Goal: Task Accomplishment & Management: Manage account settings

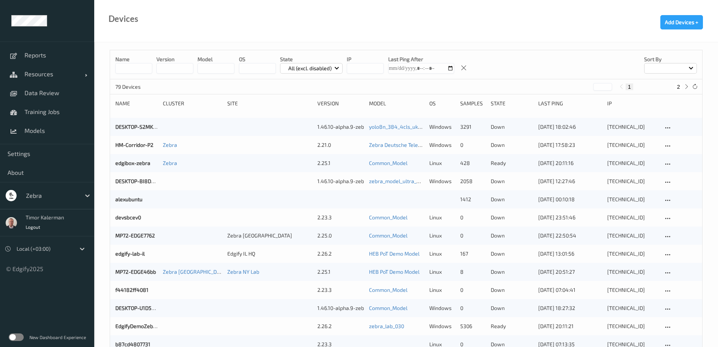
click at [40, 192] on div at bounding box center [51, 195] width 51 height 9
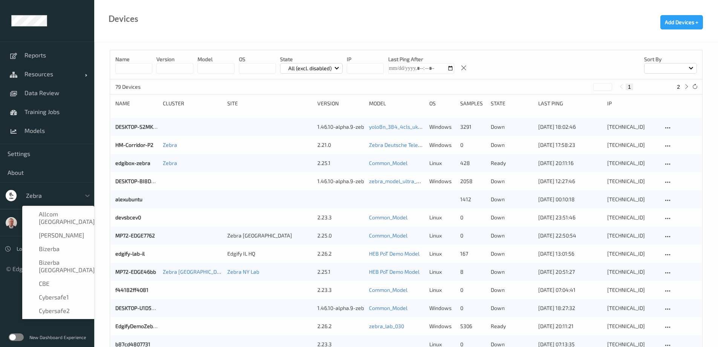
scroll to position [474, 0]
type input "sa"
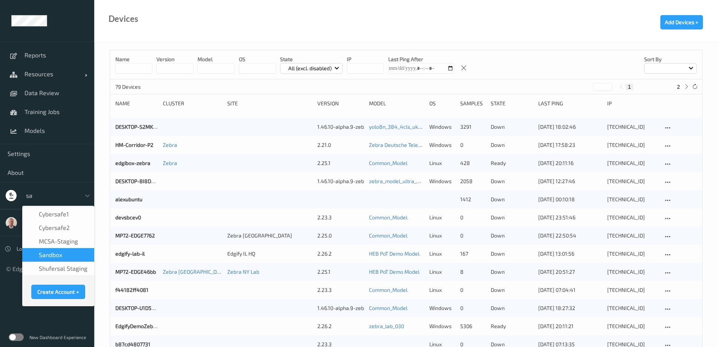
click at [64, 256] on div "sandbox" at bounding box center [58, 255] width 63 height 8
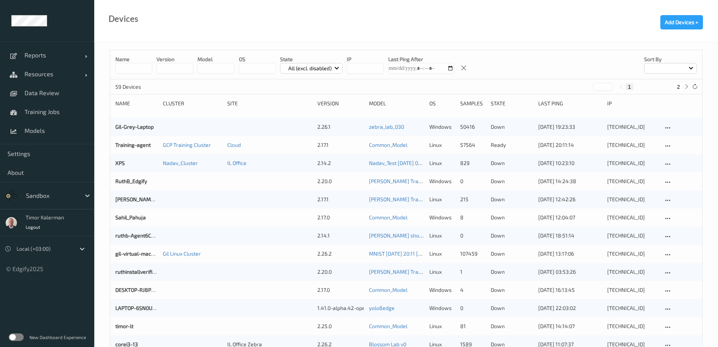
click at [52, 194] on div at bounding box center [51, 195] width 51 height 9
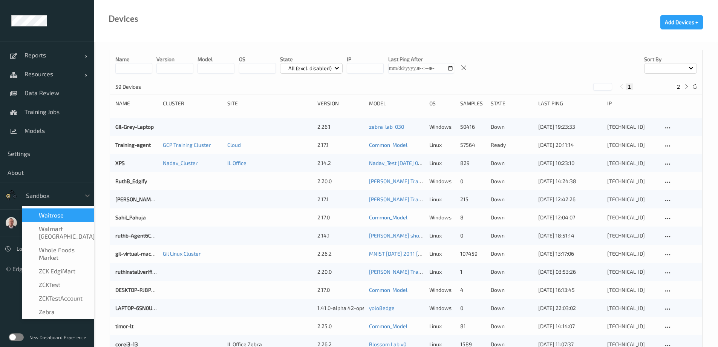
scroll to position [504, 0]
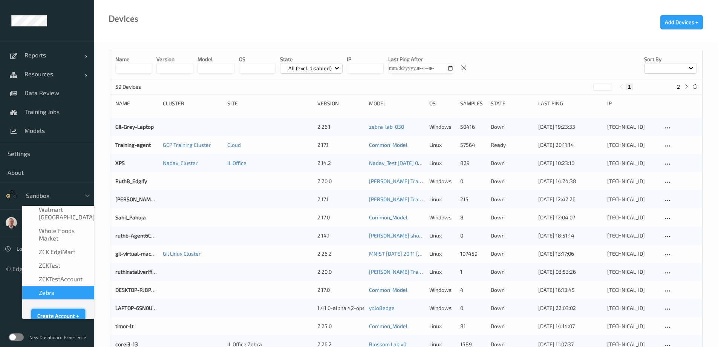
click at [56, 308] on button "Create Account +" at bounding box center [58, 315] width 54 height 14
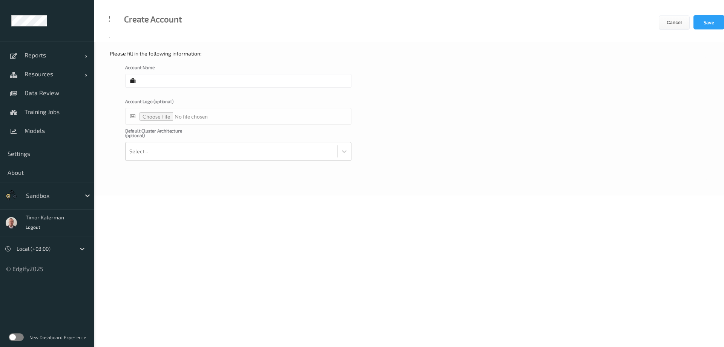
click at [158, 80] on input "text" at bounding box center [238, 81] width 226 height 14
type input "Retail365"
click at [184, 146] on div at bounding box center [231, 151] width 204 height 15
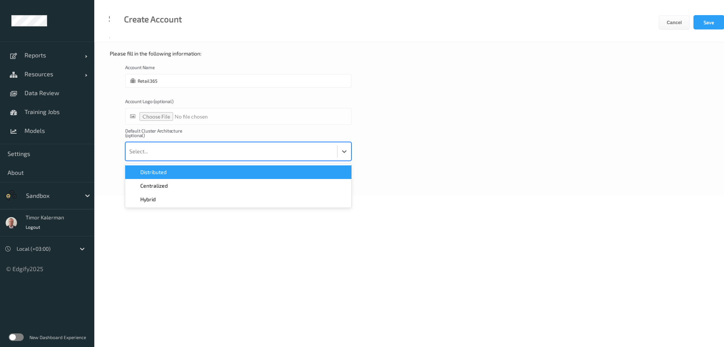
click at [436, 129] on div "Default Cluster Architecture (optional) option Distributed focused, 1 of 3. 3 r…" at bounding box center [409, 144] width 568 height 32
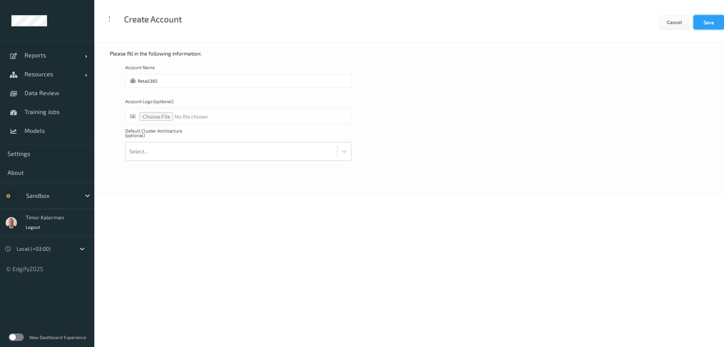
click at [702, 27] on button "Save" at bounding box center [709, 22] width 31 height 14
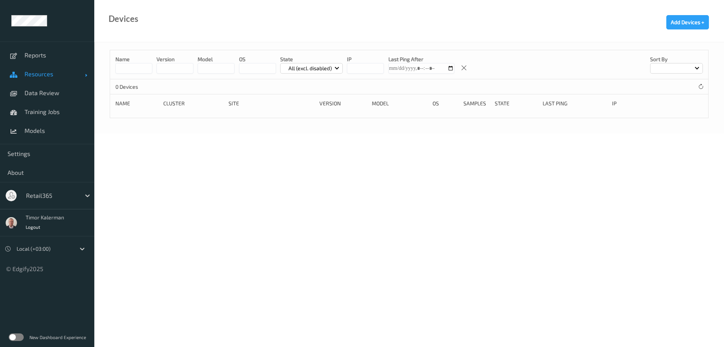
click at [59, 71] on span "Resources" at bounding box center [55, 74] width 60 height 8
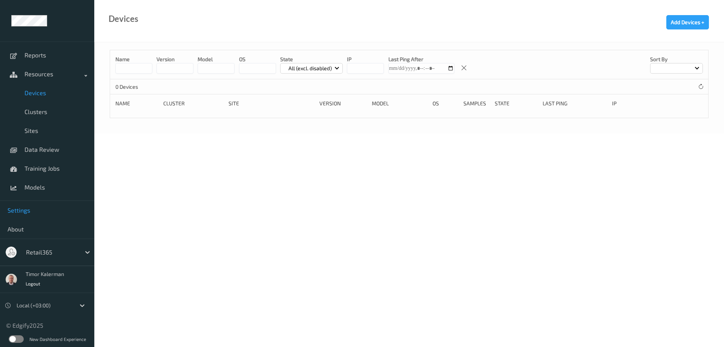
click at [30, 211] on span "Settings" at bounding box center [47, 210] width 79 height 8
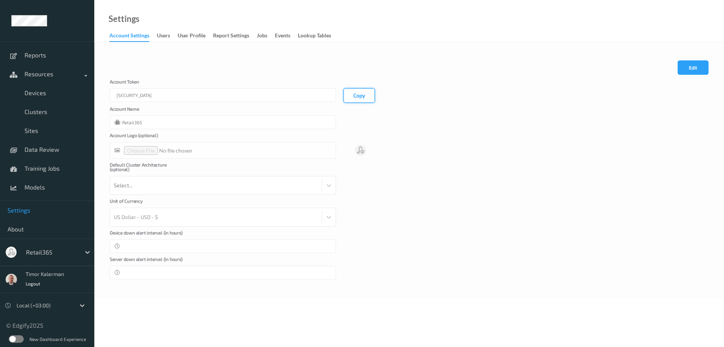
click at [359, 100] on button "Copy" at bounding box center [359, 95] width 31 height 14
click at [42, 91] on span "Devices" at bounding box center [56, 93] width 62 height 8
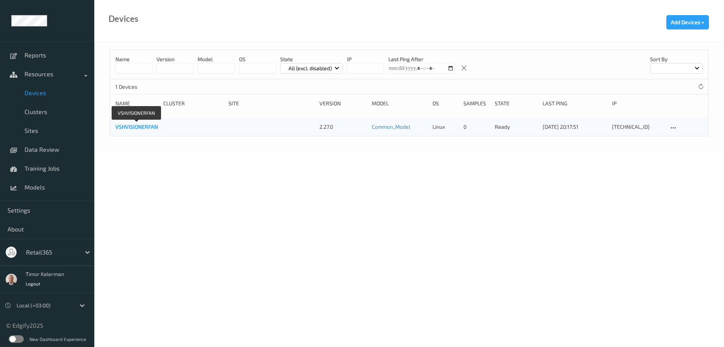
click at [148, 123] on link "VSHVISIONERFAN" at bounding box center [136, 126] width 43 height 6
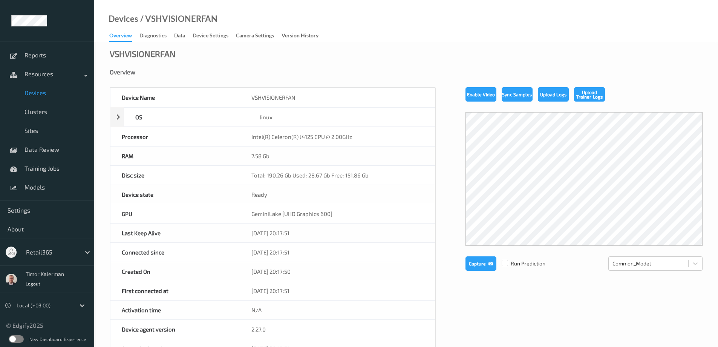
click at [13, 336] on label at bounding box center [16, 339] width 15 height 8
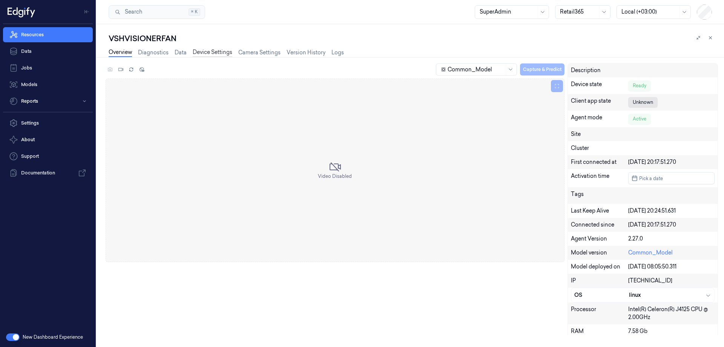
click at [211, 53] on link "Device Settings" at bounding box center [213, 52] width 40 height 9
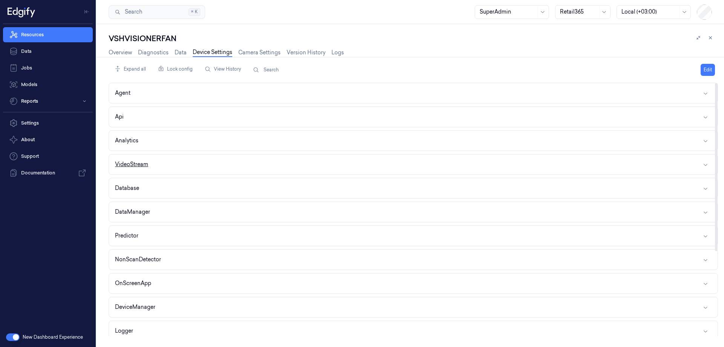
click at [155, 158] on button "VideoStream" at bounding box center [413, 164] width 609 height 20
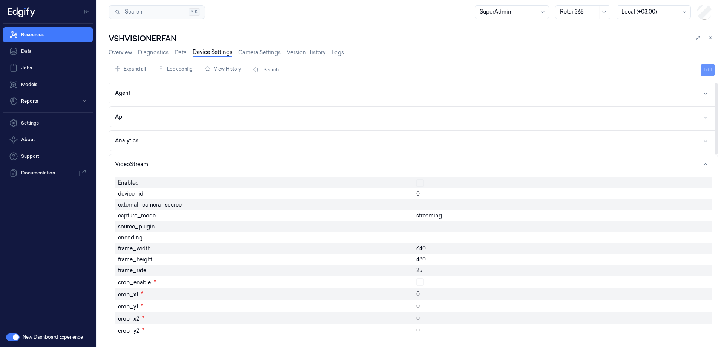
click at [709, 66] on button "Edit" at bounding box center [708, 70] width 14 height 12
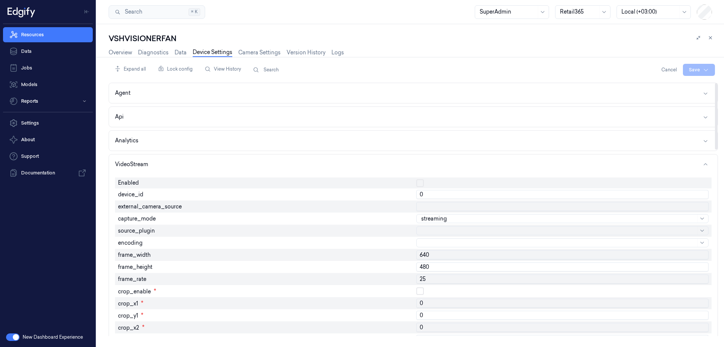
click at [420, 185] on button "button" at bounding box center [420, 183] width 8 height 8
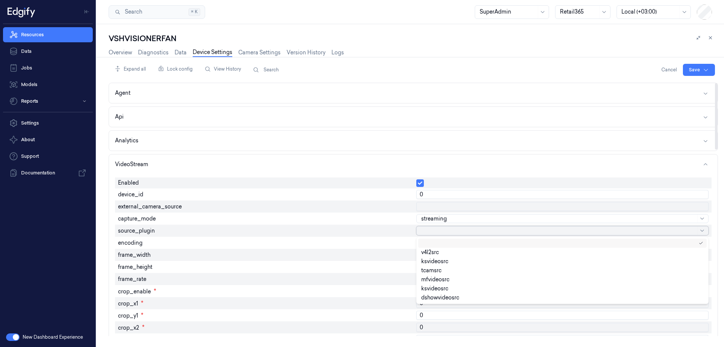
click at [430, 231] on div at bounding box center [558, 231] width 275 height 8
click at [429, 250] on div "v4l2src" at bounding box center [430, 252] width 18 height 8
click at [428, 240] on div at bounding box center [558, 243] width 275 height 8
click at [427, 264] on div "raw" at bounding box center [425, 264] width 9 height 8
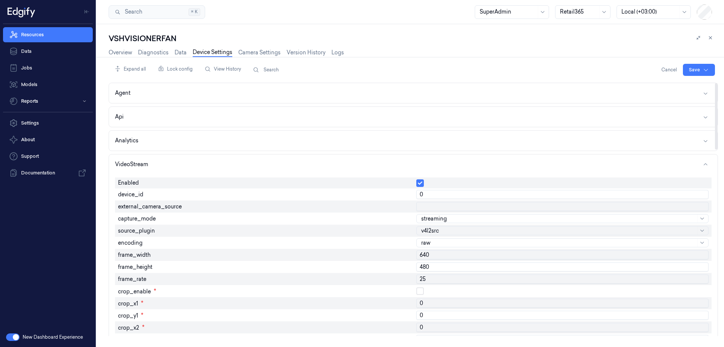
click at [428, 253] on input "640" at bounding box center [562, 254] width 292 height 9
type input "1280"
click at [439, 268] on input "480" at bounding box center [562, 266] width 292 height 9
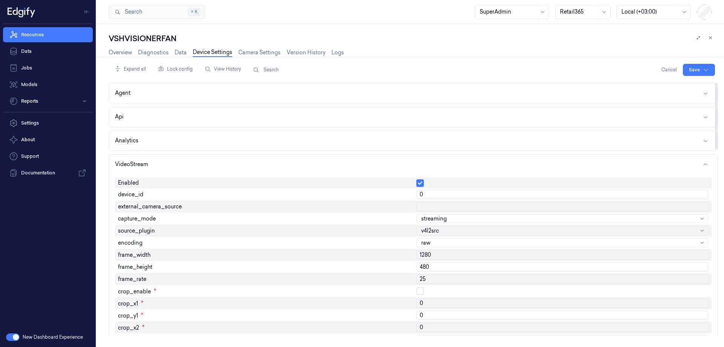
click at [439, 268] on input "480" at bounding box center [562, 266] width 292 height 9
click at [436, 267] on input "720" at bounding box center [562, 266] width 292 height 9
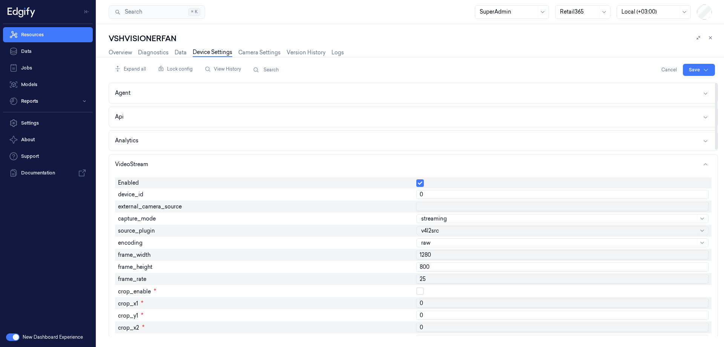
type input "800"
click at [433, 278] on input "25" at bounding box center [562, 278] width 292 height 9
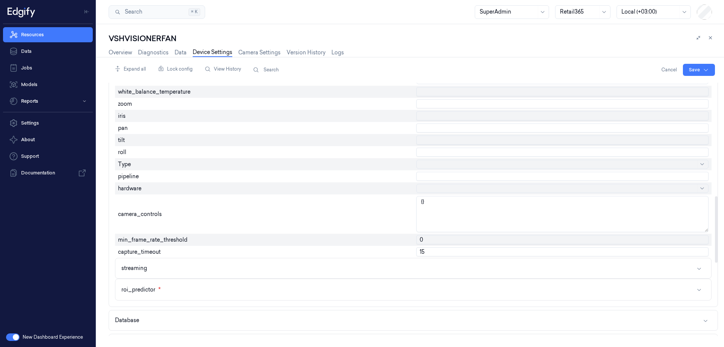
scroll to position [415, 0]
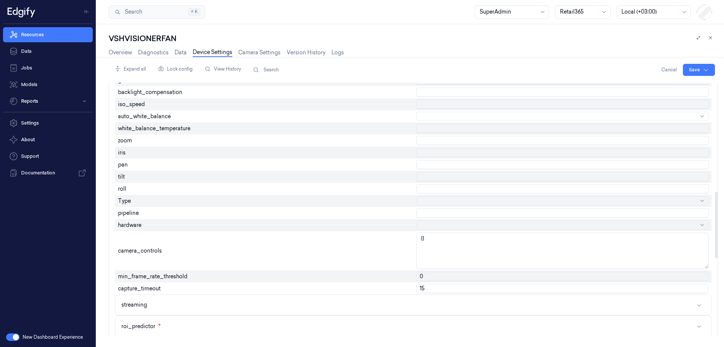
type input "60"
click at [431, 224] on div at bounding box center [558, 225] width 275 height 8
click at [436, 257] on div "vaapi" at bounding box center [562, 255] width 282 height 5
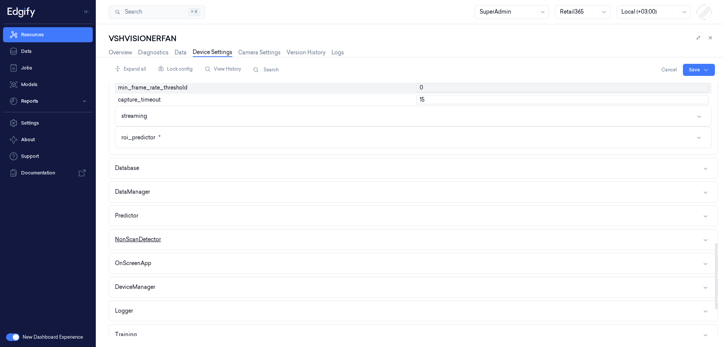
scroll to position [710, 0]
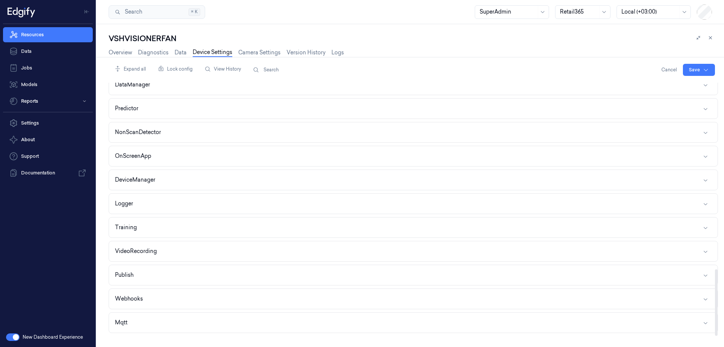
drag, startPoint x: 252, startPoint y: 244, endPoint x: 266, endPoint y: 238, distance: 15.4
click at [252, 244] on button "VideoRecording" at bounding box center [413, 251] width 609 height 20
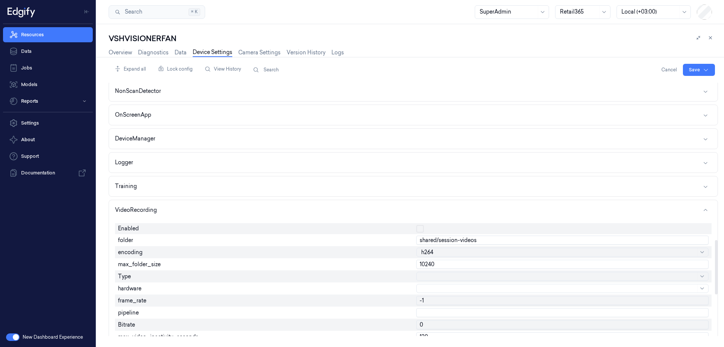
scroll to position [824, 0]
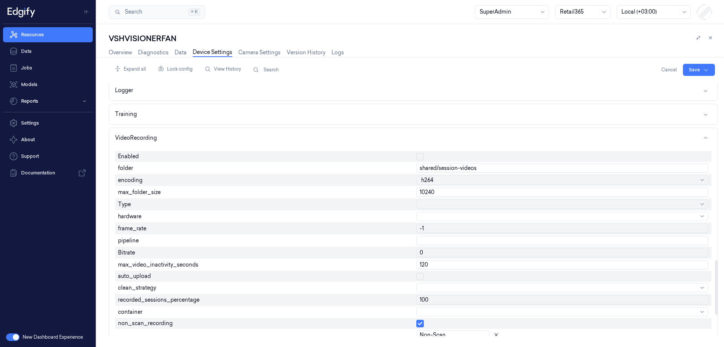
click at [421, 157] on button "button" at bounding box center [420, 157] width 8 height 8
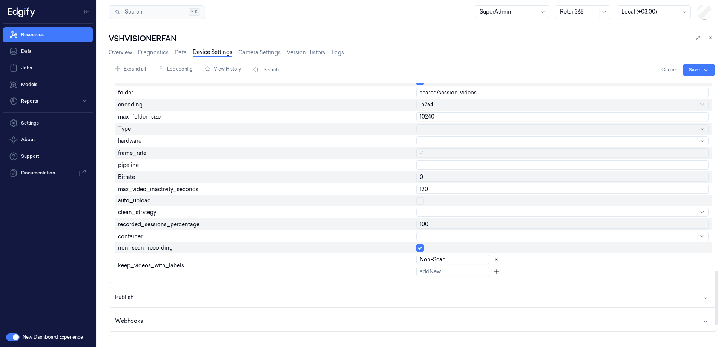
scroll to position [921, 0]
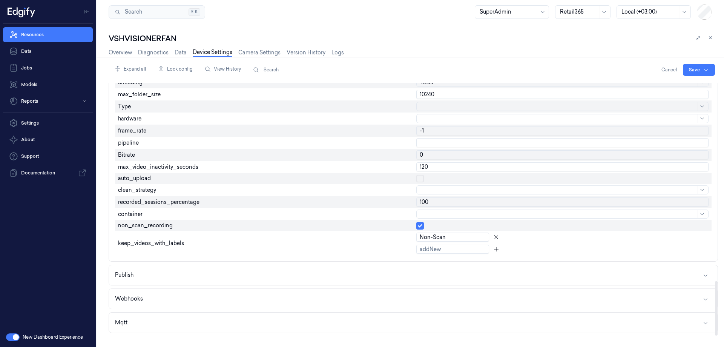
click at [424, 211] on div at bounding box center [558, 214] width 275 height 8
click at [358, 201] on div "recorded_sessions_percentage" at bounding box center [264, 202] width 298 height 12
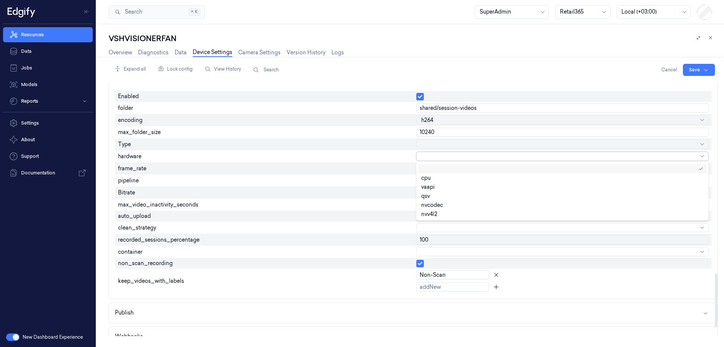
click at [421, 159] on div at bounding box center [562, 156] width 292 height 9
click at [439, 185] on div "vaapi" at bounding box center [562, 186] width 282 height 5
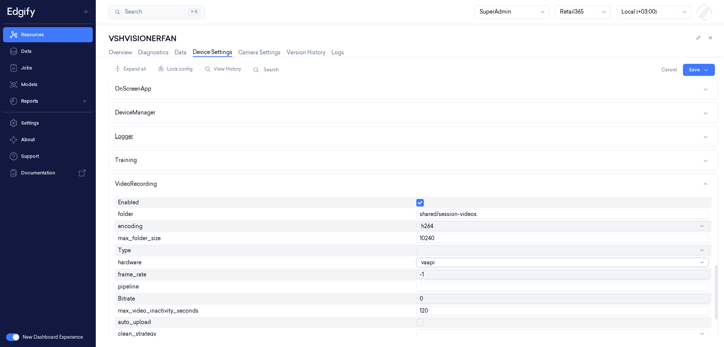
scroll to position [846, 0]
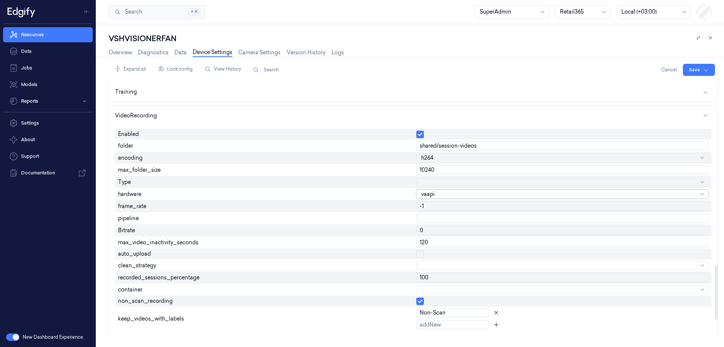
click at [446, 231] on input "0" at bounding box center [562, 230] width 292 height 9
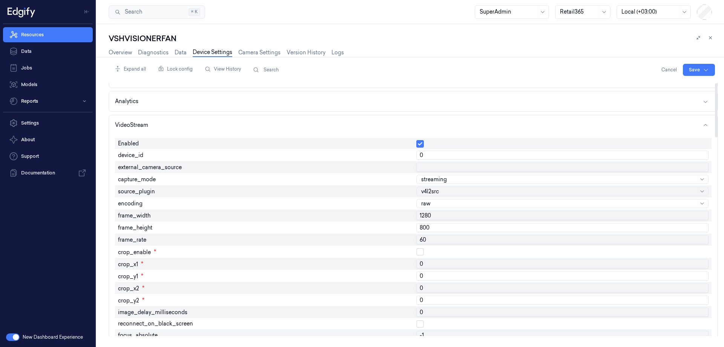
scroll to position [0, 0]
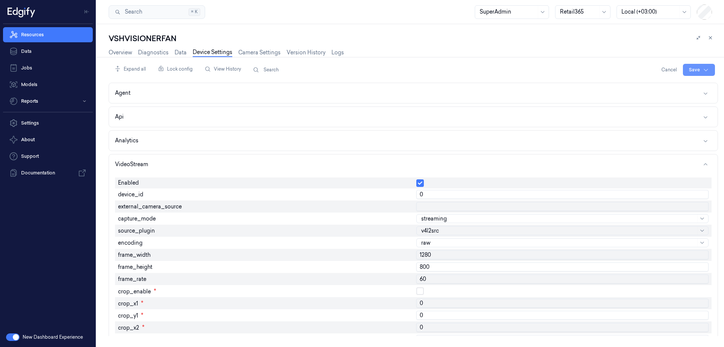
click at [694, 69] on html "Resources Data Jobs Models Reports Settings About Support Documentation New Das…" at bounding box center [362, 173] width 724 height 347
click at [670, 85] on div "Save to this device" at bounding box center [679, 85] width 67 height 12
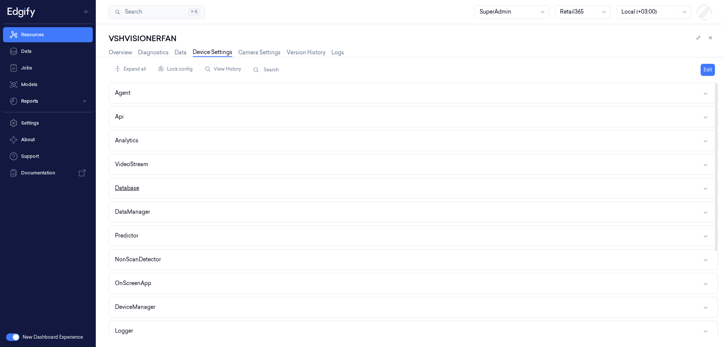
drag, startPoint x: 182, startPoint y: 175, endPoint x: 170, endPoint y: 183, distance: 14.0
click at [173, 187] on div "Agent Api Analytics VideoStream Database DataManager Predictor NonScanDetector …" at bounding box center [413, 273] width 609 height 380
click at [176, 169] on button "VideoStream" at bounding box center [413, 164] width 609 height 20
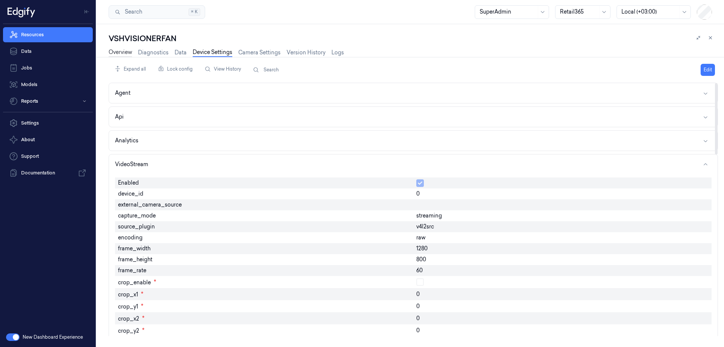
click at [119, 52] on link "Overview" at bounding box center [120, 52] width 23 height 9
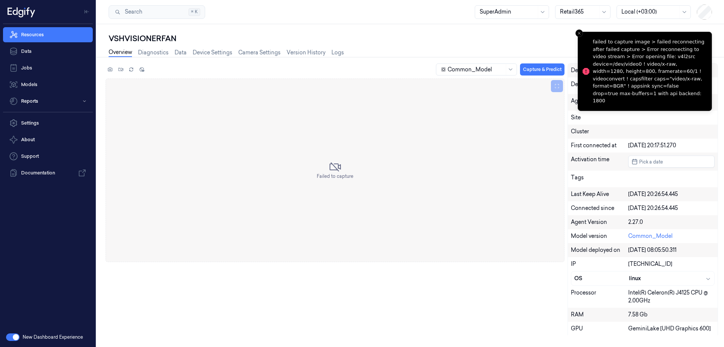
click at [115, 44] on div "Overview Diagnostics Data Device Settings Camera Settings Version History Logs" at bounding box center [226, 53] width 235 height 19
click at [109, 70] on icon at bounding box center [109, 69] width 5 height 5
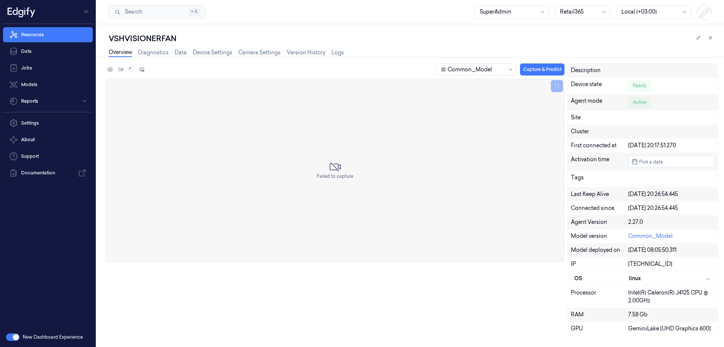
click at [204, 59] on div "Common_Model Capture & Predict Failed to capture Description Device state Ready…" at bounding box center [409, 202] width 631 height 290
click at [206, 54] on link "Device Settings" at bounding box center [213, 52] width 40 height 9
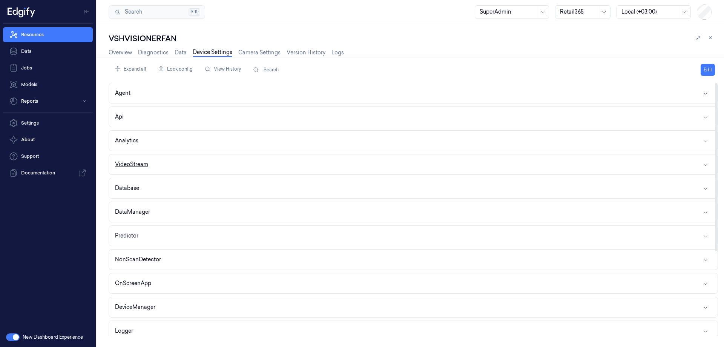
click at [193, 161] on button "VideoStream" at bounding box center [413, 164] width 609 height 20
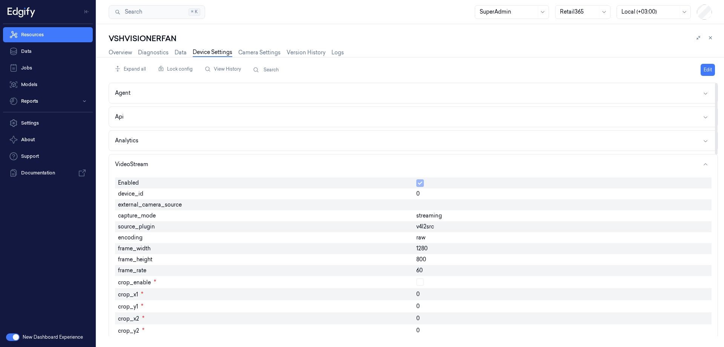
click at [434, 225] on div "v4l2src" at bounding box center [562, 226] width 298 height 11
click at [708, 68] on button "Edit" at bounding box center [708, 70] width 14 height 12
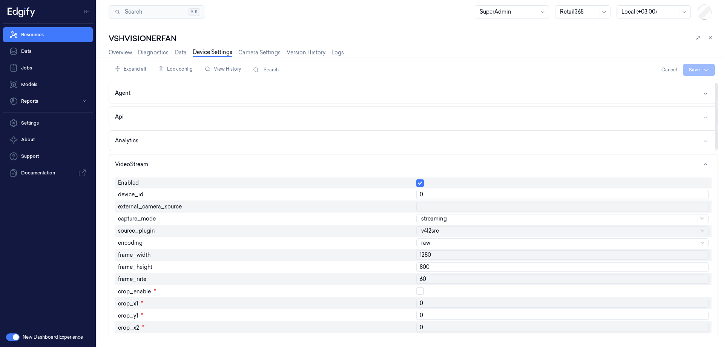
click at [436, 247] on div "raw" at bounding box center [558, 242] width 275 height 11
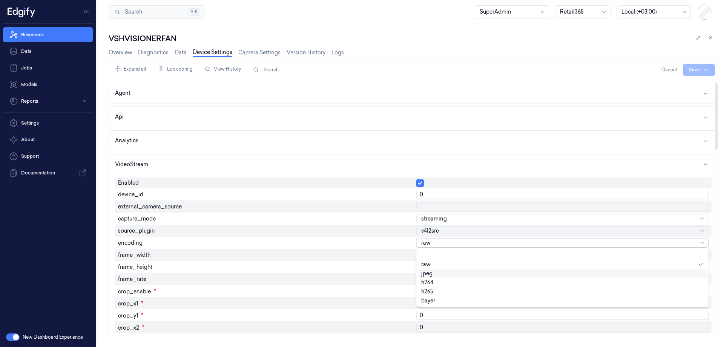
click at [435, 271] on div "jpeg" at bounding box center [562, 273] width 282 height 5
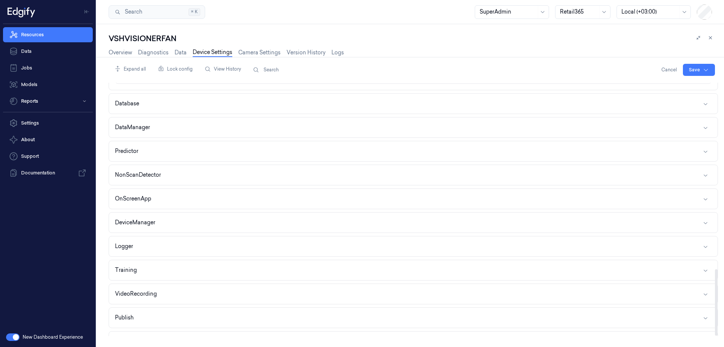
scroll to position [710, 0]
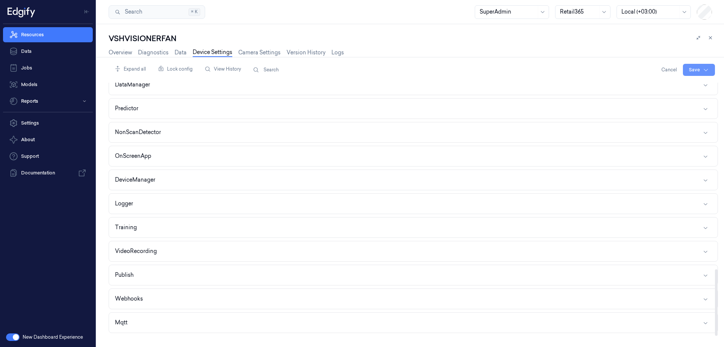
click at [694, 68] on html "Resources Data Jobs Models Reports Settings About Support Documentation New Das…" at bounding box center [362, 173] width 724 height 347
click at [660, 84] on div "Save to this device" at bounding box center [679, 85] width 67 height 12
click at [707, 71] on button "Edit" at bounding box center [708, 70] width 14 height 12
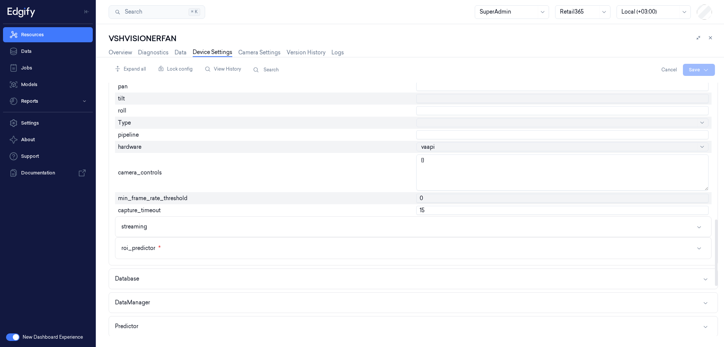
scroll to position [371, 0]
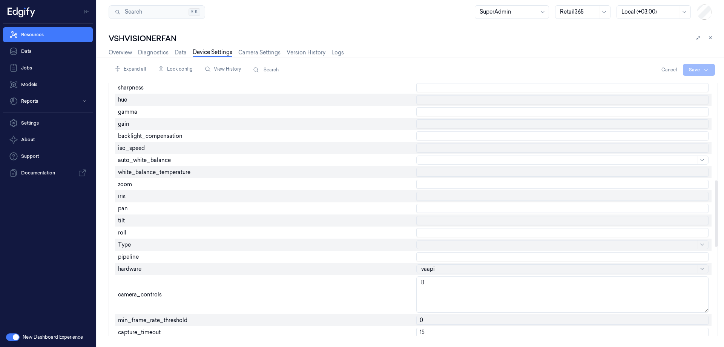
click at [430, 236] on input "number" at bounding box center [562, 232] width 292 height 9
click at [432, 241] on div at bounding box center [558, 245] width 275 height 8
click at [439, 272] on div "gstreamer" at bounding box center [434, 275] width 26 height 8
click at [692, 72] on html "Resources Data Jobs Models Reports Settings About Support Documentation New Das…" at bounding box center [362, 173] width 724 height 347
click at [669, 88] on div "Save to this device" at bounding box center [679, 85] width 67 height 12
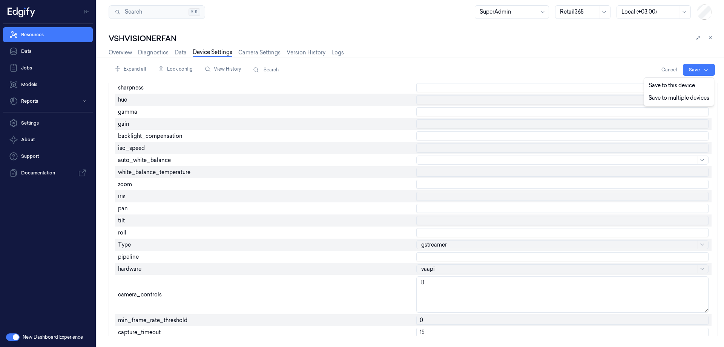
scroll to position [352, 0]
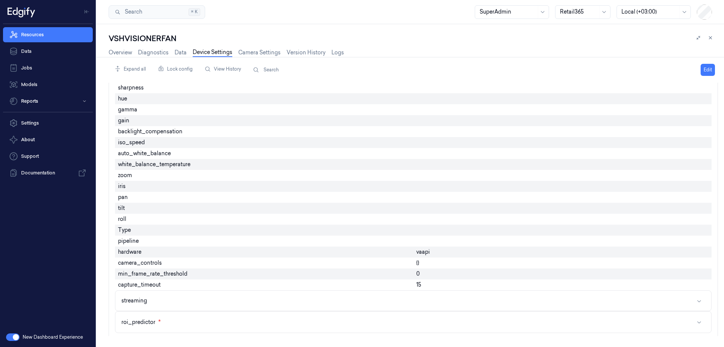
click at [127, 48] on div "Overview Diagnostics Data Device Settings Camera Settings Version History Logs" at bounding box center [226, 52] width 235 height 9
click at [126, 51] on link "Overview" at bounding box center [120, 52] width 23 height 9
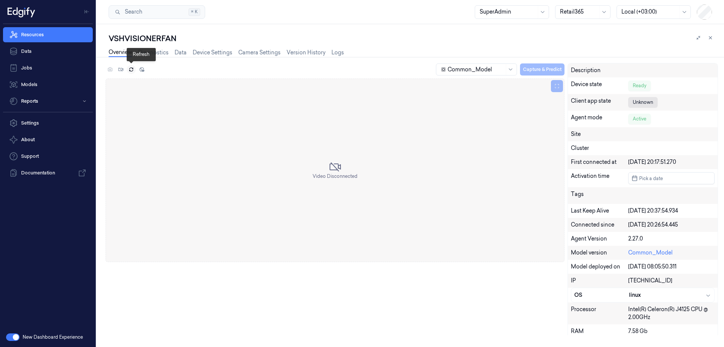
click at [134, 71] on icon at bounding box center [131, 69] width 5 height 5
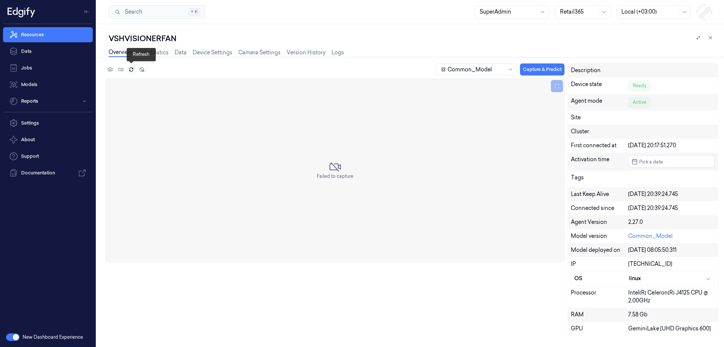
click at [134, 71] on icon at bounding box center [131, 69] width 5 height 5
click at [110, 69] on icon at bounding box center [109, 69] width 5 height 5
click at [112, 67] on icon at bounding box center [109, 69] width 5 height 5
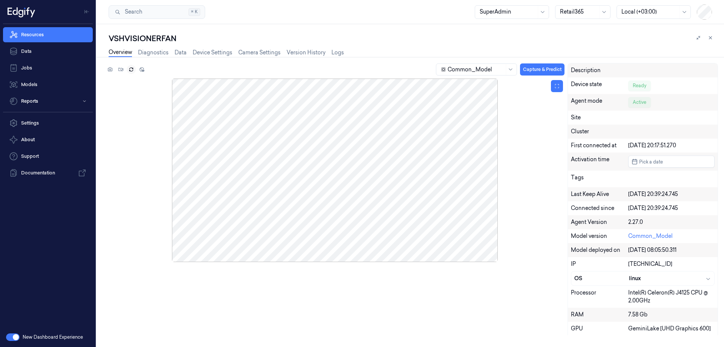
click at [298, 170] on div at bounding box center [335, 169] width 459 height 183
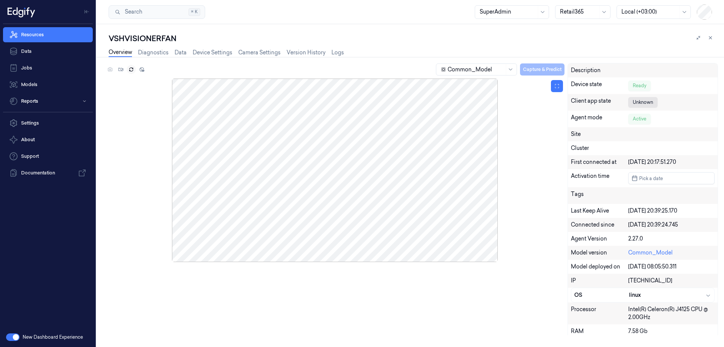
click at [304, 183] on div at bounding box center [335, 169] width 459 height 183
click at [110, 70] on div "Common_Model Capture & Predict" at bounding box center [335, 70] width 459 height 15
click at [110, 69] on div "Common_Model Capture & Predict" at bounding box center [335, 70] width 459 height 15
click at [461, 214] on div at bounding box center [335, 169] width 459 height 183
click at [200, 54] on link "Device Settings" at bounding box center [213, 52] width 40 height 9
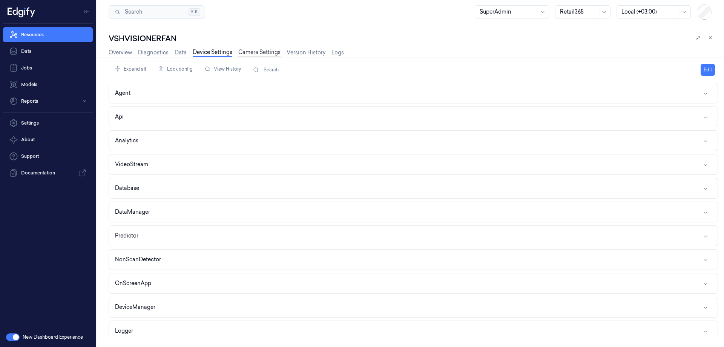
click at [257, 54] on link "Camera Settings" at bounding box center [259, 52] width 42 height 9
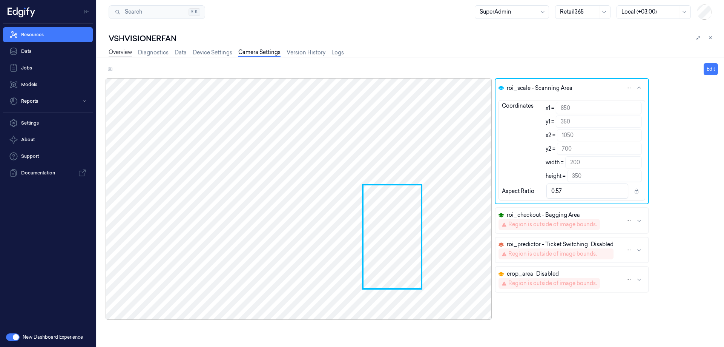
click at [123, 52] on link "Overview" at bounding box center [120, 52] width 23 height 9
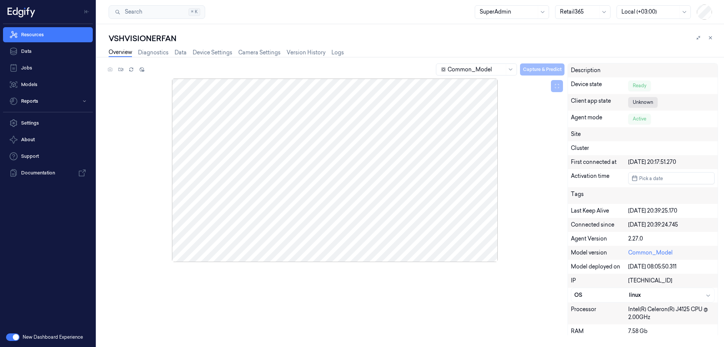
click at [104, 69] on div "Common_Model Capture & Predict Description Device state Ready Client app state …" at bounding box center [409, 205] width 631 height 284
click at [129, 68] on icon at bounding box center [131, 69] width 5 height 5
click at [218, 52] on link "Device Settings" at bounding box center [213, 52] width 40 height 9
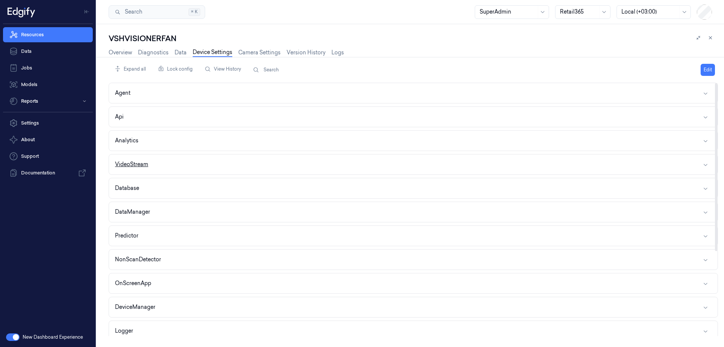
click at [162, 160] on button "VideoStream" at bounding box center [413, 164] width 609 height 20
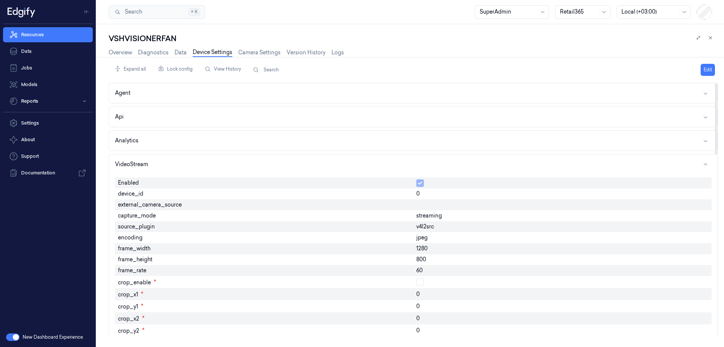
click at [423, 252] on span "1280" at bounding box center [421, 248] width 11 height 8
click at [425, 259] on span "800" at bounding box center [421, 259] width 10 height 8
drag, startPoint x: 425, startPoint y: 265, endPoint x: 425, endPoint y: 270, distance: 4.5
click at [425, 270] on div "60" at bounding box center [562, 270] width 298 height 11
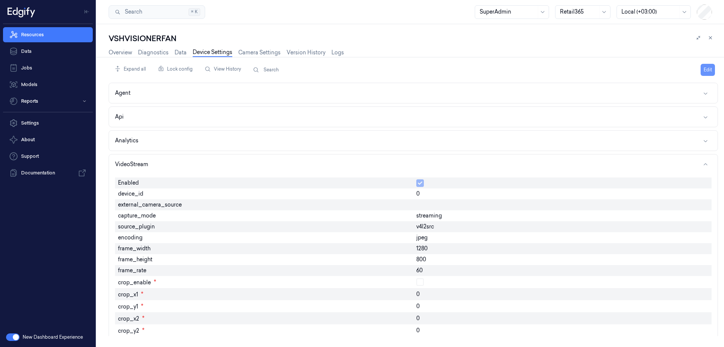
click at [709, 68] on button "Edit" at bounding box center [708, 70] width 14 height 12
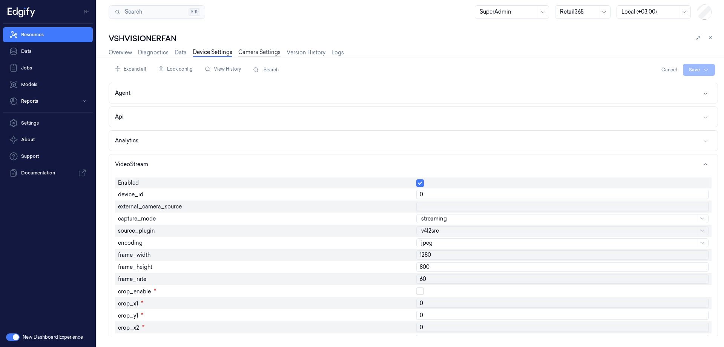
click at [256, 51] on link "Camera Settings" at bounding box center [259, 52] width 42 height 9
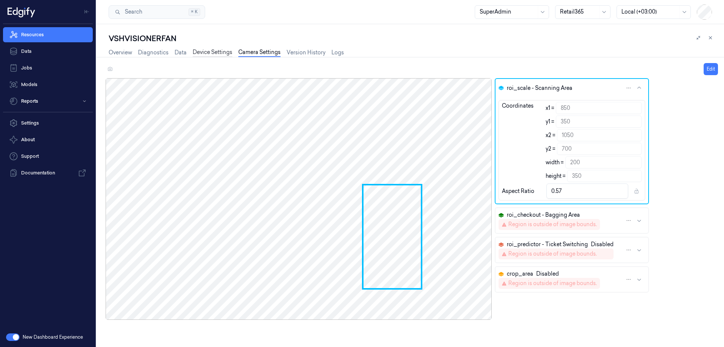
click at [223, 51] on link "Device Settings" at bounding box center [213, 52] width 40 height 9
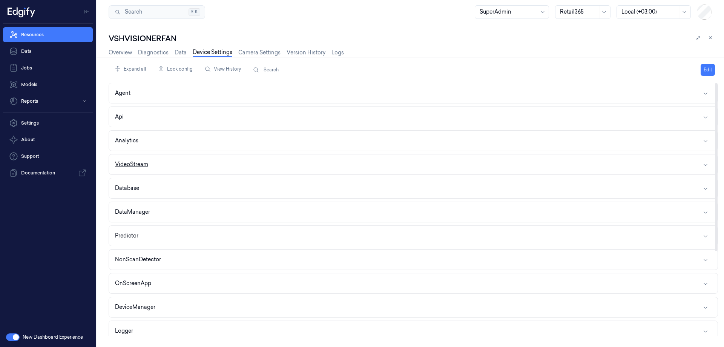
click at [160, 164] on button "VideoStream" at bounding box center [413, 164] width 609 height 20
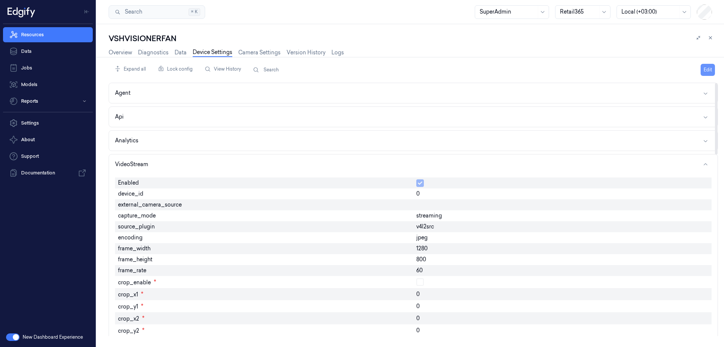
click at [707, 68] on button "Edit" at bounding box center [708, 70] width 14 height 12
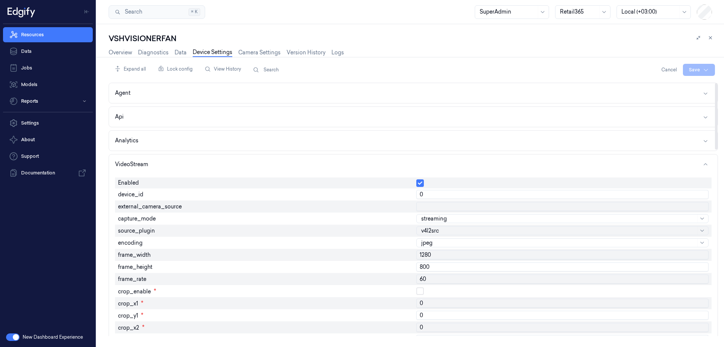
click at [434, 265] on input "800" at bounding box center [562, 266] width 292 height 9
type input "720"
click at [429, 274] on input "60" at bounding box center [562, 278] width 292 height 9
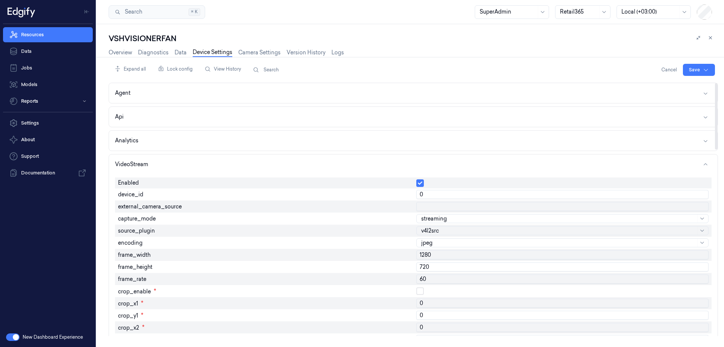
click at [429, 274] on input "60" at bounding box center [562, 278] width 292 height 9
type input "30"
click at [696, 69] on html "Resources Data Jobs Models Reports Settings About Support Documentation New Das…" at bounding box center [362, 173] width 724 height 347
click at [685, 82] on div "Save to this device" at bounding box center [679, 85] width 67 height 12
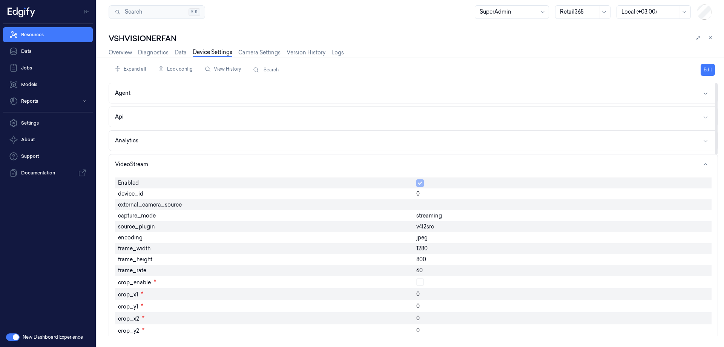
click at [154, 57] on div "Expand all Lock config View History Search Edit Agent Api Analytics VideoStream…" at bounding box center [413, 202] width 609 height 290
click at [235, 53] on div "Overview Diagnostics Data Device Settings Camera Settings Version History Logs" at bounding box center [226, 52] width 235 height 9
click at [256, 53] on link "Camera Settings" at bounding box center [259, 52] width 42 height 9
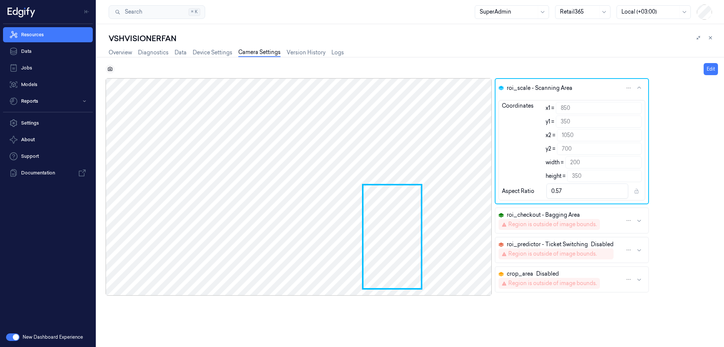
click at [110, 69] on icon at bounding box center [110, 69] width 2 height 2
click at [108, 66] on button at bounding box center [110, 68] width 9 height 9
click at [122, 51] on link "Overview" at bounding box center [120, 52] width 23 height 9
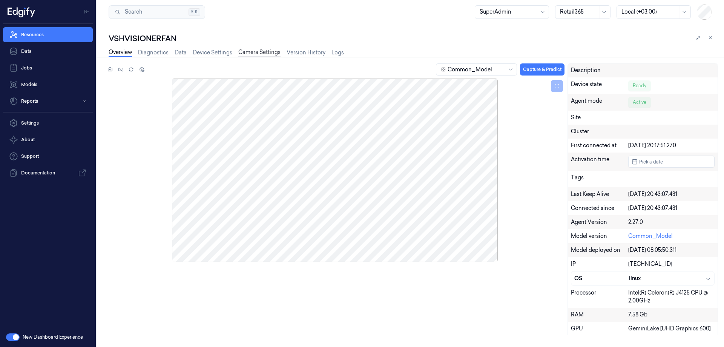
click at [262, 53] on link "Camera Settings" at bounding box center [259, 52] width 42 height 9
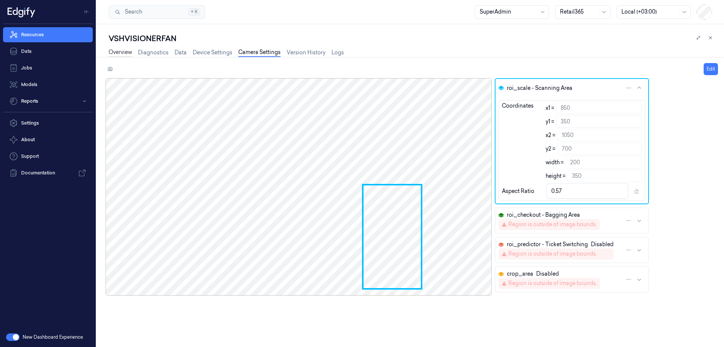
click at [118, 51] on link "Overview" at bounding box center [120, 52] width 23 height 9
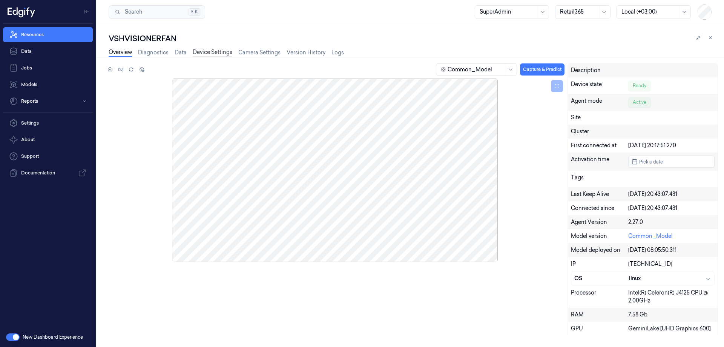
click at [212, 51] on link "Device Settings" at bounding box center [213, 52] width 40 height 9
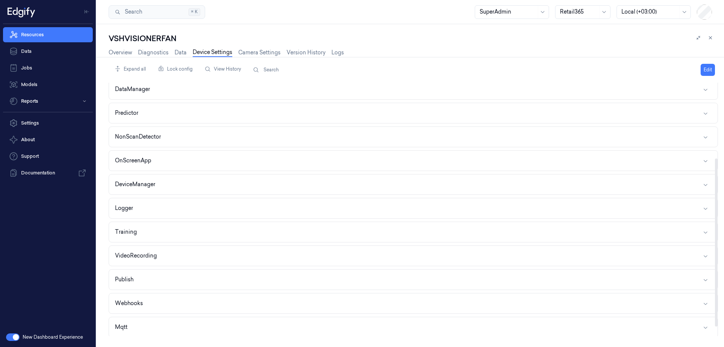
scroll to position [127, 0]
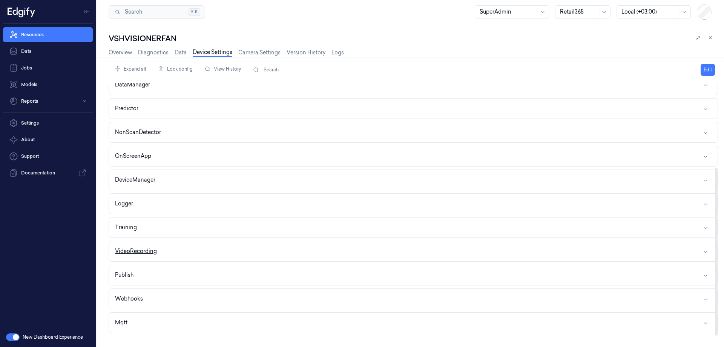
click at [169, 246] on button "VideoRecording" at bounding box center [413, 251] width 609 height 20
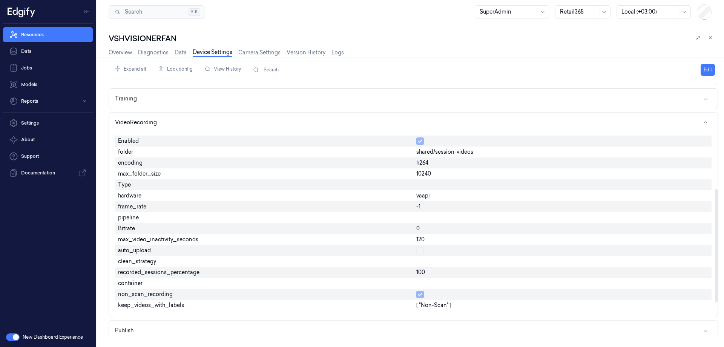
scroll to position [236, 0]
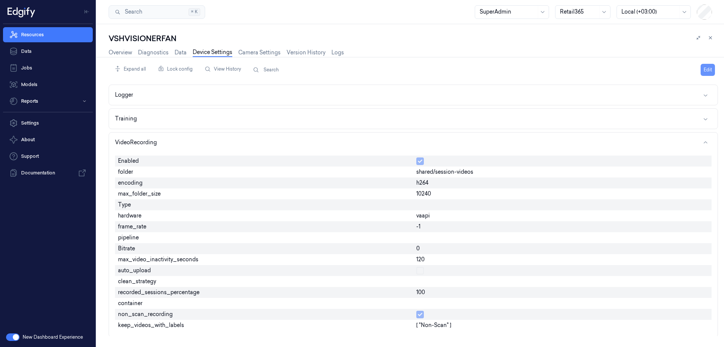
click at [704, 72] on button "Edit" at bounding box center [708, 70] width 14 height 12
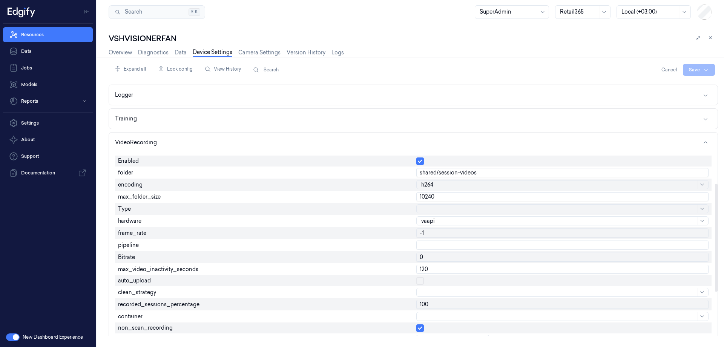
click at [431, 256] on input "0" at bounding box center [562, 256] width 292 height 9
drag, startPoint x: 428, startPoint y: 256, endPoint x: 447, endPoint y: 257, distance: 18.1
click at [447, 257] on input "600000" at bounding box center [562, 256] width 292 height 9
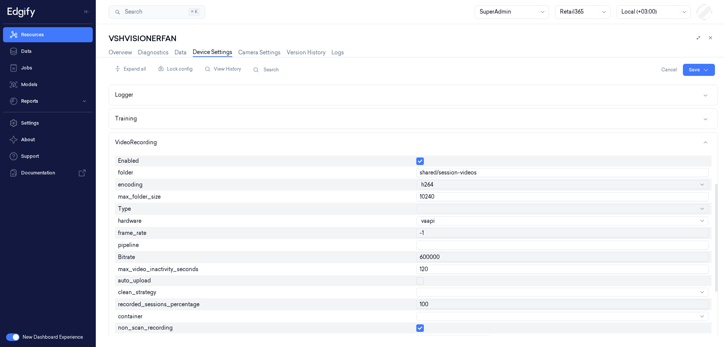
click at [447, 257] on input "600000" at bounding box center [562, 256] width 292 height 9
type input "6000000"
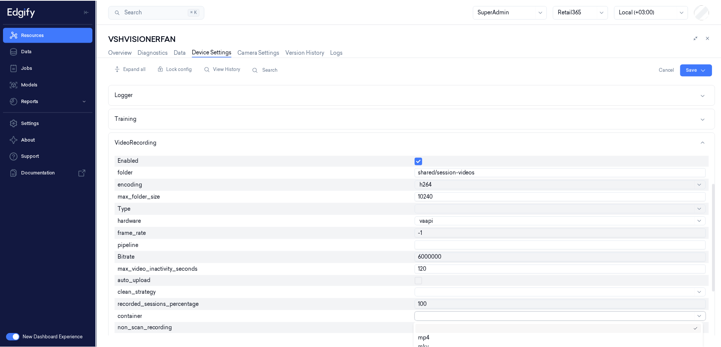
scroll to position [15, 0]
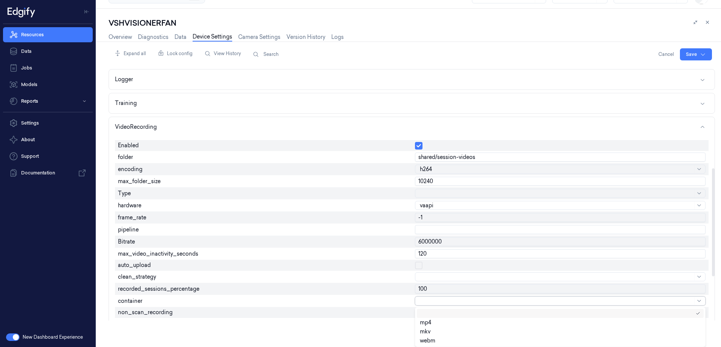
click at [428, 316] on body "Resources Data Jobs Models Reports Settings About Support Documentation New Das…" at bounding box center [360, 158] width 721 height 347
click at [387, 295] on div "Enabled folder shared/session-videos encoding h264 max_folder_size 10240 Type h…" at bounding box center [412, 241] width 594 height 208
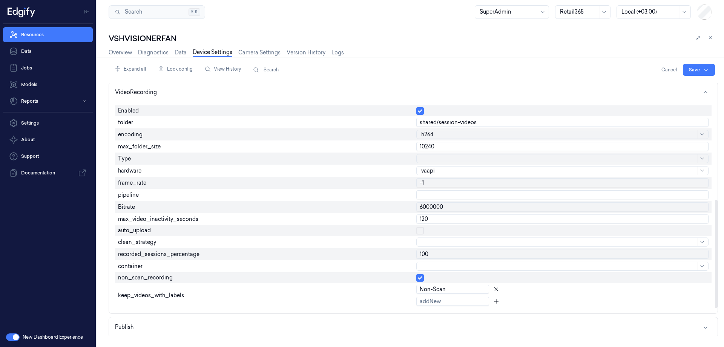
scroll to position [273, 0]
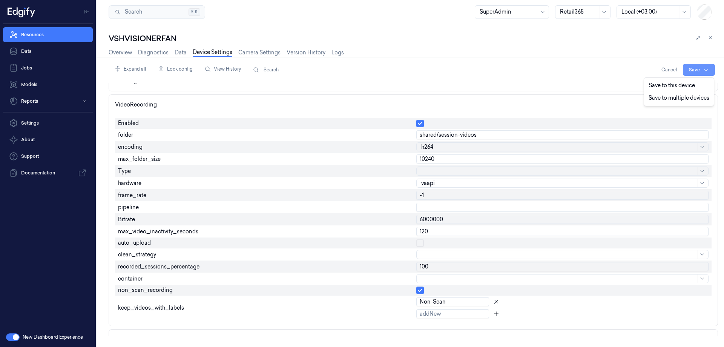
click at [691, 71] on html "Resources Data Jobs Models Reports Settings About Support Documentation New Das…" at bounding box center [362, 173] width 724 height 347
click at [411, 297] on html "Resources Data Jobs Models Reports Settings About Support Documentation New Das…" at bounding box center [362, 173] width 724 height 347
click at [425, 292] on div at bounding box center [562, 290] width 292 height 8
click at [422, 292] on button "button" at bounding box center [420, 290] width 8 height 8
click at [689, 70] on html "Resources Data Jobs Models Reports Settings About Support Documentation New Das…" at bounding box center [362, 173] width 724 height 347
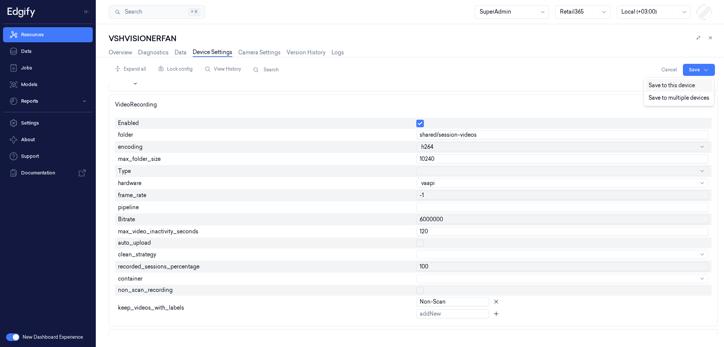
click at [665, 84] on div "Save to this device" at bounding box center [679, 85] width 67 height 12
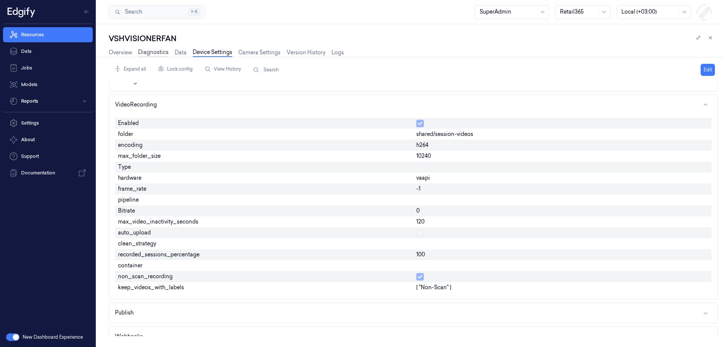
click at [156, 51] on link "Diagnostics" at bounding box center [153, 52] width 31 height 9
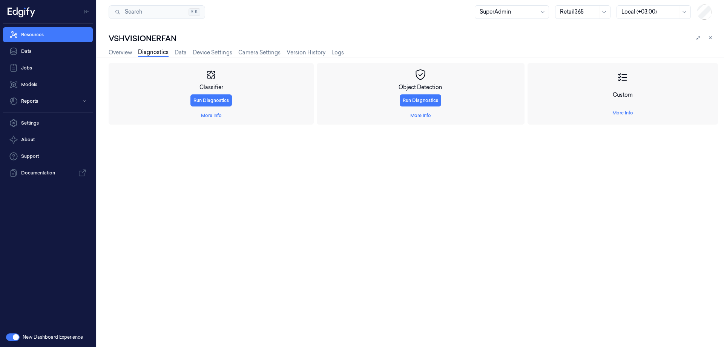
click at [167, 49] on link "Diagnostics" at bounding box center [153, 52] width 31 height 9
click at [178, 49] on link "Data" at bounding box center [181, 52] width 12 height 9
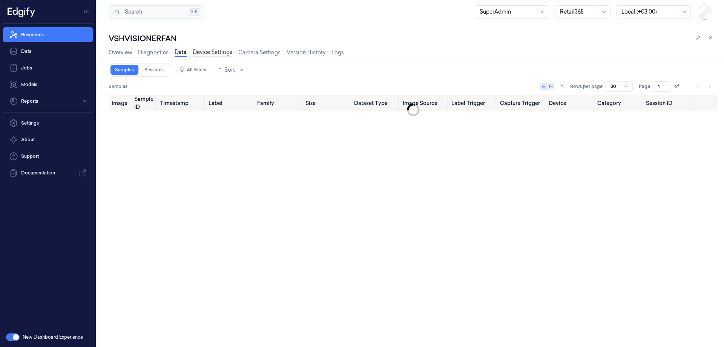
type input "0"
click at [162, 51] on link "Diagnostics" at bounding box center [153, 52] width 31 height 9
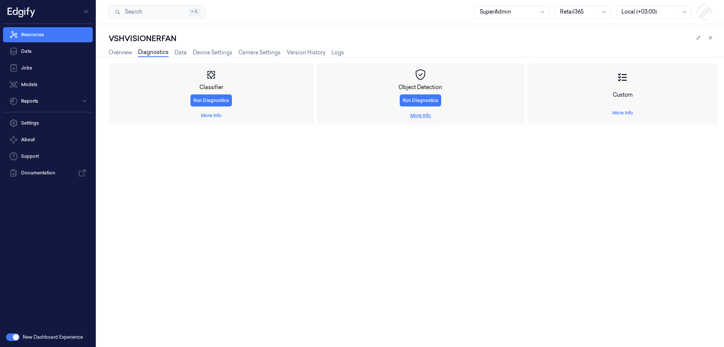
click at [421, 114] on link "More Info" at bounding box center [420, 115] width 21 height 7
click at [125, 185] on span "Start Recording" at bounding box center [129, 186] width 34 height 7
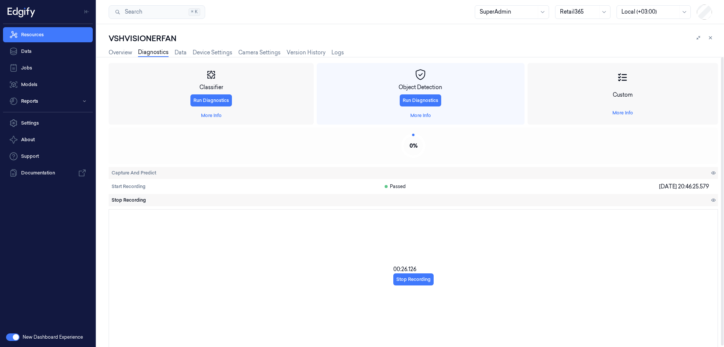
click at [130, 199] on span "Stop Recording" at bounding box center [129, 199] width 34 height 7
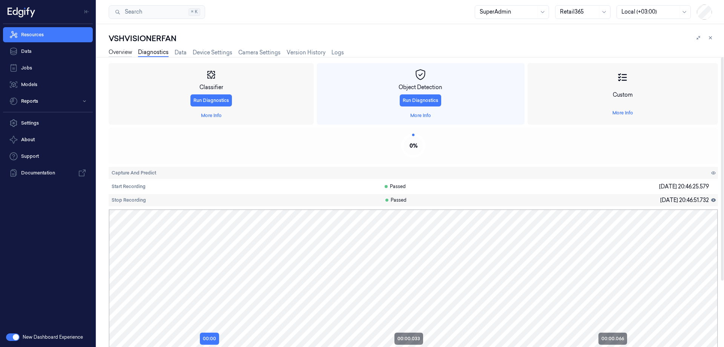
click at [128, 52] on link "Overview" at bounding box center [120, 52] width 23 height 9
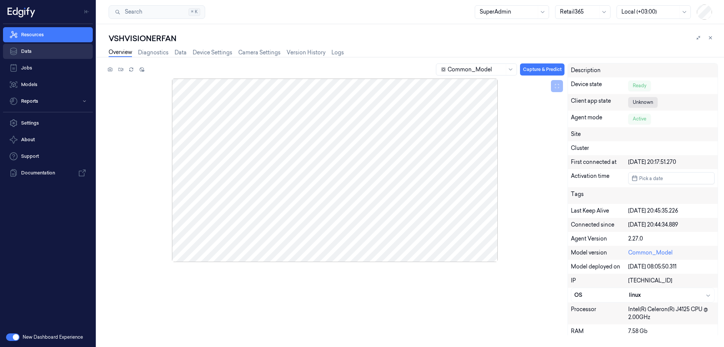
click at [45, 54] on link "Data" at bounding box center [48, 51] width 90 height 15
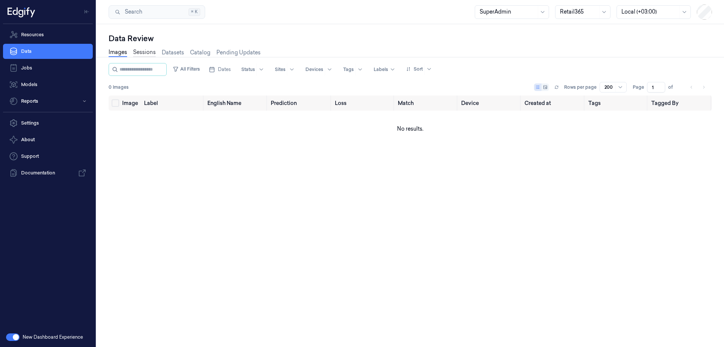
click at [151, 50] on link "Sessions" at bounding box center [144, 52] width 23 height 9
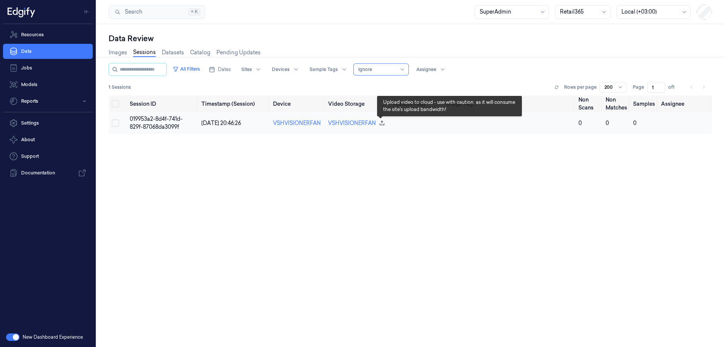
click at [381, 123] on icon "button" at bounding box center [382, 122] width 5 height 5
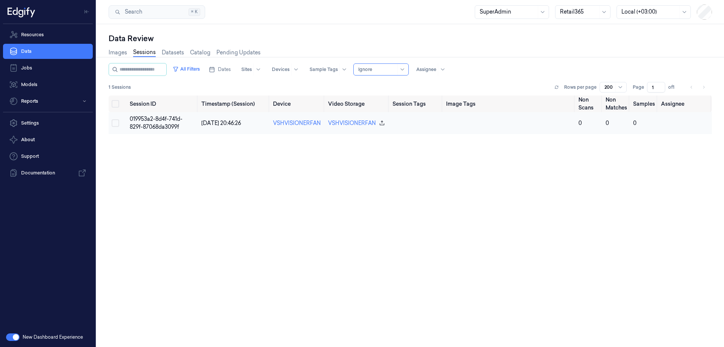
click at [165, 123] on td "019953a2-8d4f-741d-829f-87068da3099f" at bounding box center [163, 123] width 72 height 22
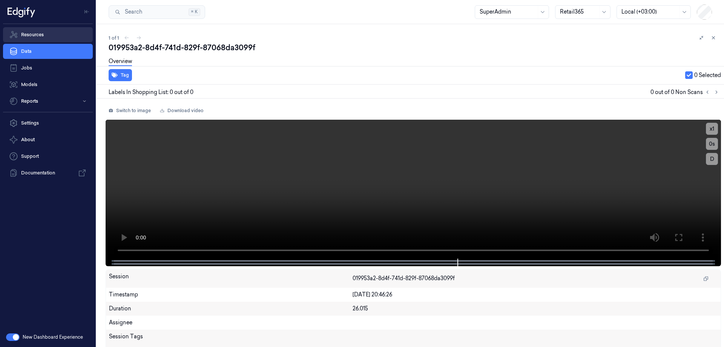
click at [38, 35] on link "Resources" at bounding box center [48, 34] width 90 height 15
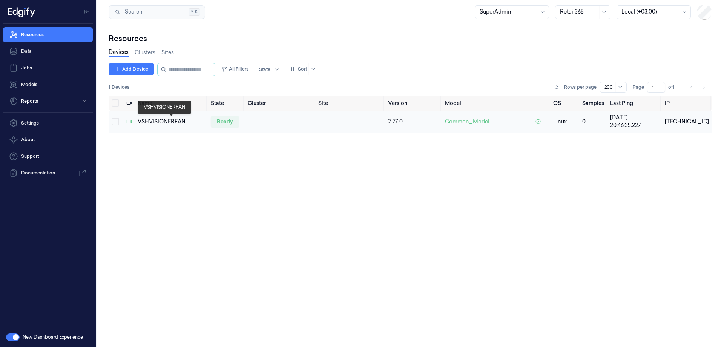
click at [156, 120] on div "VSHVISIONERFAN" at bounding box center [171, 122] width 67 height 8
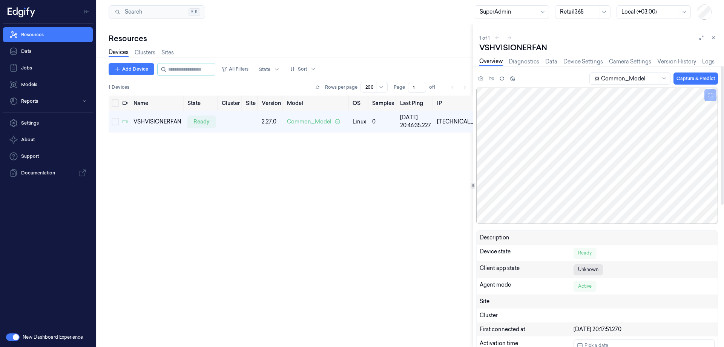
drag, startPoint x: 227, startPoint y: 211, endPoint x: 231, endPoint y: 204, distance: 8.2
click at [231, 206] on div "Name State Cluster Site Version Model OS Samples Last Ping IP VSHVISIONERFAN re…" at bounding box center [291, 237] width 364 height 284
click at [33, 81] on link "Models" at bounding box center [48, 84] width 90 height 15
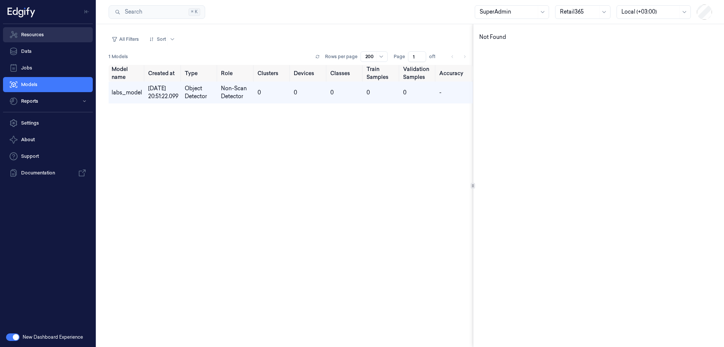
click at [42, 35] on link "Resources" at bounding box center [48, 34] width 90 height 15
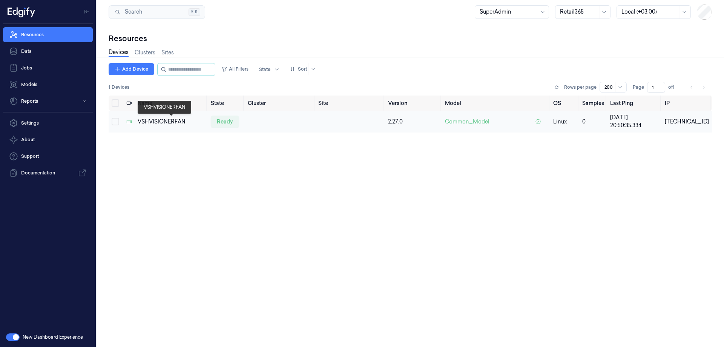
click at [158, 118] on div "VSHVISIONERFAN" at bounding box center [171, 122] width 67 height 8
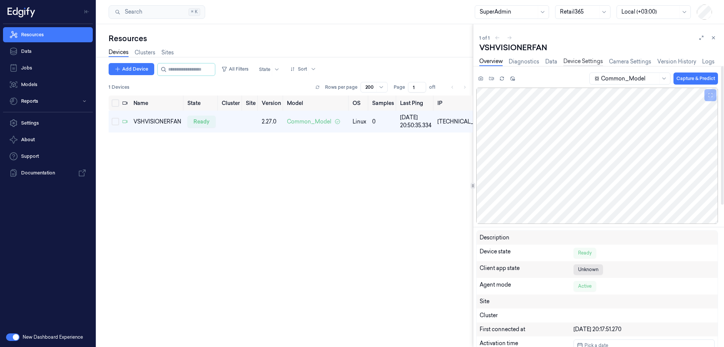
click at [590, 60] on link "Device Settings" at bounding box center [583, 61] width 40 height 9
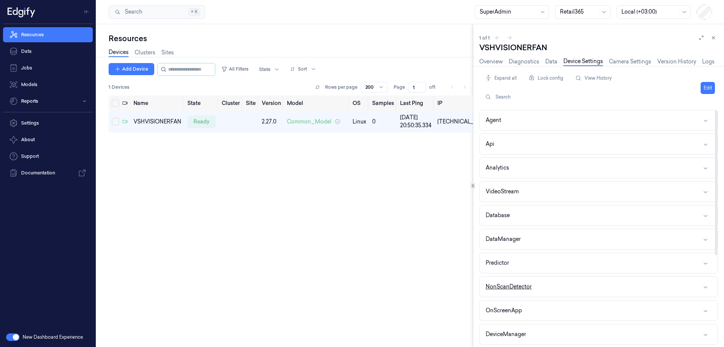
click at [583, 283] on button "NonScanDetector" at bounding box center [599, 286] width 238 height 20
click at [709, 86] on button "Edit" at bounding box center [708, 88] width 14 height 12
click at [703, 40] on icon at bounding box center [701, 37] width 5 height 5
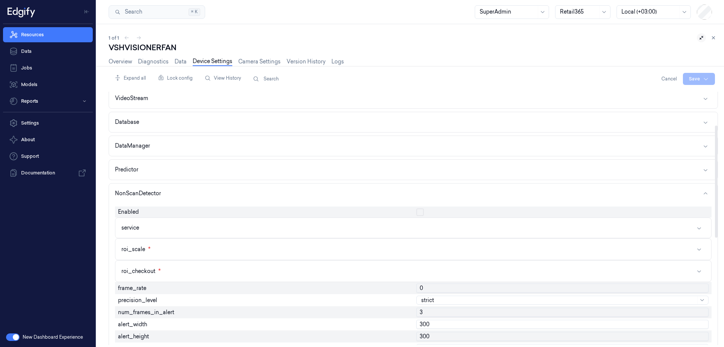
scroll to position [75, 0]
click at [419, 209] on button "button" at bounding box center [420, 212] width 8 height 8
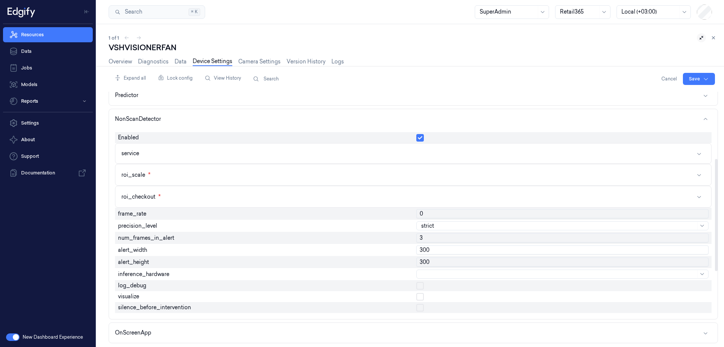
scroll to position [151, 0]
click at [429, 212] on input "0" at bounding box center [562, 211] width 292 height 9
click at [430, 247] on input "300" at bounding box center [562, 248] width 292 height 9
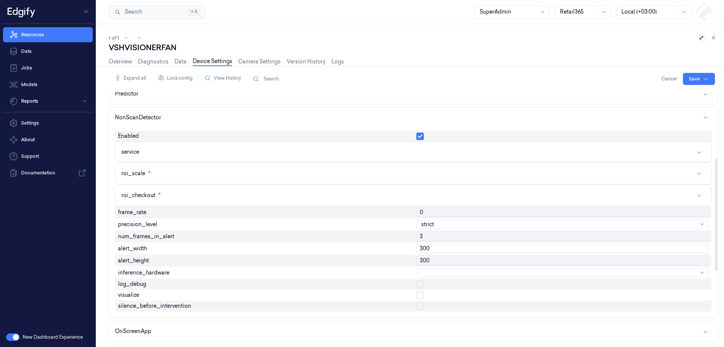
click at [430, 247] on input "300" at bounding box center [562, 248] width 292 height 9
click at [430, 247] on input "1208" at bounding box center [562, 248] width 292 height 9
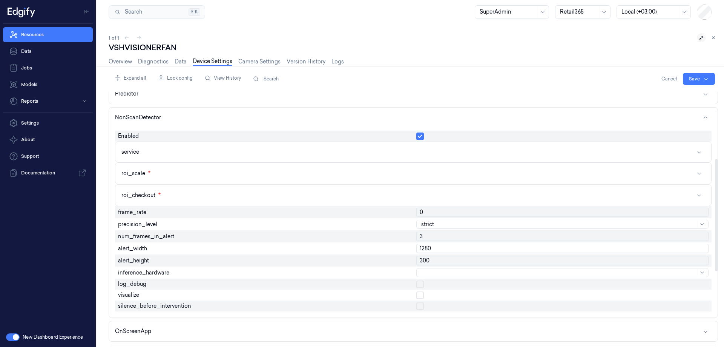
type input "1280"
click at [437, 261] on input "300" at bounding box center [562, 260] width 292 height 9
type input "720"
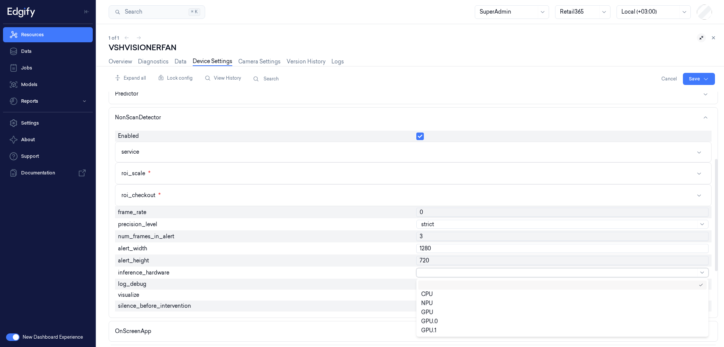
click at [429, 276] on div at bounding box center [558, 273] width 275 height 8
click at [428, 312] on div "GPU" at bounding box center [427, 312] width 12 height 8
click at [419, 284] on button "button" at bounding box center [420, 284] width 8 height 8
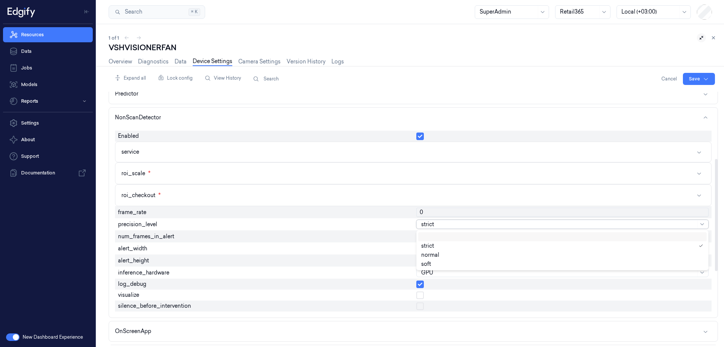
click at [429, 223] on div at bounding box center [558, 224] width 275 height 8
click at [430, 262] on div "soft" at bounding box center [426, 264] width 10 height 8
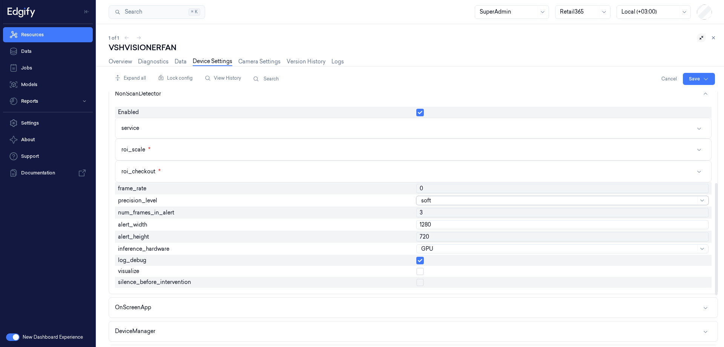
scroll to position [264, 0]
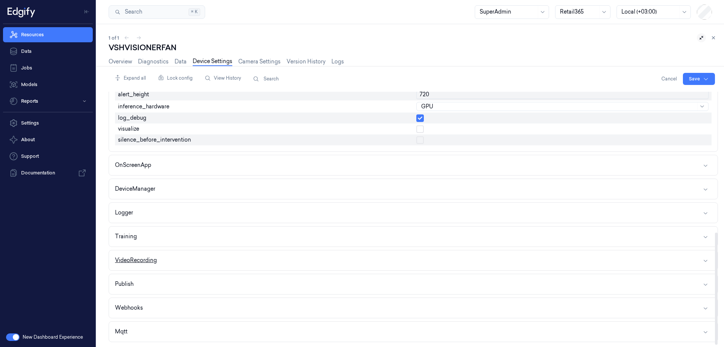
drag, startPoint x: 147, startPoint y: 259, endPoint x: 194, endPoint y: 266, distance: 47.6
click at [147, 259] on div "VideoRecording" at bounding box center [136, 260] width 42 height 8
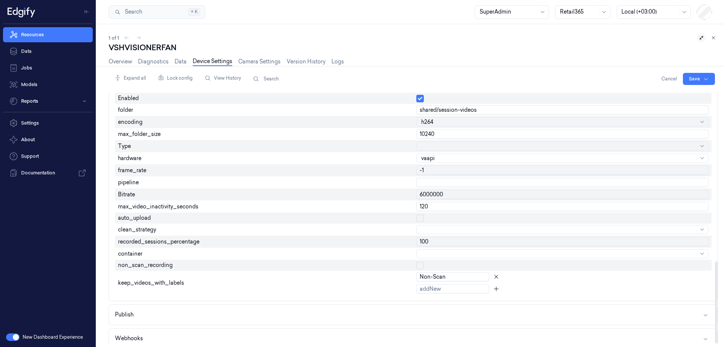
scroll to position [528, 0]
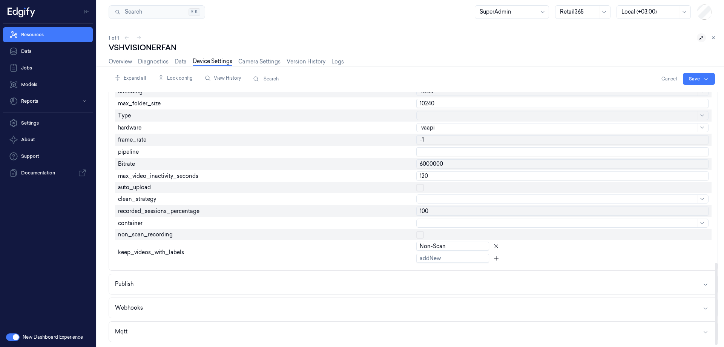
click at [419, 234] on button "button" at bounding box center [420, 235] width 8 height 8
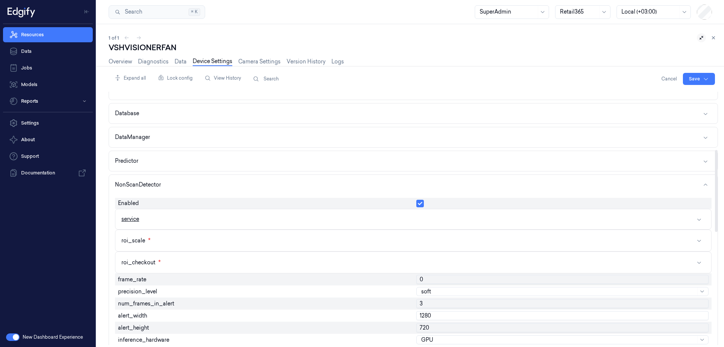
scroll to position [75, 0]
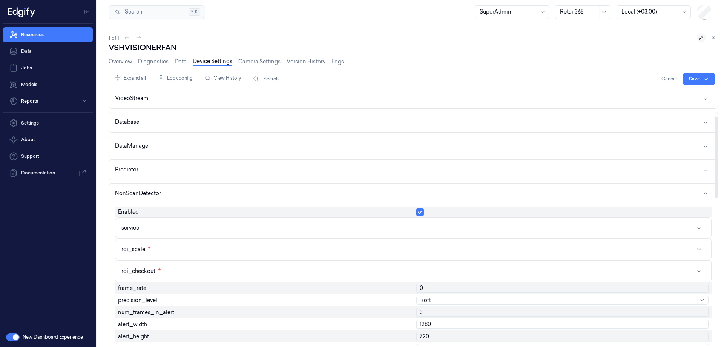
click at [164, 226] on button "service" at bounding box center [413, 228] width 596 height 20
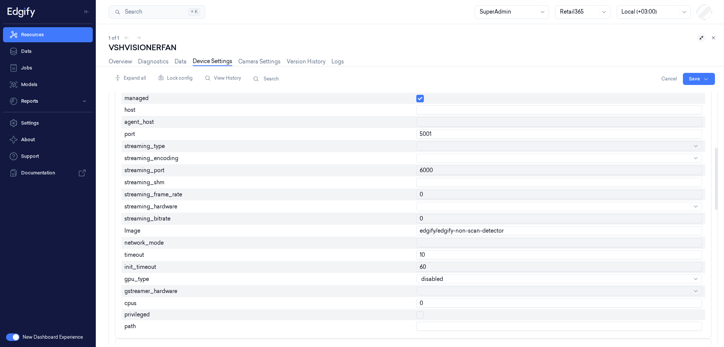
scroll to position [226, 0]
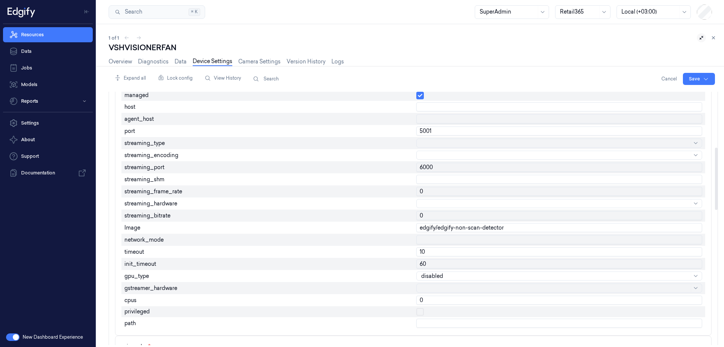
click at [433, 180] on input "text" at bounding box center [559, 179] width 286 height 9
click at [432, 182] on input "text" at bounding box center [559, 179] width 286 height 9
click at [484, 196] on div "0" at bounding box center [559, 191] width 292 height 12
click at [477, 192] on input "0" at bounding box center [559, 191] width 286 height 9
click at [458, 176] on input "text" at bounding box center [559, 179] width 286 height 9
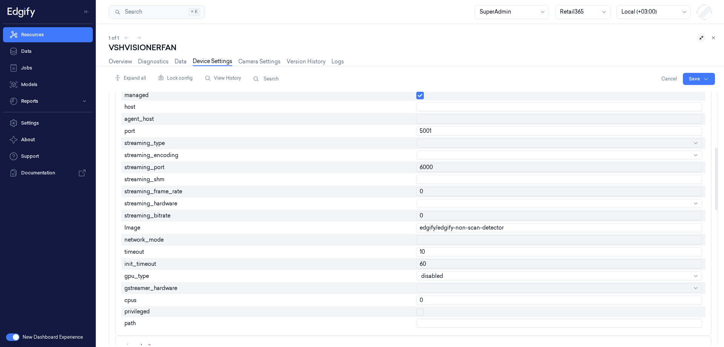
click at [458, 176] on input "text" at bounding box center [559, 179] width 286 height 9
click at [453, 150] on div at bounding box center [555, 155] width 268 height 11
click at [399, 154] on div "streaming_encoding" at bounding box center [267, 155] width 292 height 12
click at [428, 144] on div at bounding box center [555, 143] width 268 height 8
click at [428, 173] on div "shm" at bounding box center [426, 174] width 11 height 8
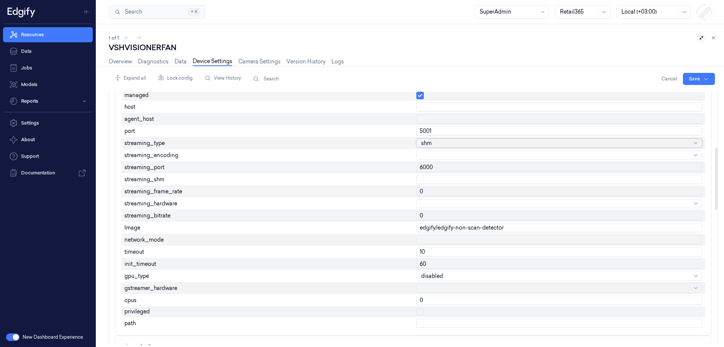
click at [430, 151] on div at bounding box center [555, 155] width 268 height 8
click at [400, 153] on div "streaming_encoding" at bounding box center [267, 155] width 292 height 12
click at [427, 203] on div at bounding box center [555, 203] width 268 height 8
click at [373, 195] on div "streaming_frame_rate" at bounding box center [267, 191] width 292 height 12
click at [435, 204] on div at bounding box center [555, 203] width 268 height 8
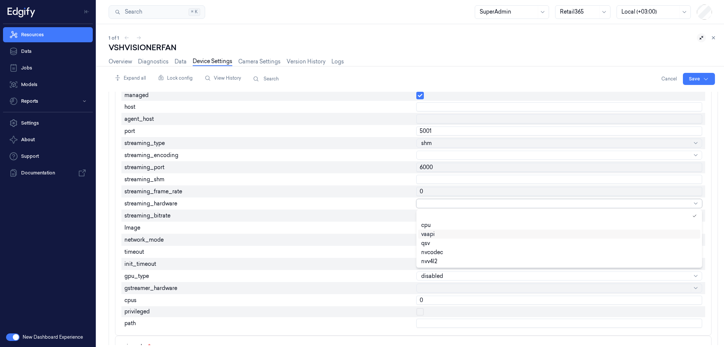
click at [426, 233] on div "vaapi" at bounding box center [428, 234] width 14 height 8
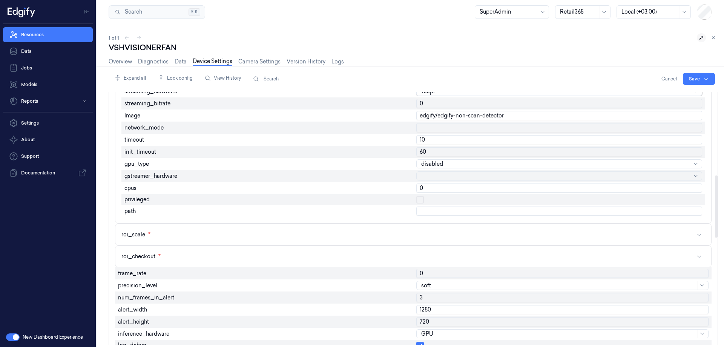
scroll to position [339, 0]
click at [427, 178] on div at bounding box center [555, 175] width 268 height 8
click at [430, 206] on div "vaapi" at bounding box center [428, 205] width 14 height 8
click at [419, 198] on button "button" at bounding box center [420, 199] width 8 height 8
click at [434, 162] on div at bounding box center [555, 163] width 268 height 8
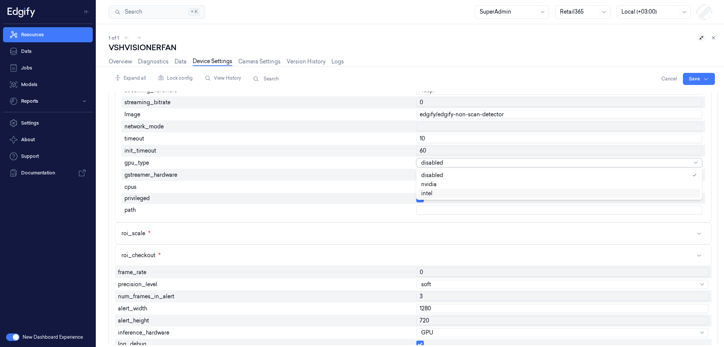
click at [429, 192] on div "intel" at bounding box center [426, 193] width 11 height 8
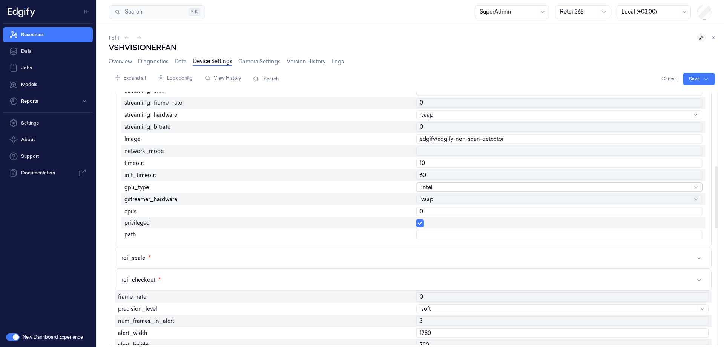
scroll to position [301, 0]
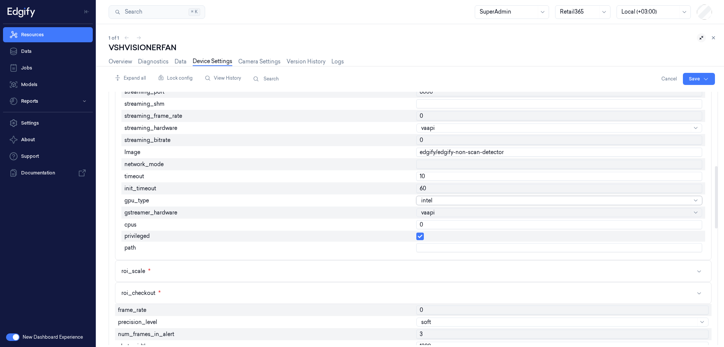
click at [440, 180] on input "10" at bounding box center [559, 176] width 286 height 9
type input "30"
click at [426, 163] on input "text" at bounding box center [559, 164] width 286 height 9
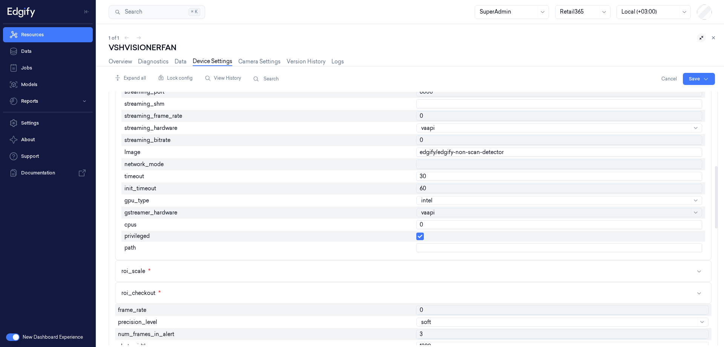
click at [387, 168] on div "network_mode" at bounding box center [267, 164] width 292 height 12
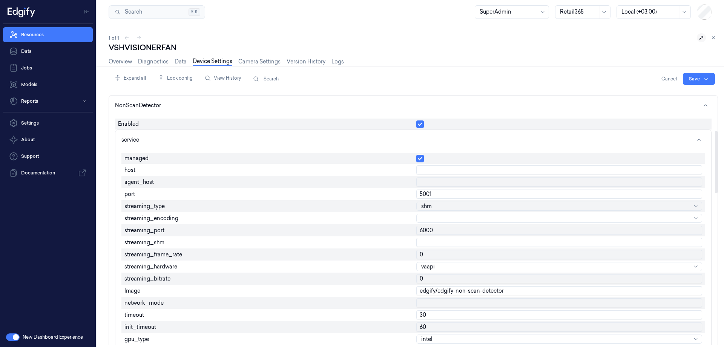
scroll to position [150, 0]
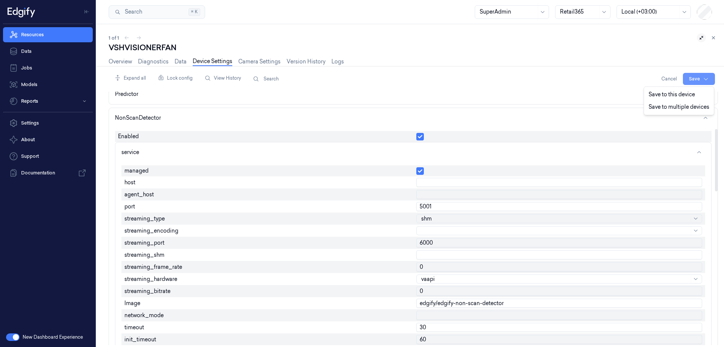
click at [696, 80] on html "Resources Data Jobs Models Reports Settings About Support Documentation New Das…" at bounding box center [362, 173] width 724 height 347
click at [671, 95] on div "Save to this device" at bounding box center [679, 94] width 67 height 12
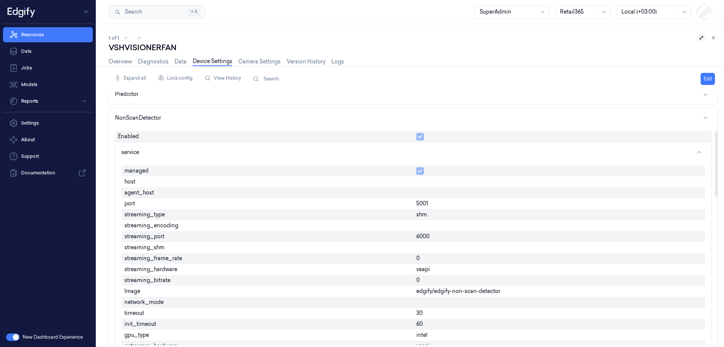
click at [506, 291] on div "edgify/edgify-non-scan-detector" at bounding box center [559, 290] width 292 height 11
click at [708, 75] on button "Edit" at bounding box center [708, 79] width 14 height 12
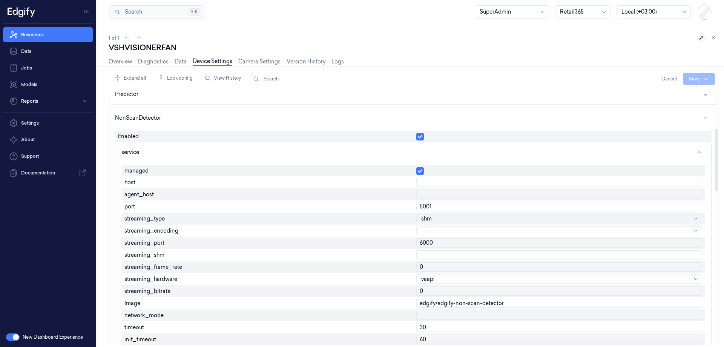
click at [511, 304] on input "edgify/edgify-non-scan-detector" at bounding box center [559, 302] width 286 height 9
type input "edgify/edgify-non-scan-detector:0.3.0"
click at [689, 79] on html "Resources Data Jobs Models Reports Settings About Support Documentation New Das…" at bounding box center [362, 173] width 724 height 347
click at [674, 93] on div "Save to this device" at bounding box center [679, 94] width 67 height 12
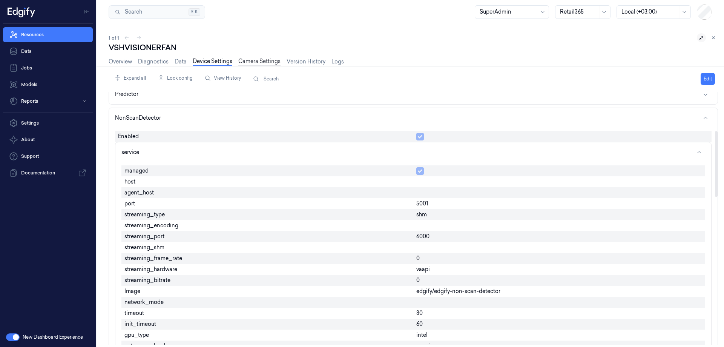
click at [257, 62] on link "Camera Settings" at bounding box center [259, 61] width 42 height 9
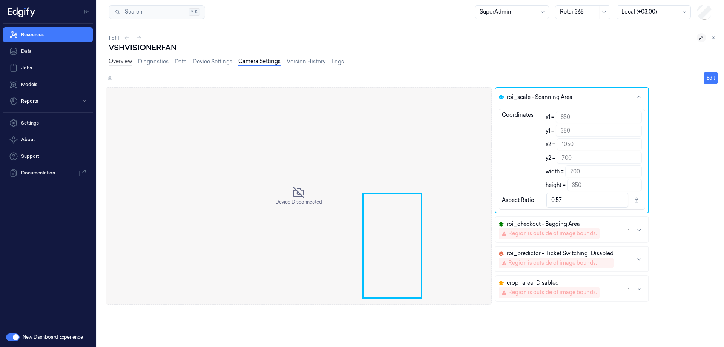
click at [120, 63] on link "Overview" at bounding box center [120, 61] width 23 height 9
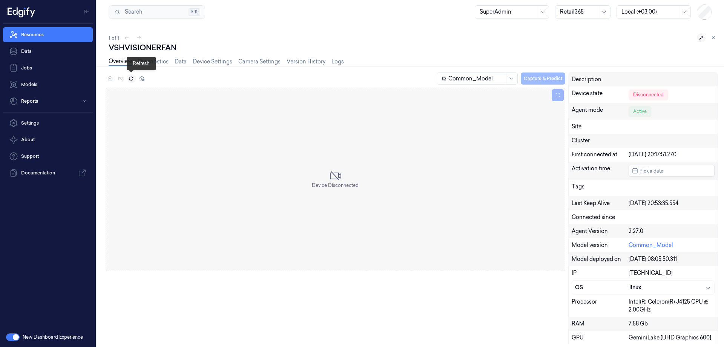
click at [131, 78] on icon at bounding box center [131, 78] width 5 height 5
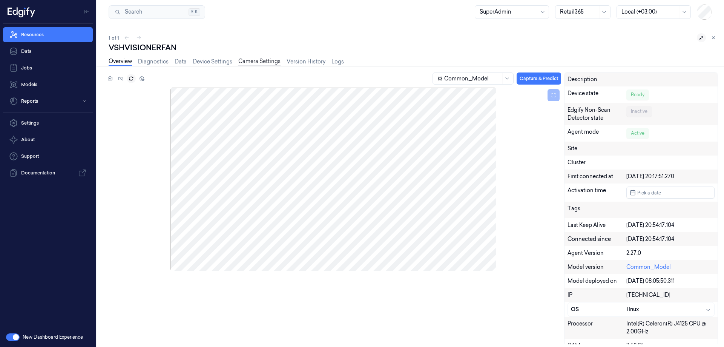
click at [266, 63] on link "Camera Settings" at bounding box center [259, 61] width 42 height 9
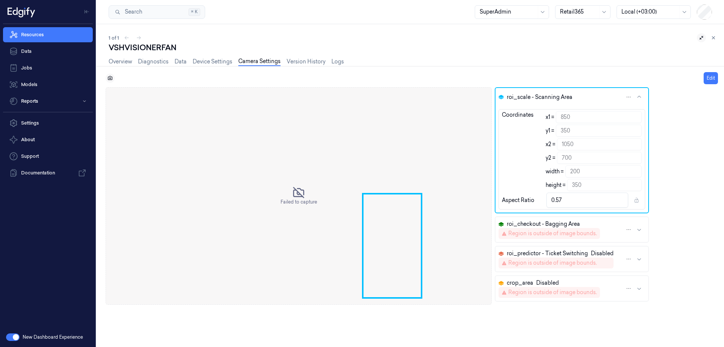
click at [109, 75] on button at bounding box center [110, 78] width 9 height 9
click at [404, 242] on div at bounding box center [299, 195] width 386 height 217
click at [708, 77] on button "Edit" at bounding box center [711, 78] width 14 height 12
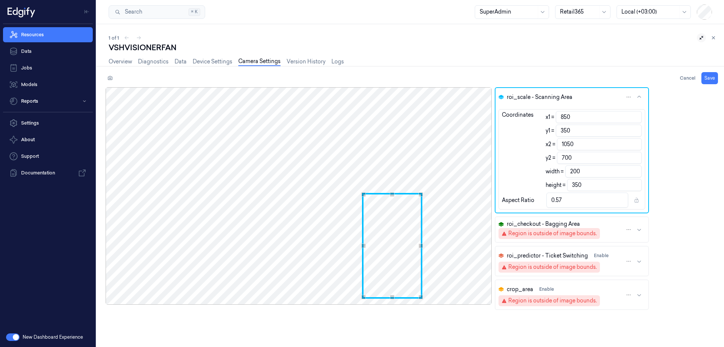
type input "848"
type input "1048"
type input "841"
type input "349"
type input "1041"
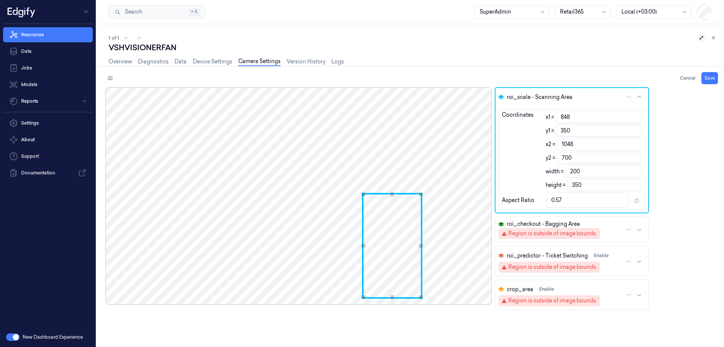
type input "699"
type input "831"
type input "346"
type input "1031"
type input "696"
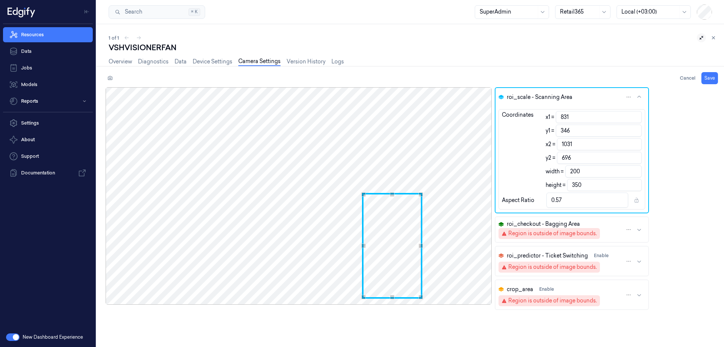
type input "813"
type input "342"
type input "1013"
type input "692"
type input "783"
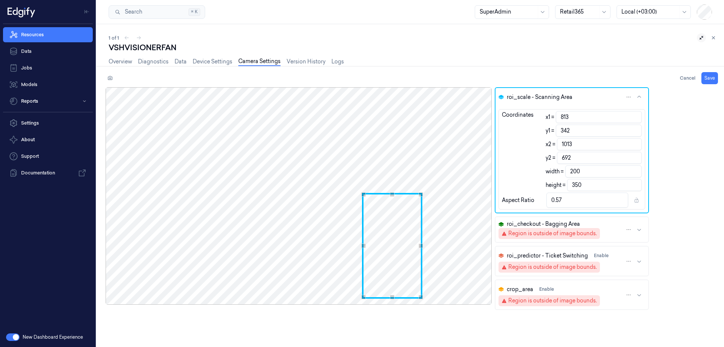
type input "339"
type input "983"
type input "689"
type input "746"
type input "334"
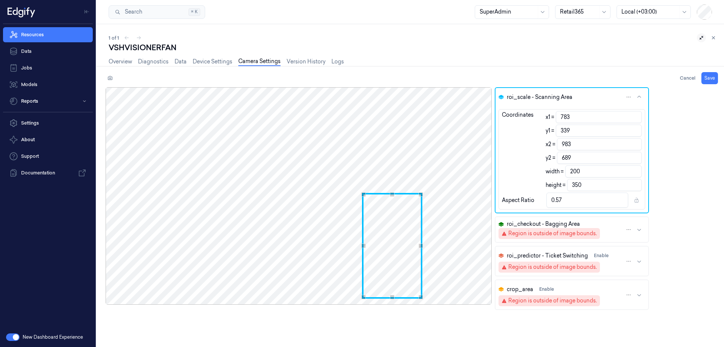
type input "946"
type input "684"
type input "693"
type input "326"
type input "893"
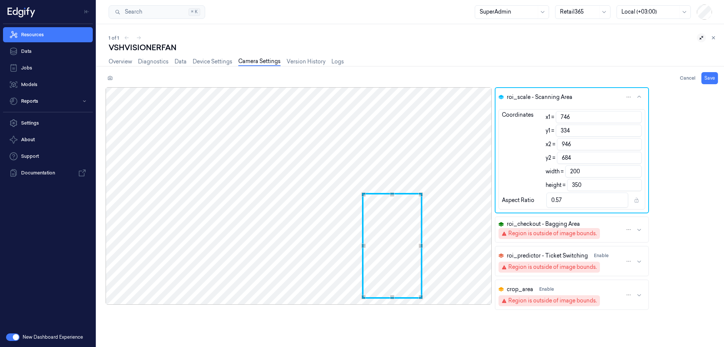
type input "676"
type input "618"
type input "316"
type input "818"
type input "666"
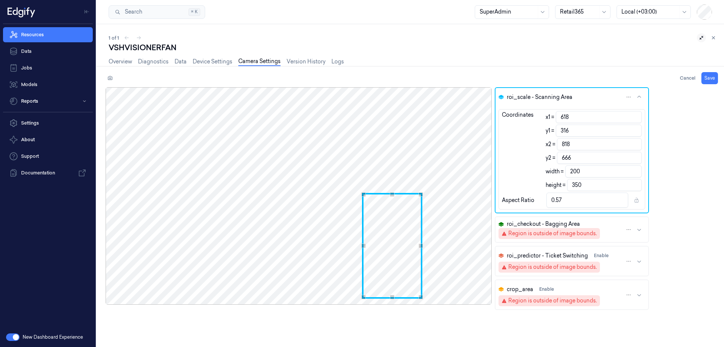
type input "585"
type input "311"
type input "785"
type input "661"
type input "536"
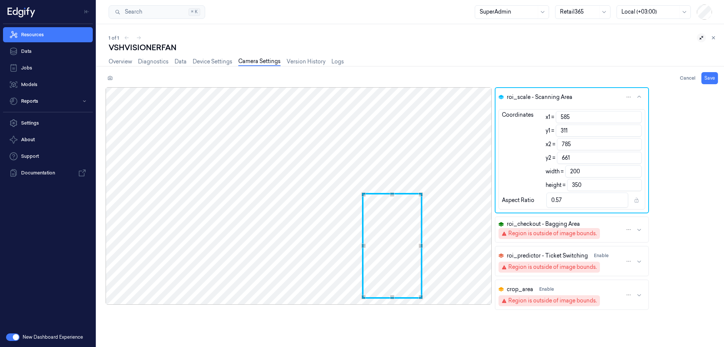
type input "304"
type input "736"
type input "654"
type input "510"
type input "301"
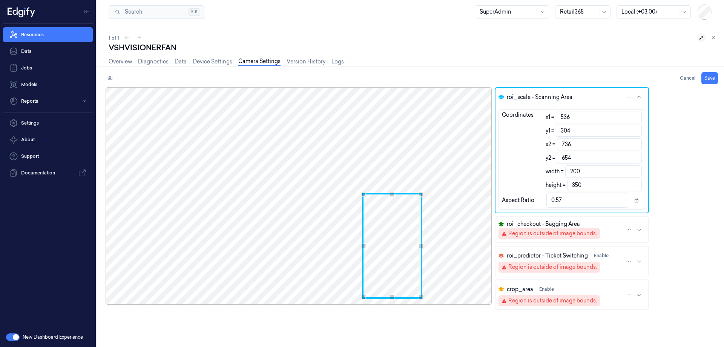
type input "710"
type input "651"
type input "495"
type input "300"
type input "695"
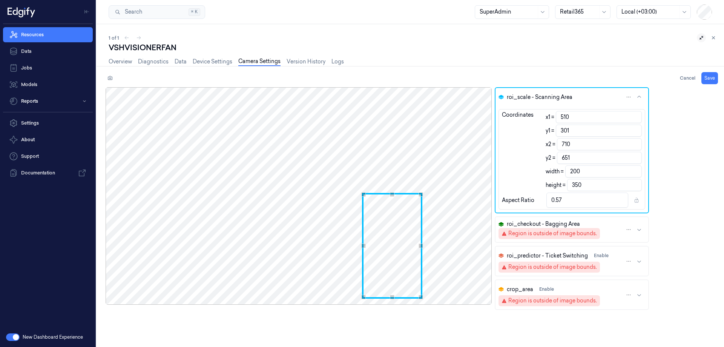
type input "650"
type input "478"
type input "678"
type input "469"
type input "669"
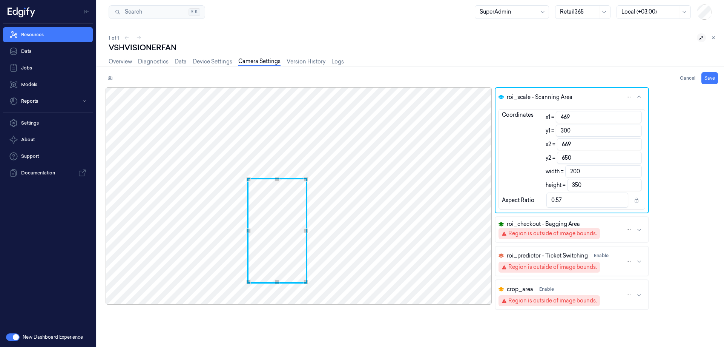
type input "460"
type input "660"
type input "453"
type input "302"
type input "653"
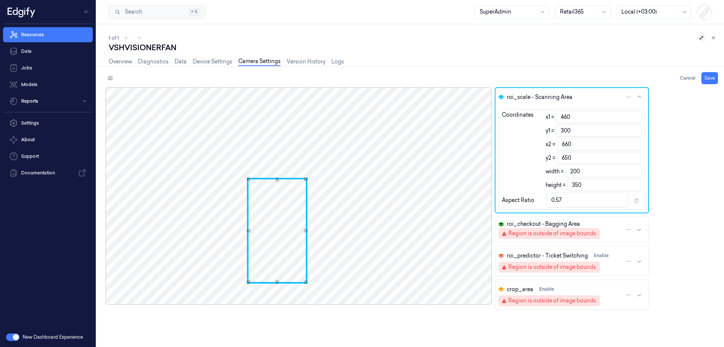
type input "652"
type input "446"
type input "304"
type input "646"
type input "654"
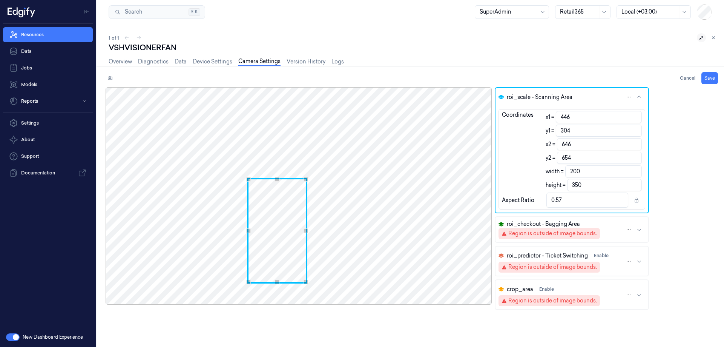
type input "443"
type input "643"
type input "440"
type input "640"
type input "436"
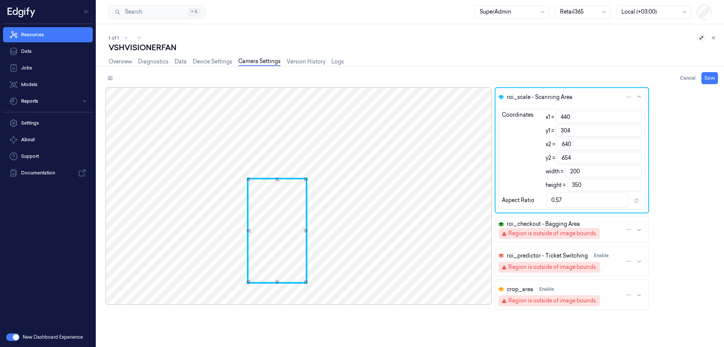
type input "306"
type input "636"
type input "656"
type input "435"
type input "309"
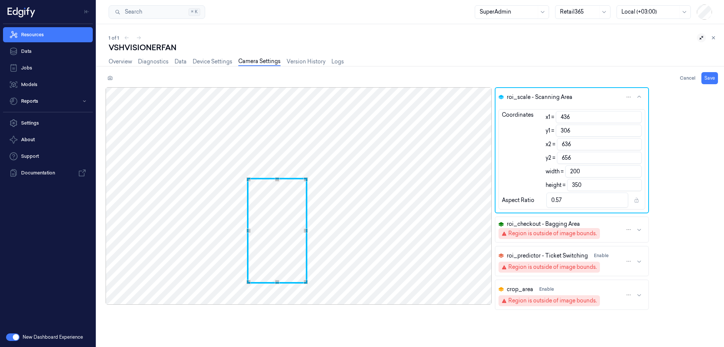
type input "635"
type input "659"
type input "434"
type input "312"
type input "634"
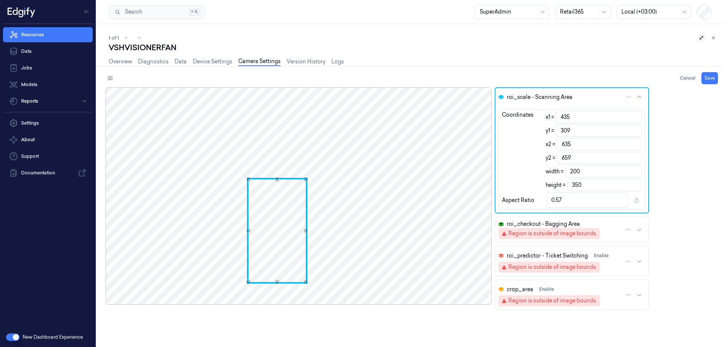
type input "662"
type input "433"
type input "316"
type input "633"
type input "666"
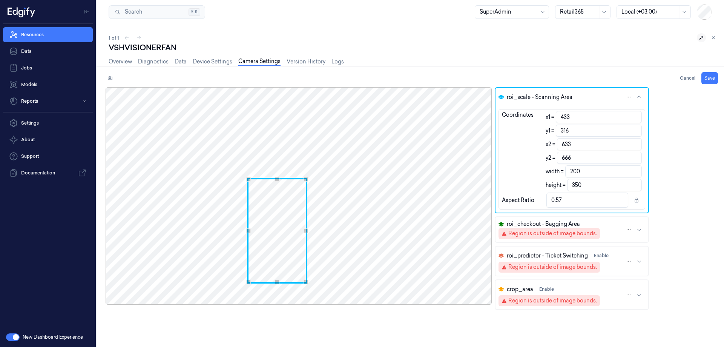
type input "321"
type input "671"
type input "324"
type input "674"
type input "434"
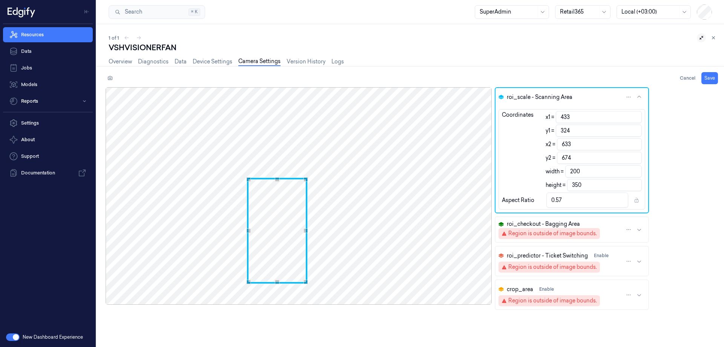
type input "330"
type input "634"
type input "680"
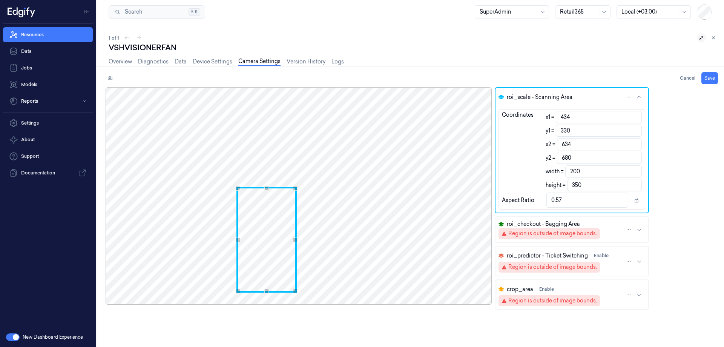
type input "439"
type input "341"
type input "639"
type input "691"
type input "445"
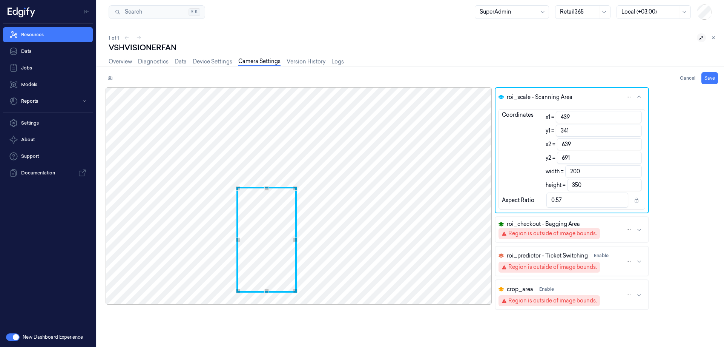
type input "350"
type input "645"
type input "700"
type input "450"
type input "352"
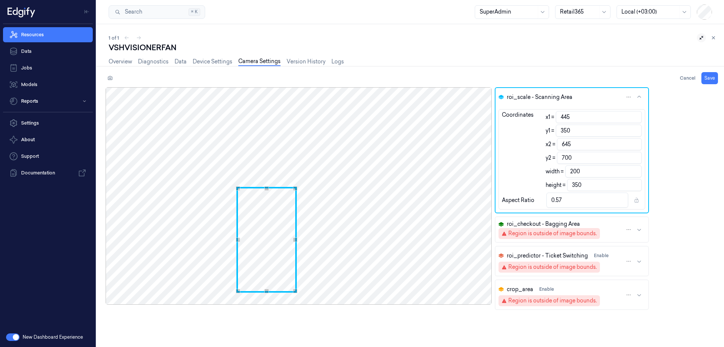
type input "650"
type input "702"
type input "454"
type input "354"
type input "654"
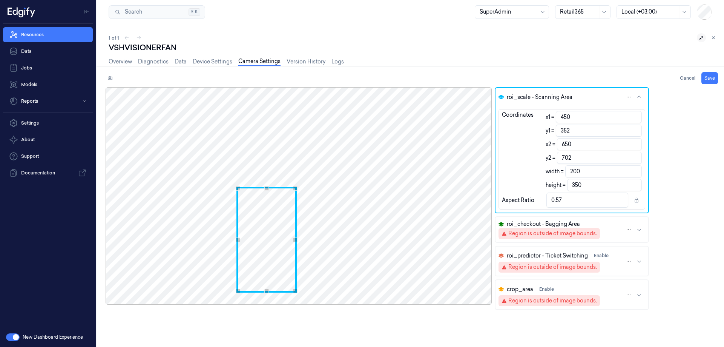
type input "704"
type input "459"
type input "659"
type input "460"
type input "660"
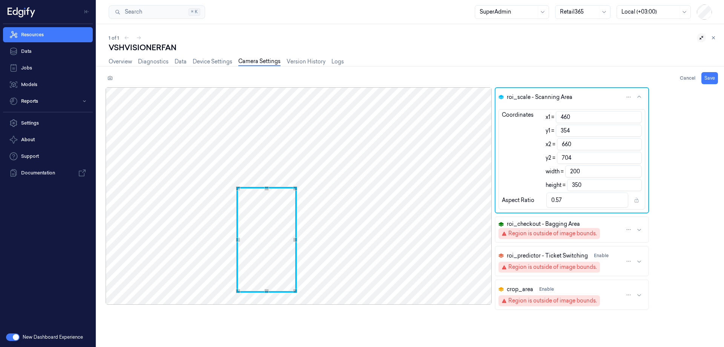
type input "463"
type input "352"
type input "663"
type input "702"
type input "464"
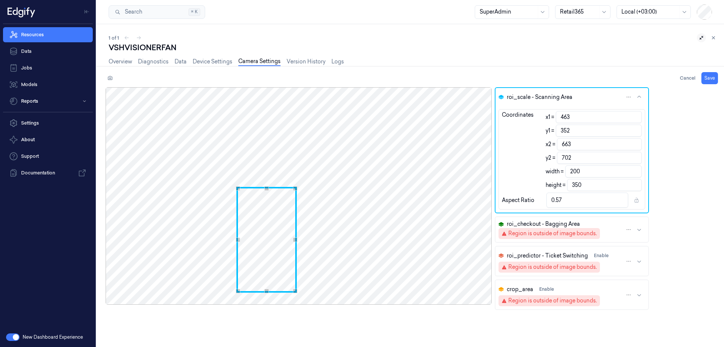
type input "351"
type input "664"
type input "701"
type input "469"
type input "349"
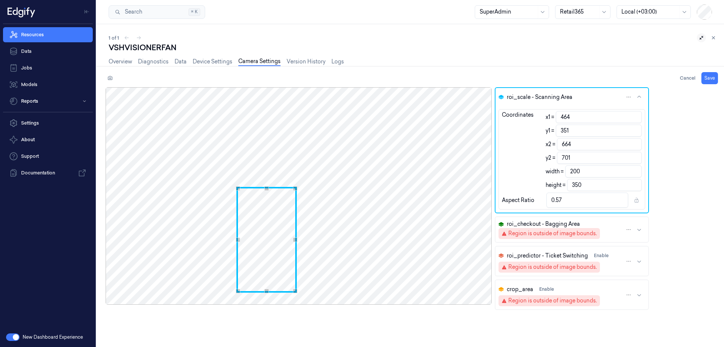
type input "669"
type input "699"
type input "474"
type input "345"
type input "674"
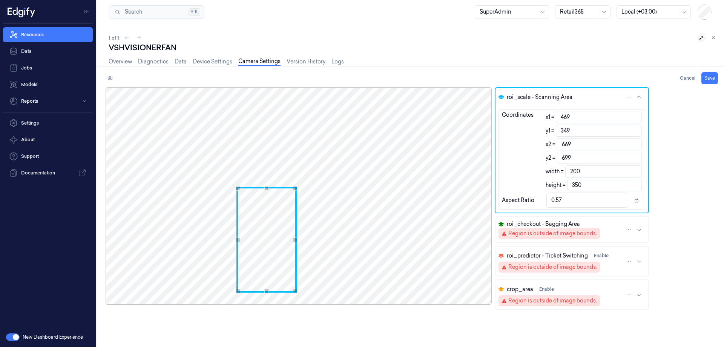
type input "695"
type input "481"
type input "342"
type input "681"
type input "692"
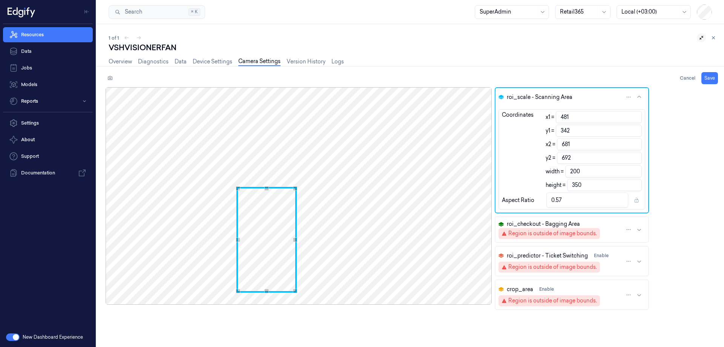
type input "486"
type input "341"
type input "686"
type input "691"
type input "491"
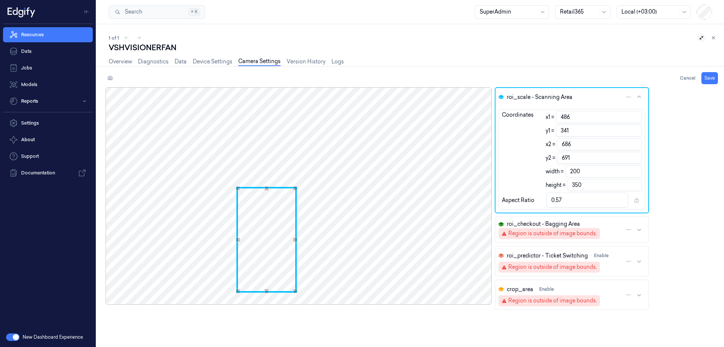
type input "691"
type input "494"
type input "694"
type input "496"
type input "696"
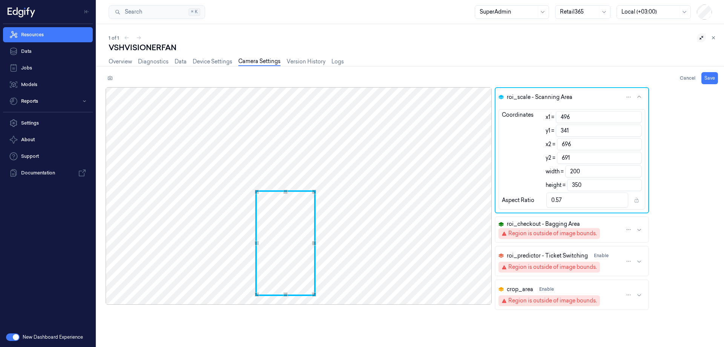
type input "499"
type input "345"
type input "699"
type input "695"
type input "500"
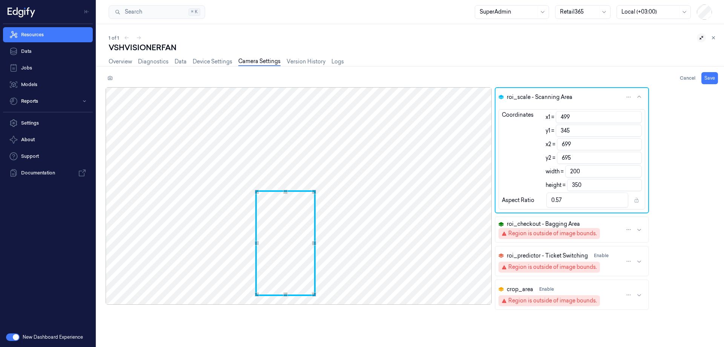
type input "346"
type input "700"
type input "696"
type input "501"
type input "701"
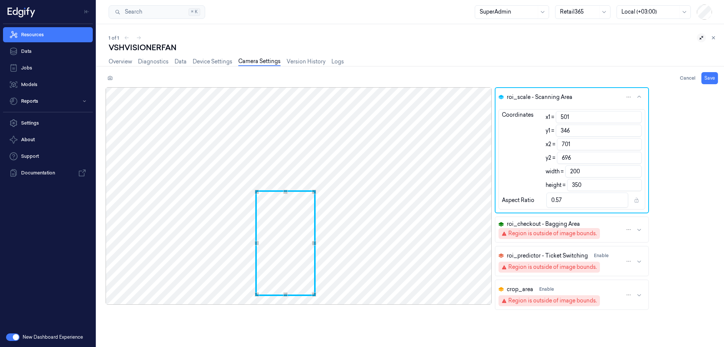
type input "500"
type input "345"
type input "700"
type input "695"
type input "495"
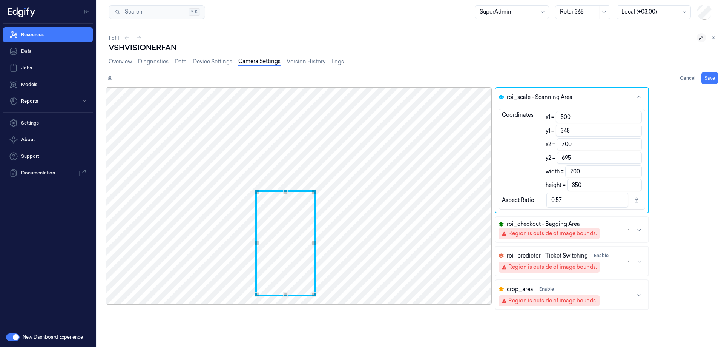
type input "695"
type input "488"
type input "688"
type input "476"
type input "676"
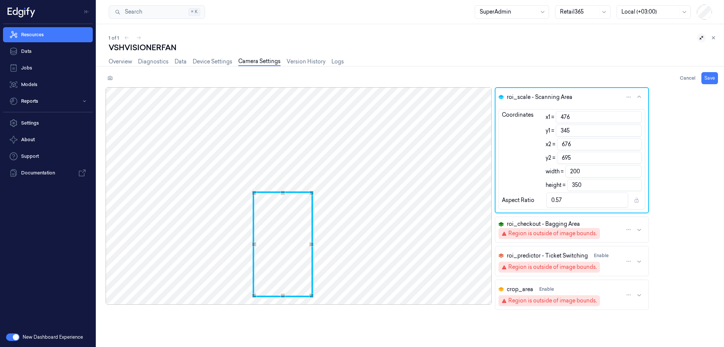
type input "468"
type input "668"
type input "458"
type input "346"
type input "658"
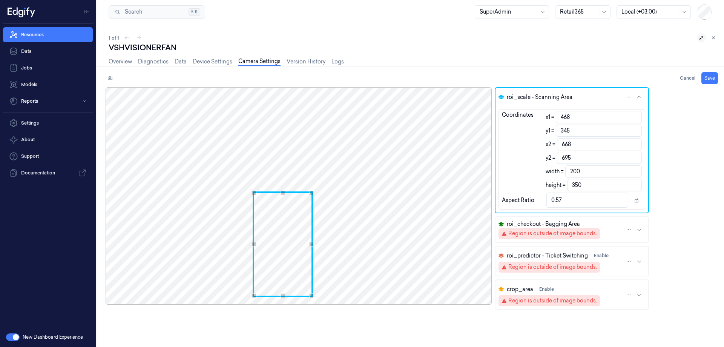
type input "696"
type input "453"
type input "653"
type input "449"
type input "649"
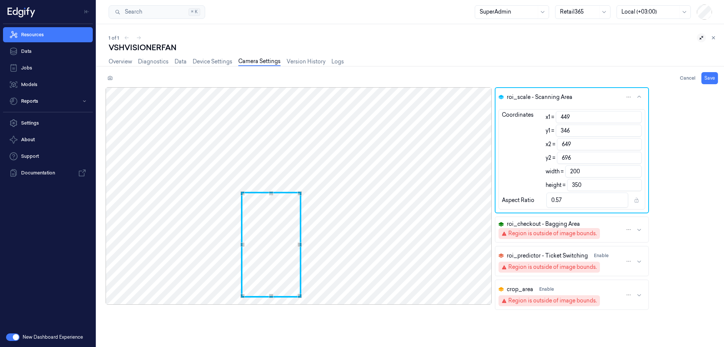
type input "347"
click at [279, 250] on div "Use the arrow keys to move the crop selection area" at bounding box center [271, 245] width 60 height 106
type input "698"
type input "351"
type input "653"
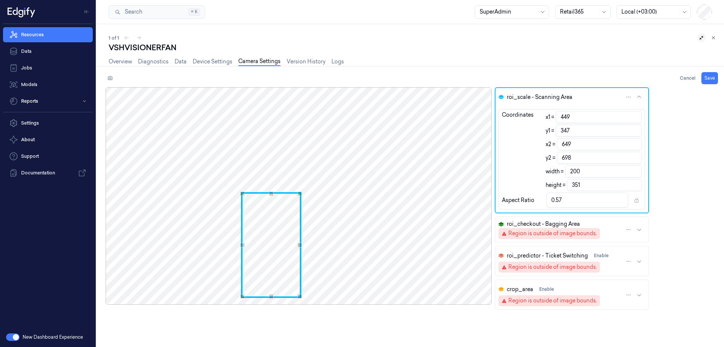
type input "204"
type input "0.58"
type input "658"
type input "701"
type input "209"
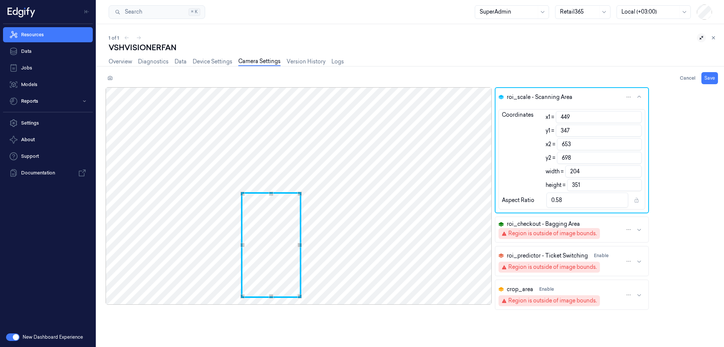
type input "354"
type input "0.59"
type input "664"
type input "703"
type input "215"
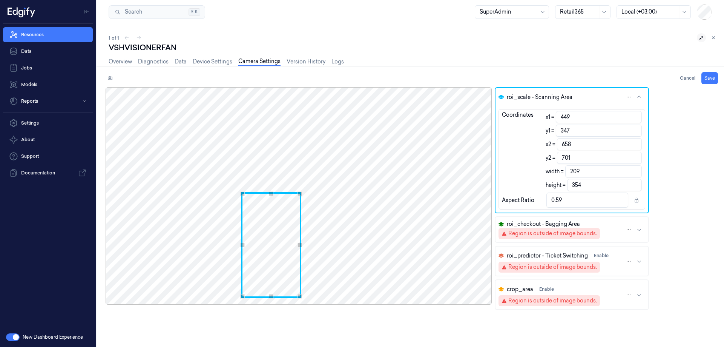
type input "356"
type input "0.6"
type input "667"
type input "218"
type input "0.61"
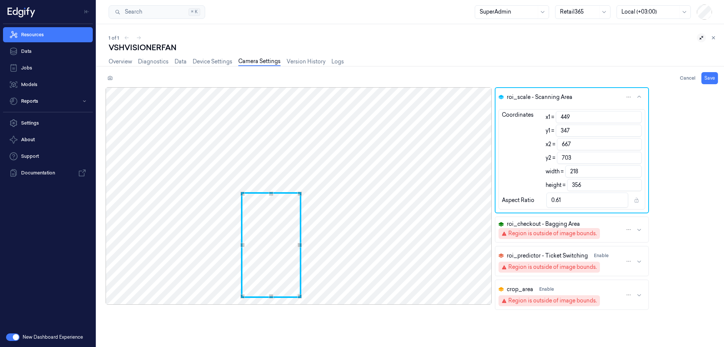
type input "670"
type input "704"
type input "221"
type input "357"
type input "0.62"
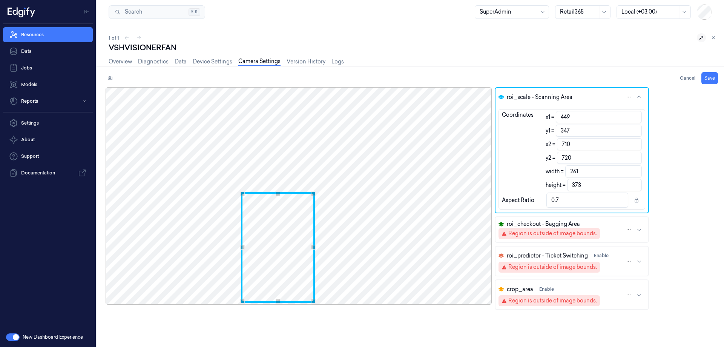
click at [316, 303] on div "Use the arrow keys to move the south east drag handle to change the crop select…" at bounding box center [313, 301] width 5 height 5
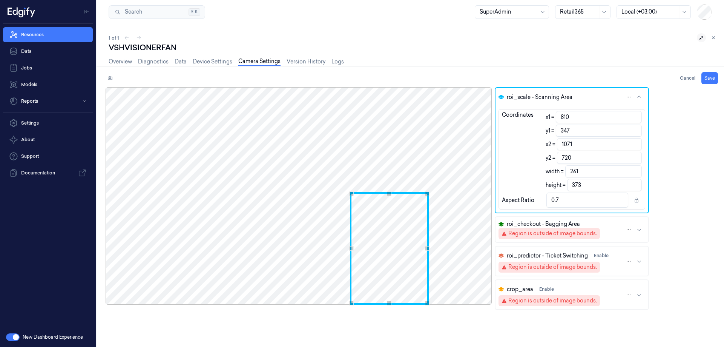
click at [365, 287] on div "Use the arrow keys to move the crop selection area" at bounding box center [389, 248] width 79 height 112
click at [109, 78] on icon at bounding box center [109, 77] width 5 height 5
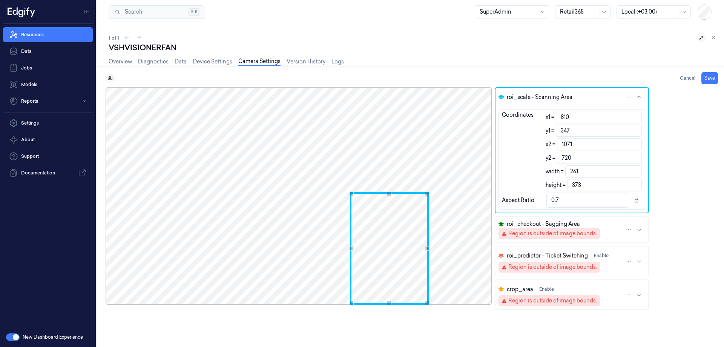
click at [109, 78] on icon at bounding box center [109, 77] width 5 height 5
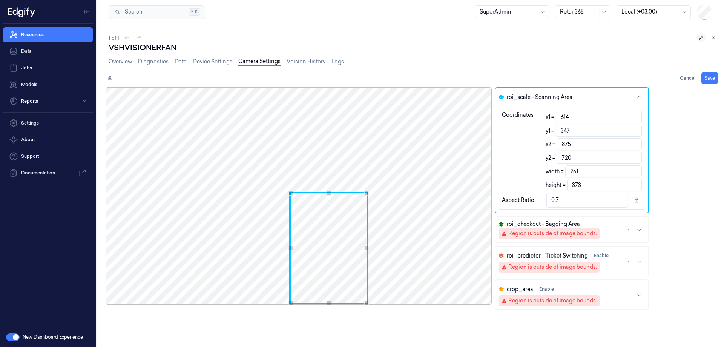
click at [330, 272] on div "Use the arrow keys to move the crop selection area" at bounding box center [328, 248] width 79 height 112
click at [328, 221] on div "Use the up and down arrow keys to move the north drag handle to change the crop…" at bounding box center [330, 223] width 5 height 5
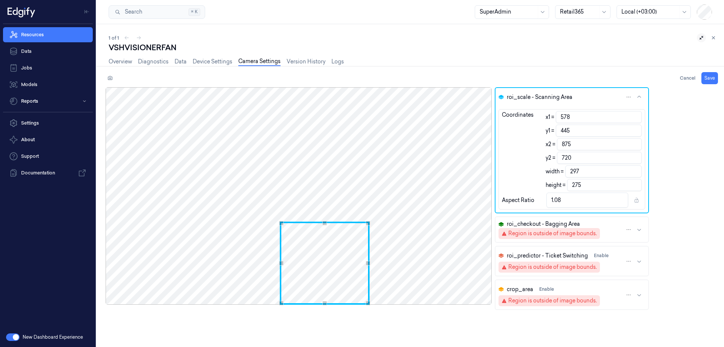
click at [282, 262] on div "Use the up and down arrow keys to move the west drag handle to change the crop …" at bounding box center [281, 263] width 5 height 5
click at [380, 264] on div "Use the up and down arrow keys to move the east drag handle to change the crop …" at bounding box center [380, 263] width 5 height 5
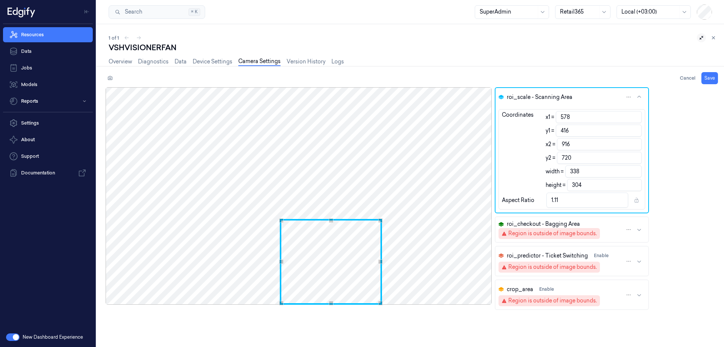
click at [330, 218] on div "Use the up and down arrow keys to move the north drag handle to change the crop…" at bounding box center [331, 220] width 5 height 5
click at [609, 223] on button "roi_checkout - Bagging Area Region is outside of image bounds." at bounding box center [572, 229] width 153 height 25
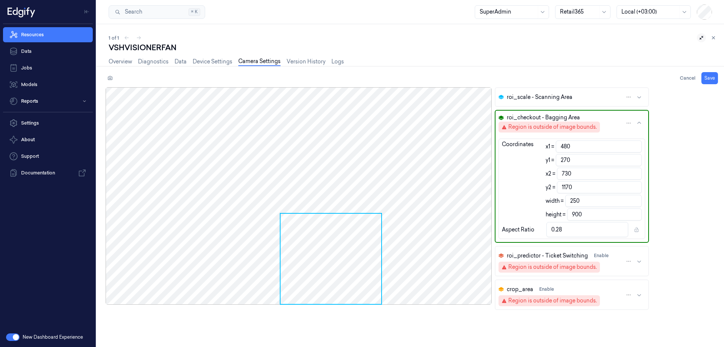
click at [574, 125] on div "Region is outside of image bounds." at bounding box center [552, 127] width 89 height 8
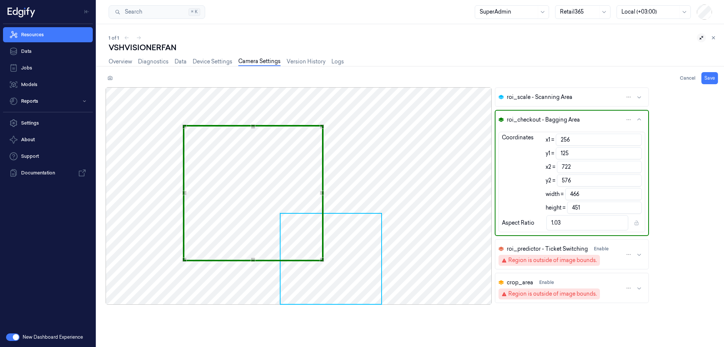
click at [323, 127] on div "Use the arrow keys to move the north east drag handle to change the crop select…" at bounding box center [322, 126] width 5 height 5
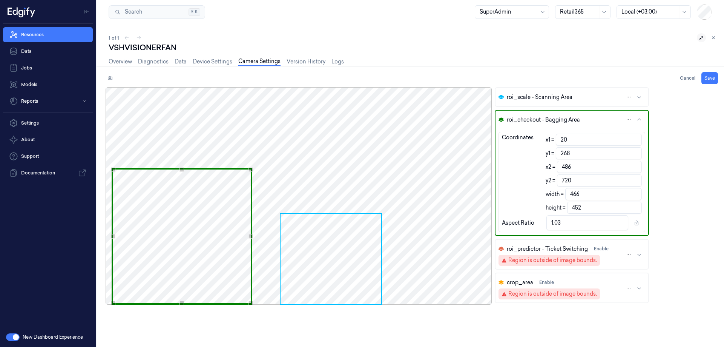
click at [197, 224] on div "Use the arrow keys to move the crop selection area" at bounding box center [182, 236] width 141 height 137
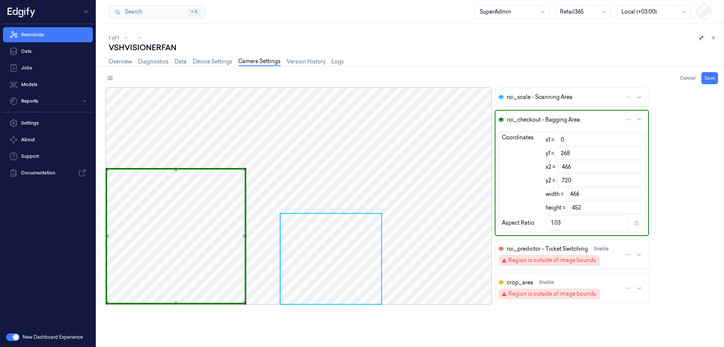
click at [129, 234] on div "Use the arrow keys to move the crop selection area" at bounding box center [176, 236] width 141 height 137
click at [706, 77] on button "Save" at bounding box center [709, 78] width 17 height 12
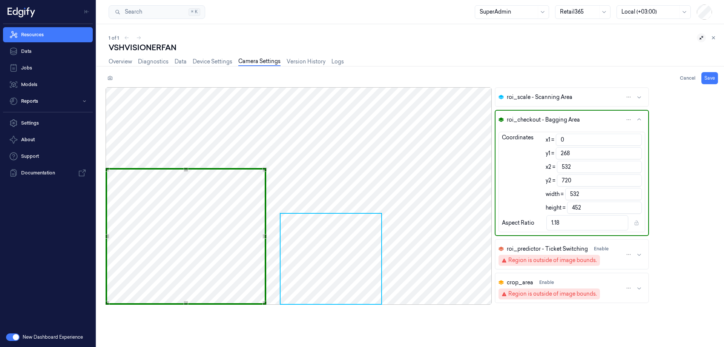
click at [266, 235] on div "Use the up and down arrow keys to move the east drag handle to change the crop …" at bounding box center [264, 236] width 5 height 5
click at [184, 165] on div "Use the up and down arrow keys to move the north drag handle to change the crop…" at bounding box center [186, 166] width 5 height 5
click at [706, 74] on button "Save" at bounding box center [709, 78] width 17 height 12
click at [707, 74] on button "Save" at bounding box center [709, 78] width 17 height 12
click at [109, 77] on icon at bounding box center [110, 78] width 5 height 4
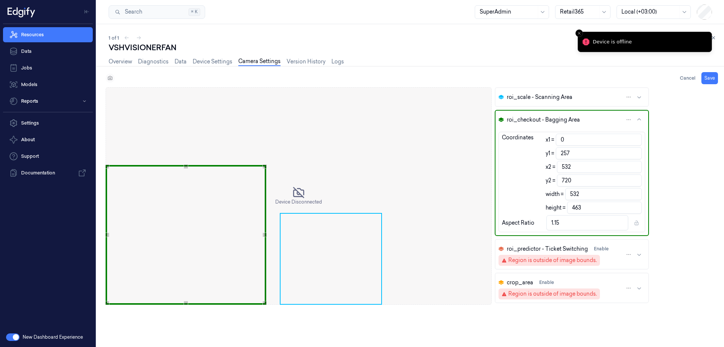
click at [109, 77] on div "Cancel Save" at bounding box center [412, 78] width 612 height 12
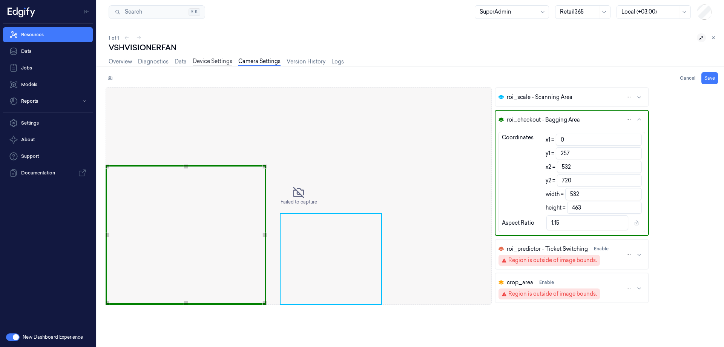
click at [210, 60] on link "Device Settings" at bounding box center [213, 61] width 40 height 9
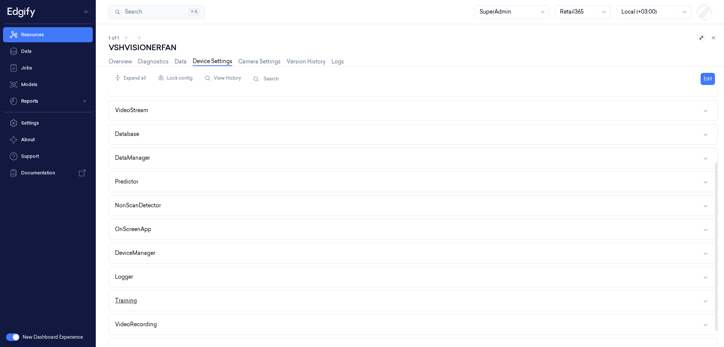
scroll to position [113, 0]
click at [161, 148] on button "NonScanDetector" at bounding box center [413, 155] width 609 height 20
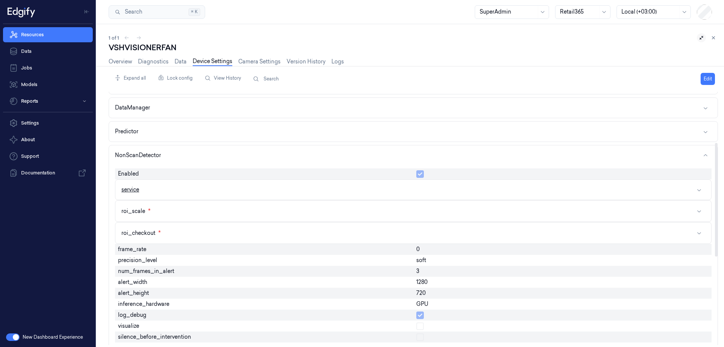
click at [203, 189] on button "service" at bounding box center [413, 190] width 596 height 20
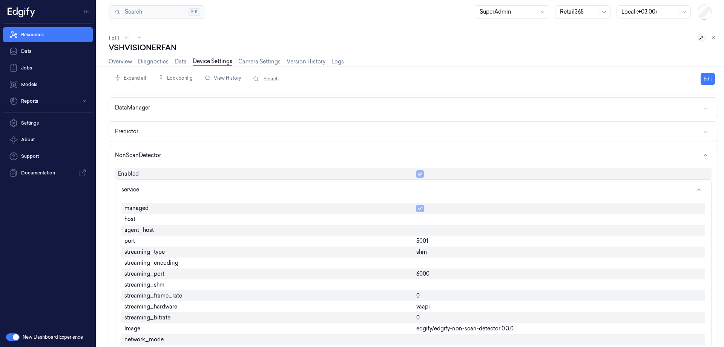
click at [703, 77] on button "Edit" at bounding box center [708, 79] width 14 height 12
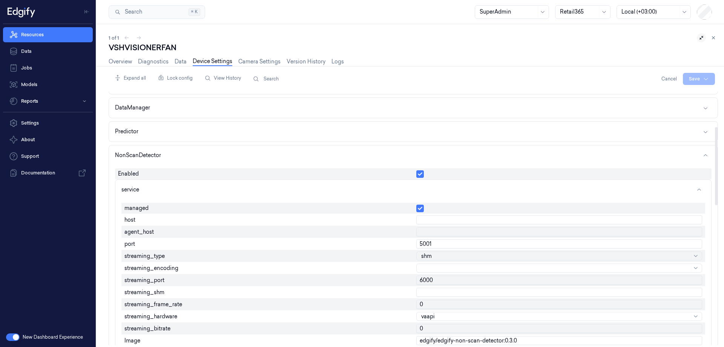
click at [442, 245] on input "5001" at bounding box center [559, 243] width 286 height 9
click at [465, 283] on input "6000" at bounding box center [559, 279] width 286 height 9
click at [700, 77] on html "Resources Data Jobs Models Reports Settings About Support Documentation New Das…" at bounding box center [362, 173] width 724 height 347
click at [675, 92] on div "Save to this device" at bounding box center [679, 94] width 67 height 12
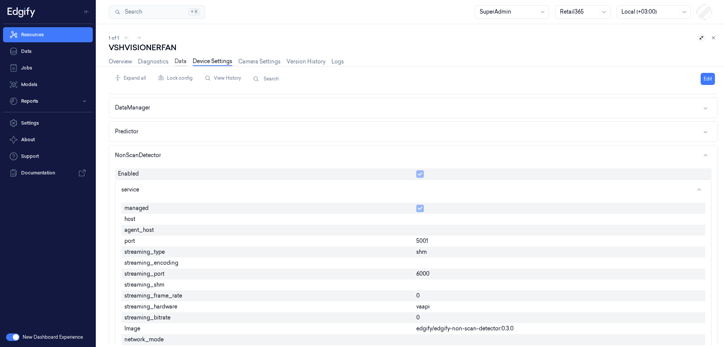
click at [181, 63] on link "Data" at bounding box center [181, 61] width 12 height 9
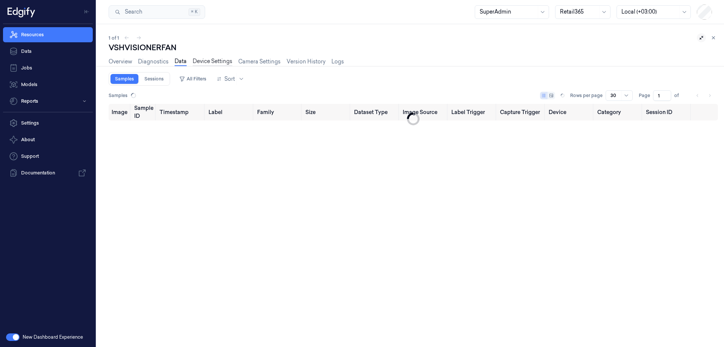
click at [209, 63] on link "Device Settings" at bounding box center [213, 61] width 40 height 9
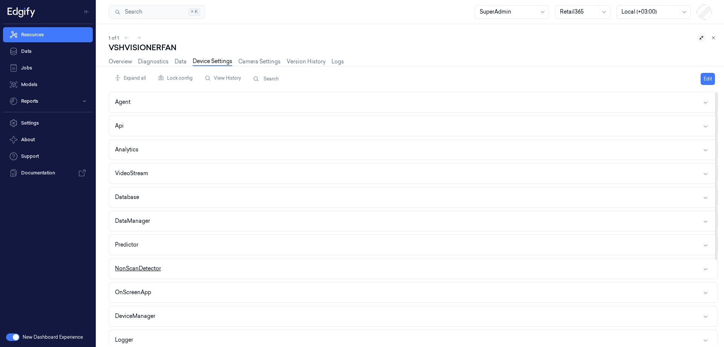
click at [190, 267] on button "NonScanDetector" at bounding box center [413, 268] width 609 height 20
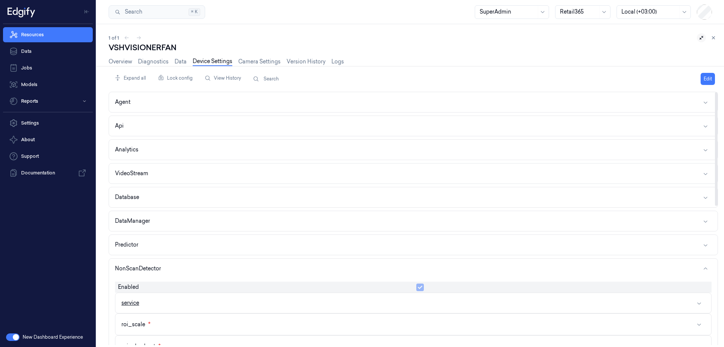
click at [184, 298] on button "service" at bounding box center [413, 303] width 596 height 20
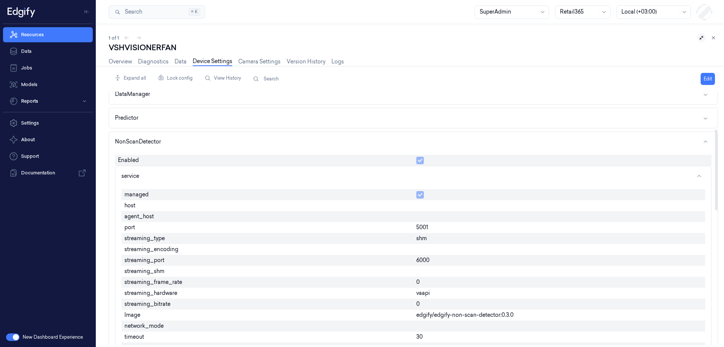
scroll to position [151, 0]
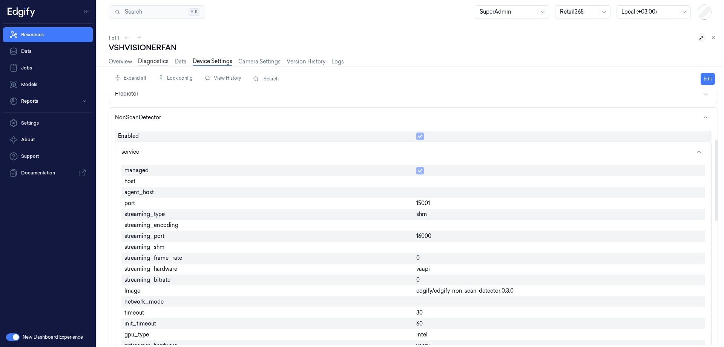
click at [166, 60] on link "Diagnostics" at bounding box center [153, 61] width 31 height 9
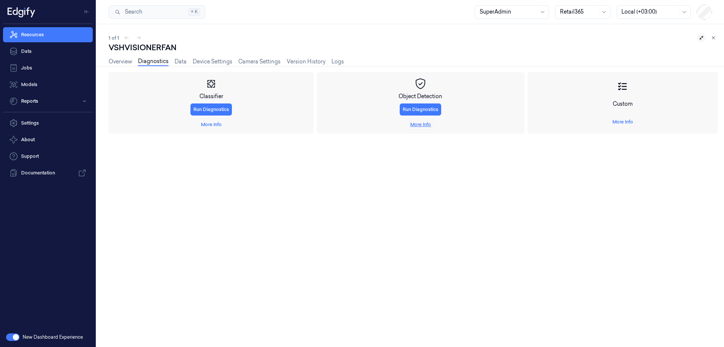
click at [425, 122] on link "More Info" at bounding box center [420, 124] width 21 height 7
click at [124, 195] on span "Start Recording" at bounding box center [129, 195] width 34 height 7
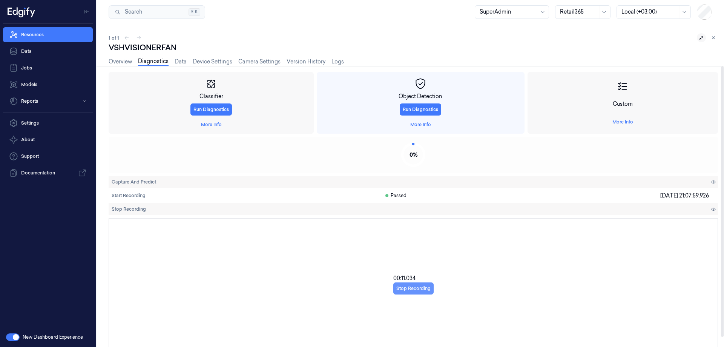
click at [402, 287] on button "Stop Recording" at bounding box center [413, 288] width 40 height 12
click at [224, 65] on link "Device Settings" at bounding box center [213, 61] width 40 height 9
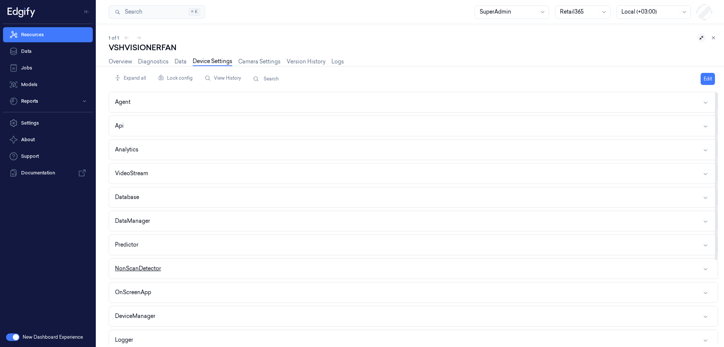
click at [186, 266] on button "NonScanDetector" at bounding box center [413, 268] width 609 height 20
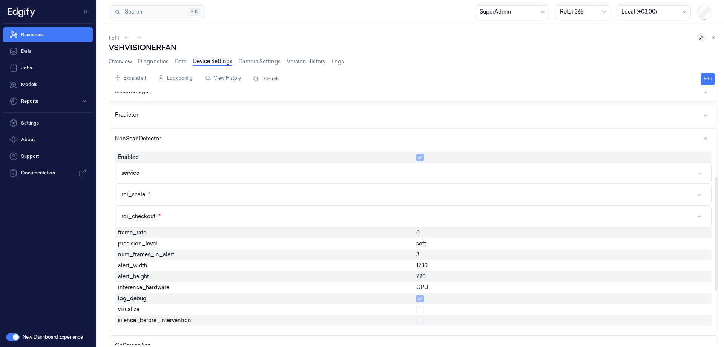
scroll to position [189, 0]
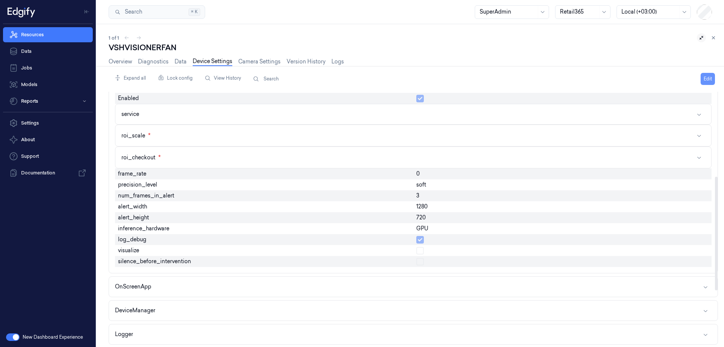
click at [706, 80] on button "Edit" at bounding box center [708, 79] width 14 height 12
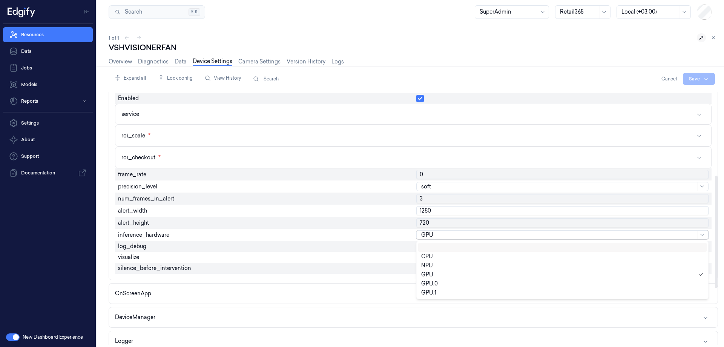
click at [442, 234] on div at bounding box center [558, 235] width 275 height 8
click at [427, 255] on div "CPU" at bounding box center [427, 256] width 12 height 8
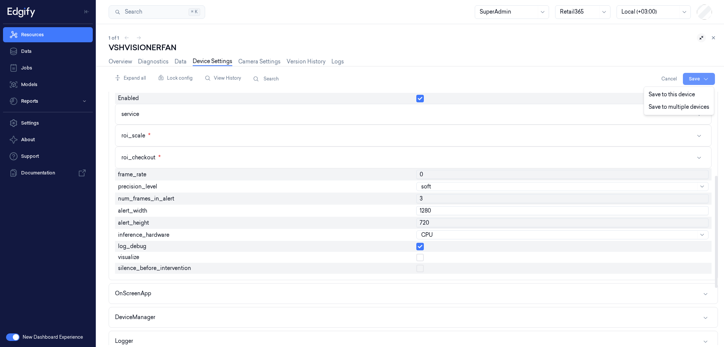
click at [693, 75] on html "Resources Data Jobs Models Reports Settings About Support Documentation New Das…" at bounding box center [362, 173] width 724 height 347
click at [675, 92] on div "Save to this device" at bounding box center [679, 94] width 67 height 12
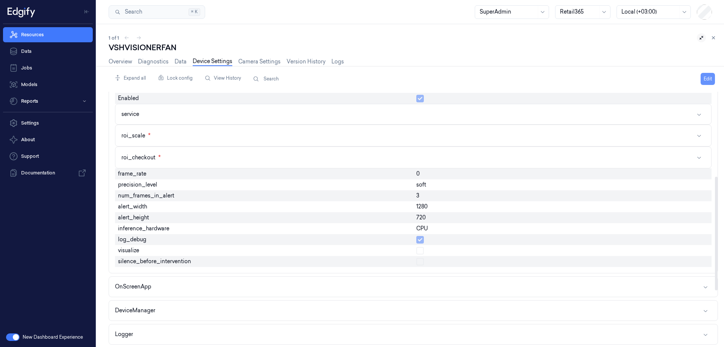
click at [704, 79] on button "Edit" at bounding box center [708, 79] width 14 height 12
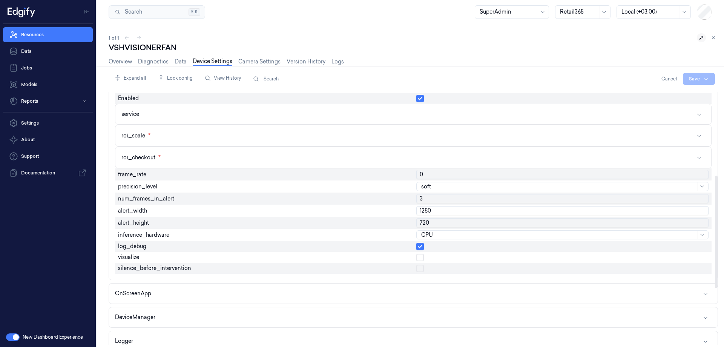
click at [451, 236] on div at bounding box center [558, 235] width 275 height 8
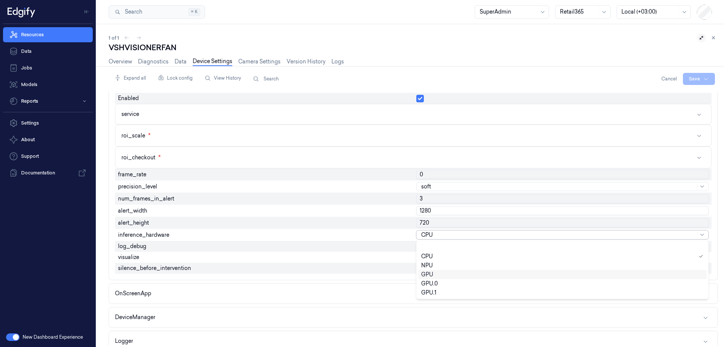
click at [427, 273] on div "GPU" at bounding box center [427, 274] width 12 height 8
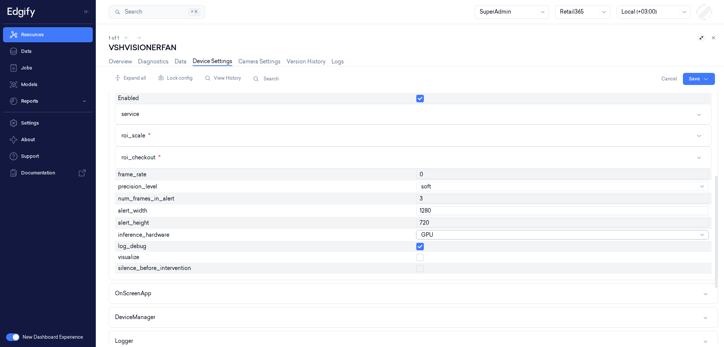
click at [444, 235] on div at bounding box center [558, 235] width 275 height 8
click at [387, 231] on div "inference_hardware" at bounding box center [264, 235] width 298 height 12
click at [697, 76] on html "Resources Data Jobs Models Reports Settings About Support Documentation New Das…" at bounding box center [362, 173] width 724 height 347
click at [665, 95] on div "Save to this device" at bounding box center [679, 94] width 67 height 12
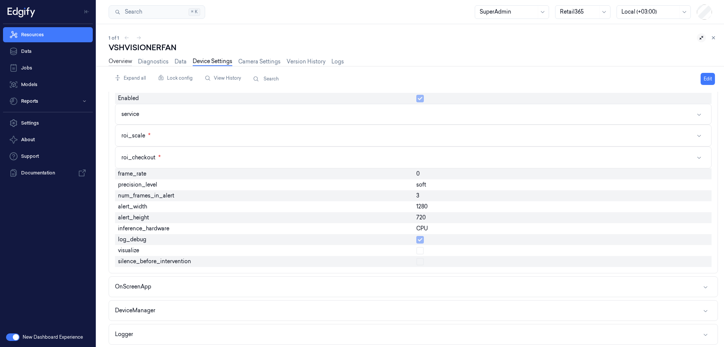
click at [123, 58] on link "Overview" at bounding box center [120, 61] width 23 height 9
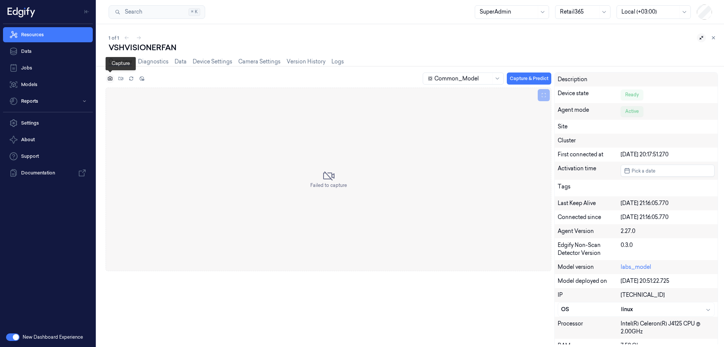
click at [111, 77] on icon at bounding box center [109, 78] width 5 height 5
click at [210, 62] on link "Device Settings" at bounding box center [213, 61] width 40 height 9
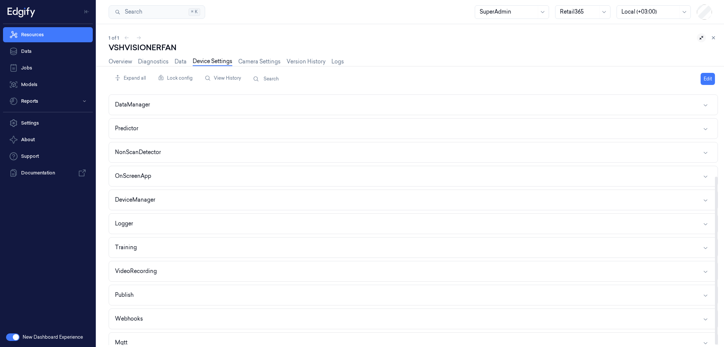
scroll to position [127, 0]
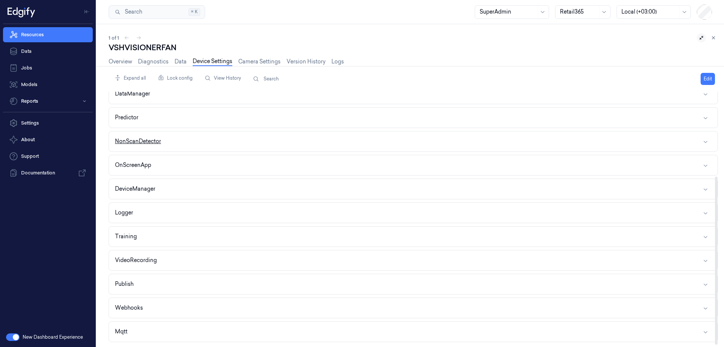
click at [178, 143] on button "NonScanDetector" at bounding box center [413, 141] width 609 height 20
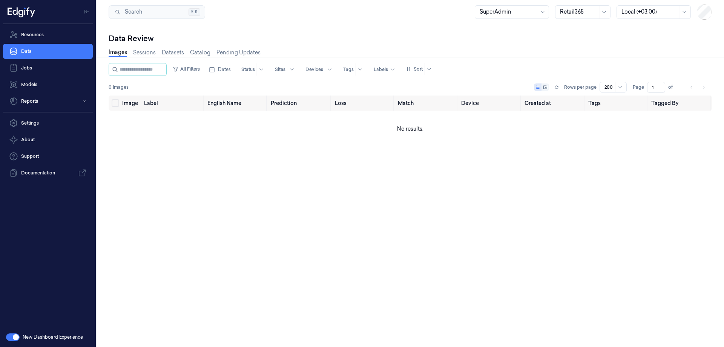
click at [17, 335] on button "button" at bounding box center [13, 337] width 14 height 8
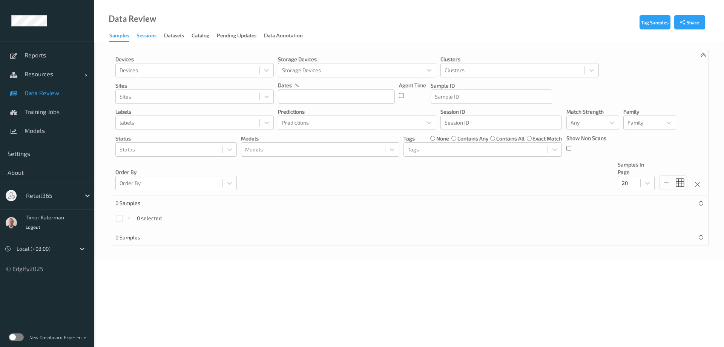
click at [151, 34] on div "Sessions" at bounding box center [147, 36] width 20 height 9
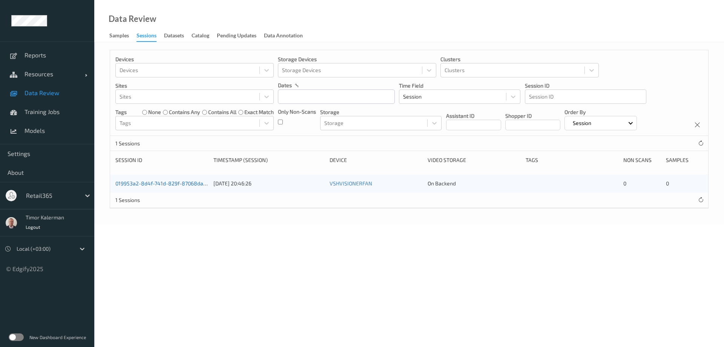
click at [187, 181] on link "019953a2-8d4f-741d-829f-87068da3099f" at bounding box center [166, 183] width 102 height 6
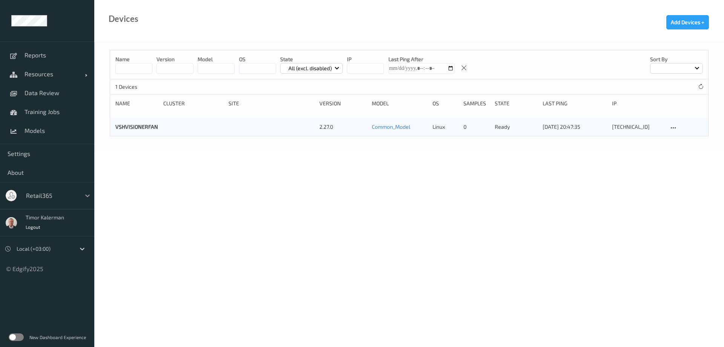
click at [83, 193] on div at bounding box center [88, 196] width 14 height 14
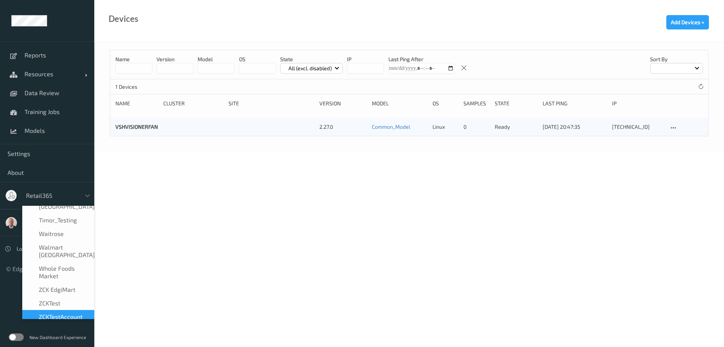
scroll to position [517, 0]
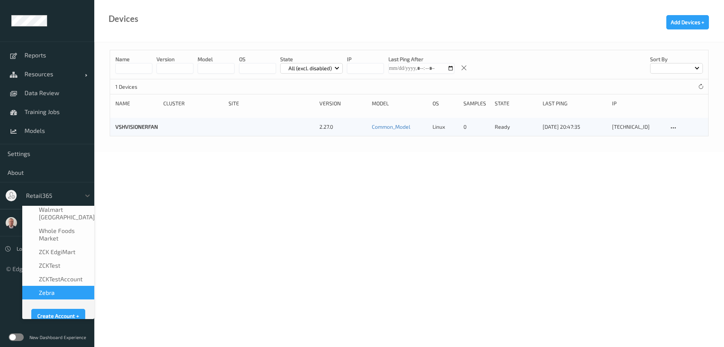
click at [59, 288] on div "Zebra" at bounding box center [58, 292] width 63 height 8
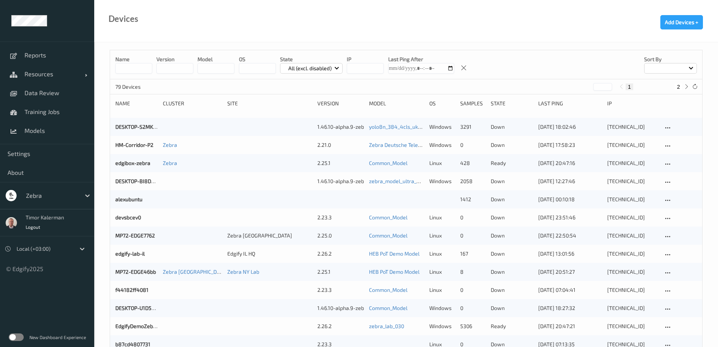
click at [12, 335] on label at bounding box center [16, 337] width 15 height 8
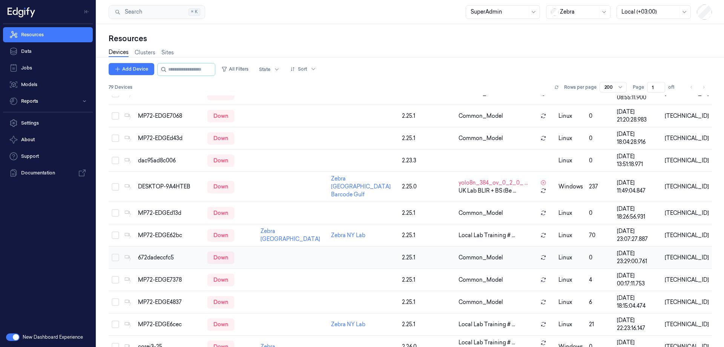
scroll to position [189, 0]
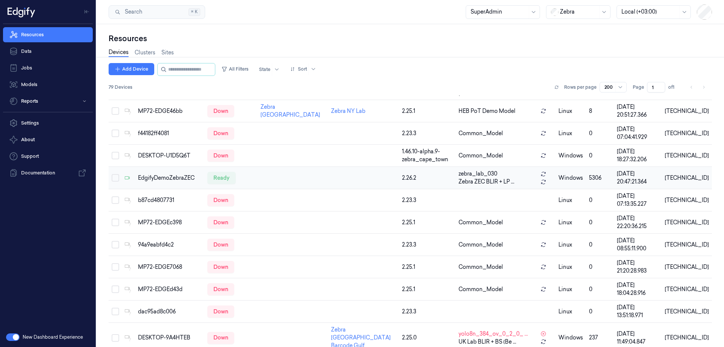
click at [161, 171] on td "EdgifyDemoZebraZEC" at bounding box center [169, 178] width 69 height 22
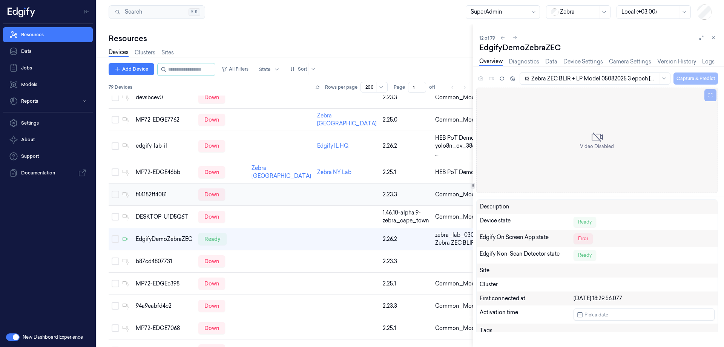
scroll to position [32, 0]
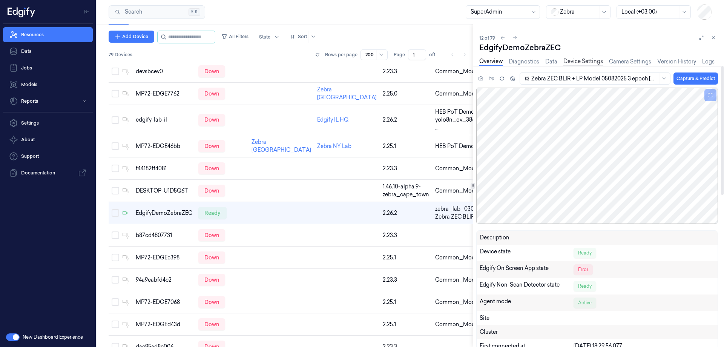
click at [590, 62] on link "Device Settings" at bounding box center [583, 61] width 40 height 9
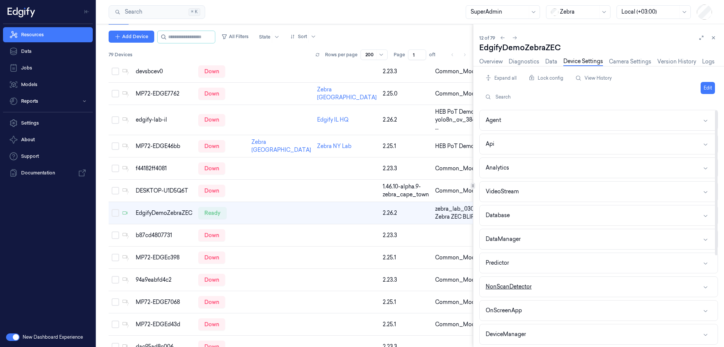
click at [537, 282] on button "NonScanDetector" at bounding box center [599, 286] width 238 height 20
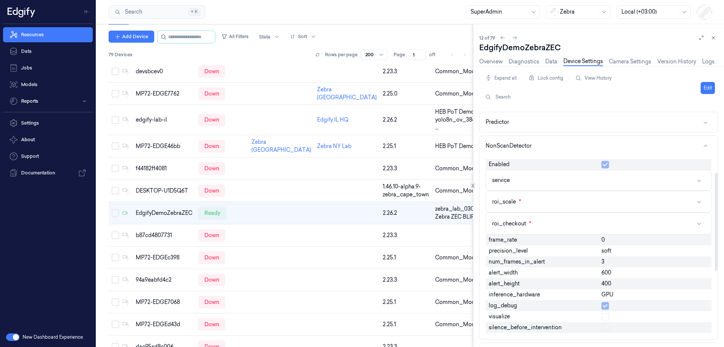
scroll to position [151, 0]
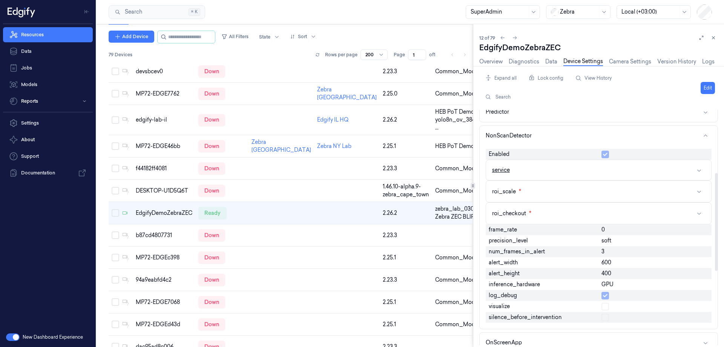
click at [529, 160] on button "service" at bounding box center [598, 170] width 225 height 20
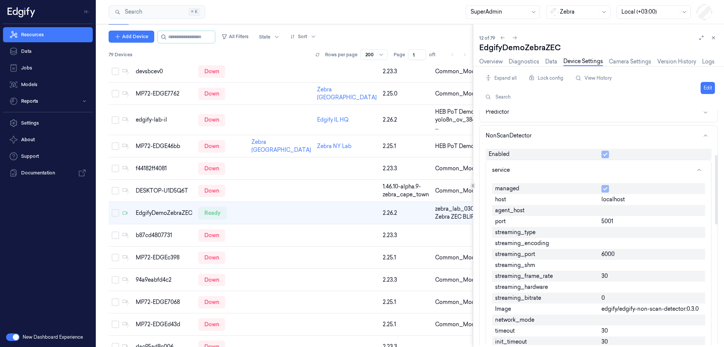
click at [689, 307] on span "edgify/edgify-non-scan-detector:0.3.0" at bounding box center [650, 309] width 97 height 8
copy span "edgify/edgify-non-scan-detector:0.3.0"
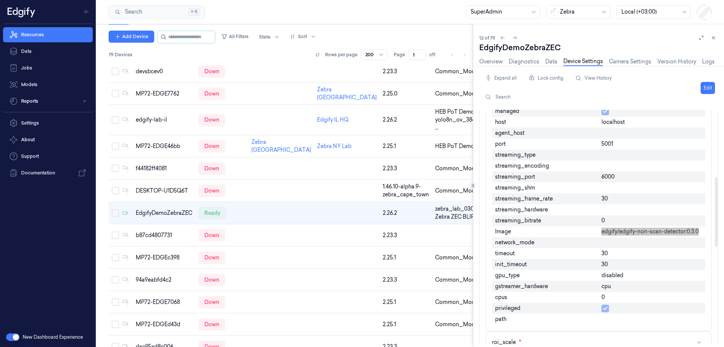
scroll to position [226, 0]
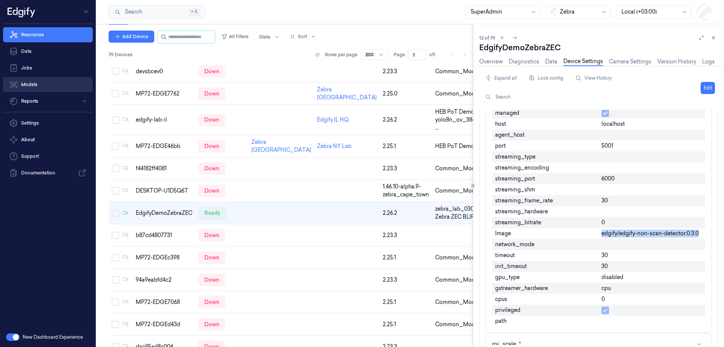
click at [31, 83] on link "Models" at bounding box center [48, 84] width 90 height 15
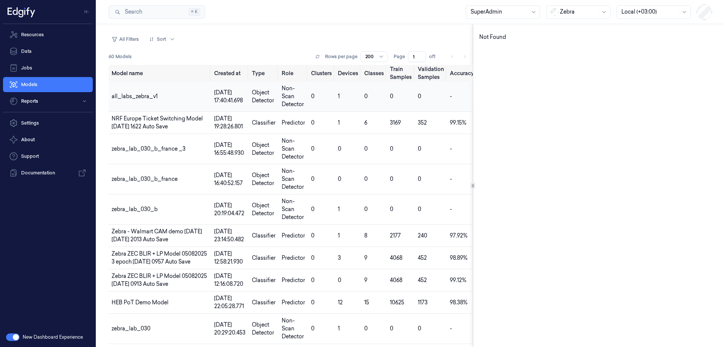
click at [140, 91] on td "all_labs_zebra_v1" at bounding box center [160, 96] width 103 height 30
click at [14, 332] on div "New Dashboard Experience" at bounding box center [48, 337] width 96 height 20
click at [15, 335] on button "button" at bounding box center [13, 337] width 14 height 8
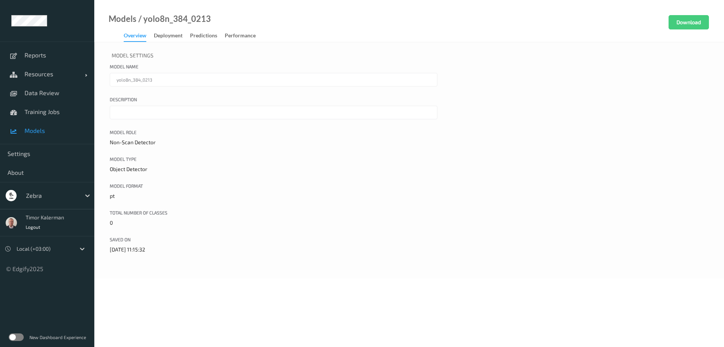
click at [50, 132] on span "Models" at bounding box center [56, 131] width 62 height 8
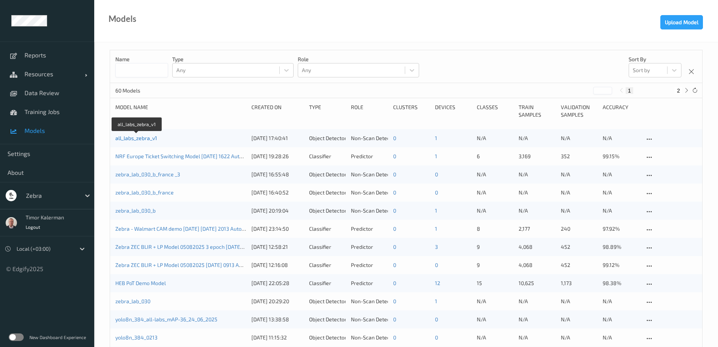
click at [138, 136] on link "all_labs_zebra_v1" at bounding box center [136, 138] width 42 height 6
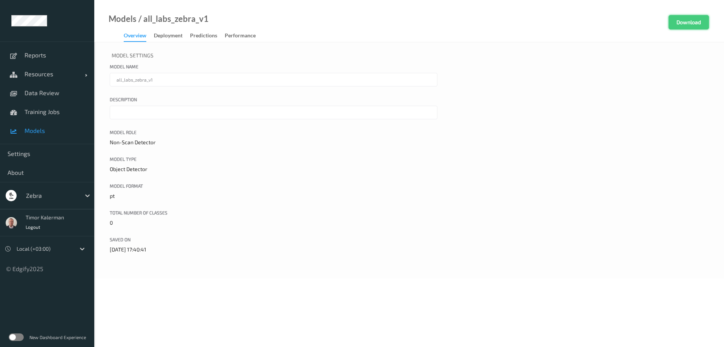
click at [683, 26] on button "Download" at bounding box center [689, 22] width 40 height 14
click at [58, 194] on div at bounding box center [51, 195] width 51 height 9
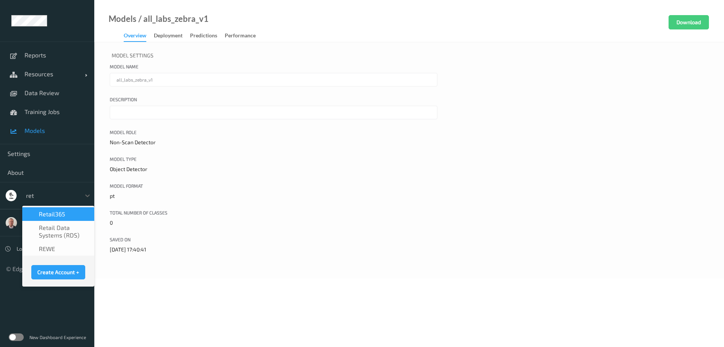
type input "[PERSON_NAME]"
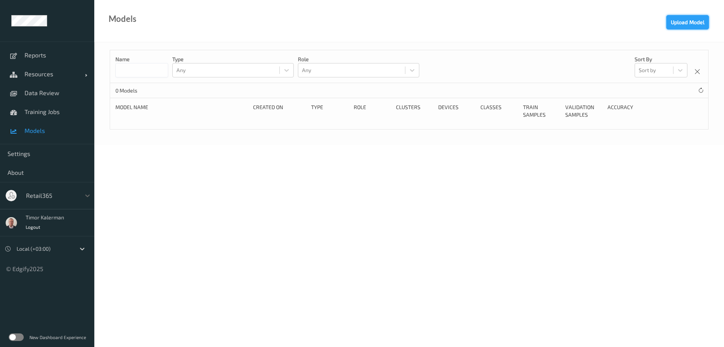
click at [680, 20] on button "Upload Model" at bounding box center [687, 22] width 43 height 14
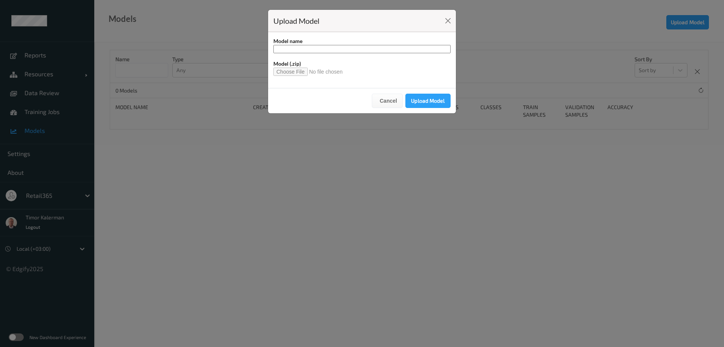
click at [295, 73] on input "file" at bounding box center [310, 72] width 75 height 8
type input "**********"
drag, startPoint x: 344, startPoint y: 51, endPoint x: 335, endPoint y: 51, distance: 8.3
click at [335, 51] on input "**********" at bounding box center [361, 49] width 177 height 8
drag, startPoint x: 283, startPoint y: 49, endPoint x: 257, endPoint y: 51, distance: 26.1
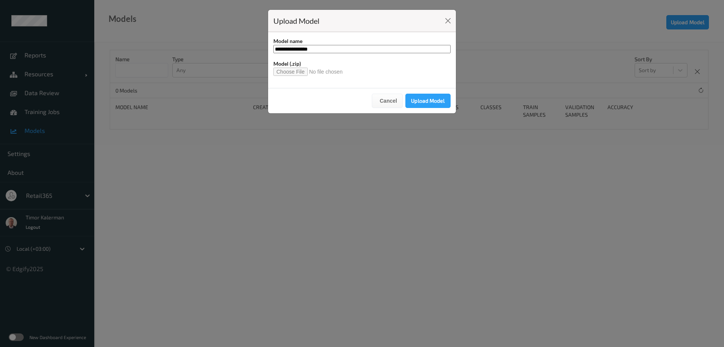
click at [256, 51] on div "**********" at bounding box center [362, 173] width 724 height 347
click at [319, 49] on input "**********" at bounding box center [361, 49] width 177 height 8
drag, startPoint x: 326, startPoint y: 49, endPoint x: 261, endPoint y: 50, distance: 65.3
click at [261, 50] on div "**********" at bounding box center [362, 173] width 724 height 347
type input "**********"
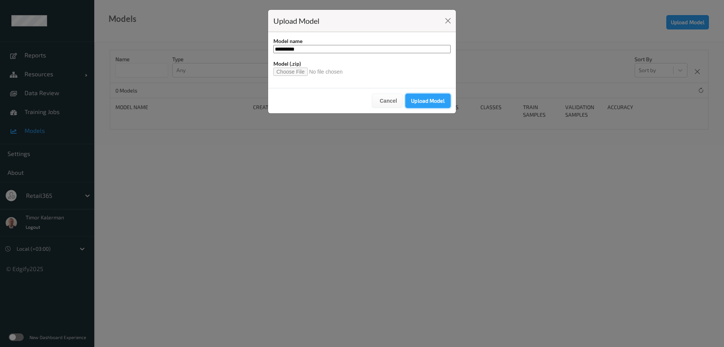
click at [422, 96] on button "Upload Model" at bounding box center [427, 101] width 45 height 14
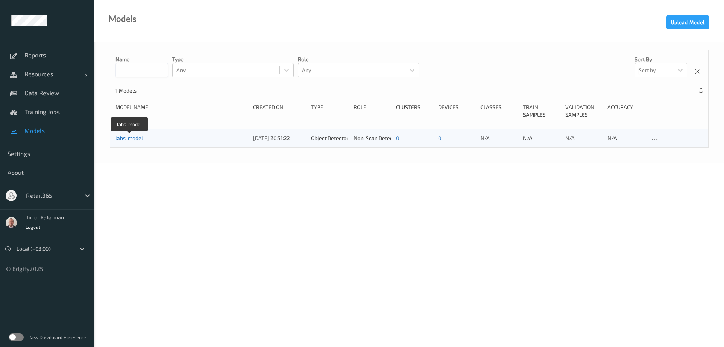
click at [130, 139] on link "labs_model" at bounding box center [129, 138] width 28 height 6
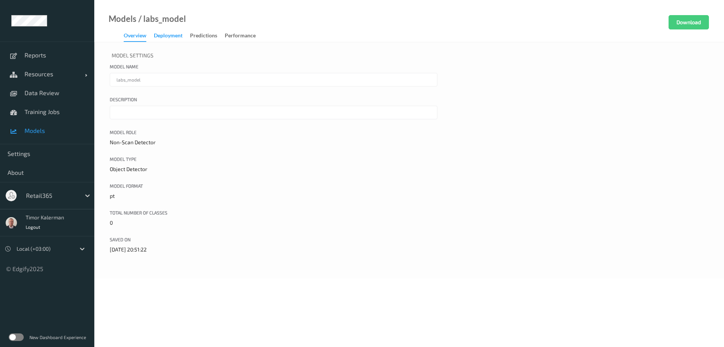
click at [176, 37] on div "Deployment" at bounding box center [168, 36] width 29 height 9
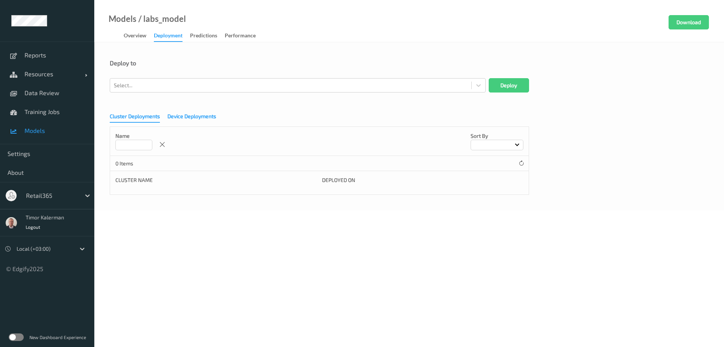
click at [195, 116] on div "Device Deployments" at bounding box center [191, 116] width 49 height 9
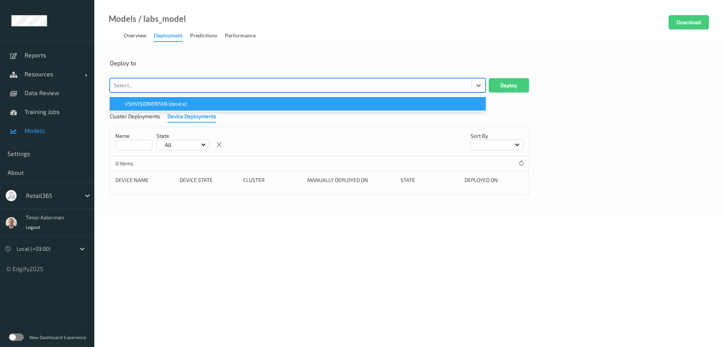
click at [190, 83] on div at bounding box center [291, 85] width 354 height 9
click at [175, 101] on span "VSHVISIONERFAN (device)" at bounding box center [156, 104] width 62 height 8
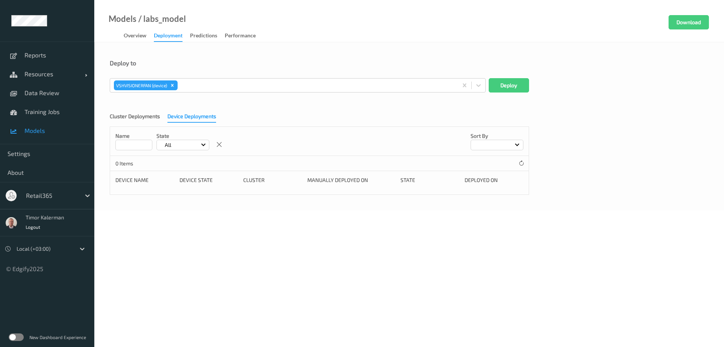
click at [506, 69] on div "Deploy to" at bounding box center [409, 68] width 599 height 19
click at [517, 87] on button "Deploy" at bounding box center [509, 85] width 40 height 14
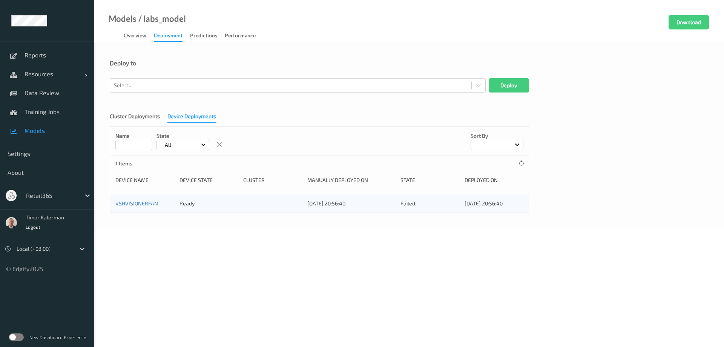
drag, startPoint x: 163, startPoint y: 260, endPoint x: 140, endPoint y: 239, distance: 31.2
click at [162, 260] on body "Reports Resources Devices Clusters Sites Data Review Training Jobs Models Setti…" at bounding box center [362, 173] width 724 height 347
click at [35, 135] on link "Models" at bounding box center [47, 130] width 94 height 19
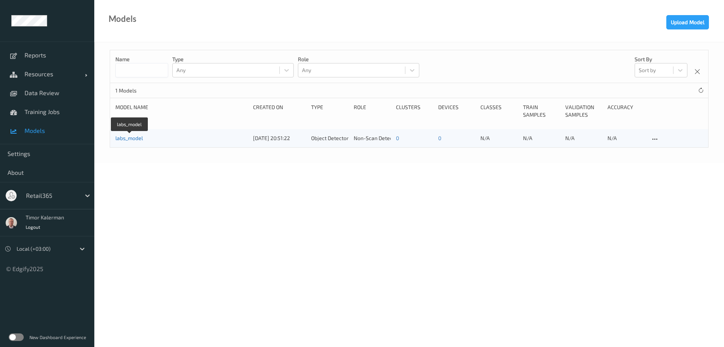
click at [123, 138] on link "labs_model" at bounding box center [129, 138] width 28 height 6
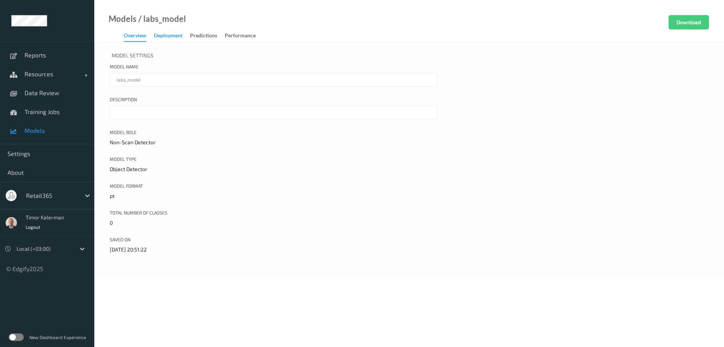
click at [172, 40] on div "Deployment" at bounding box center [168, 36] width 29 height 9
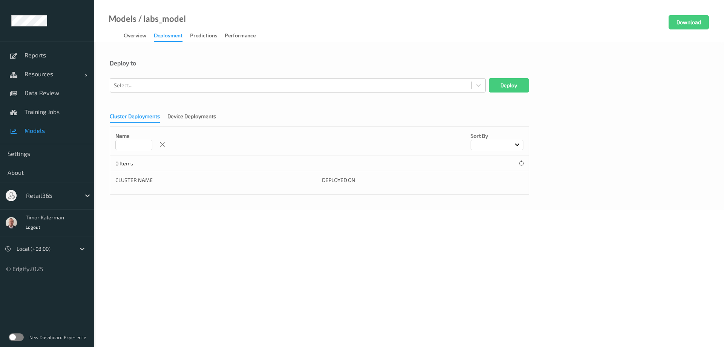
click at [202, 123] on div "Cluster Deployments Device Deployments Name Sort by 0 Items Cluster Name Deploy…" at bounding box center [409, 150] width 599 height 87
click at [201, 113] on div "Device Deployments" at bounding box center [191, 116] width 49 height 9
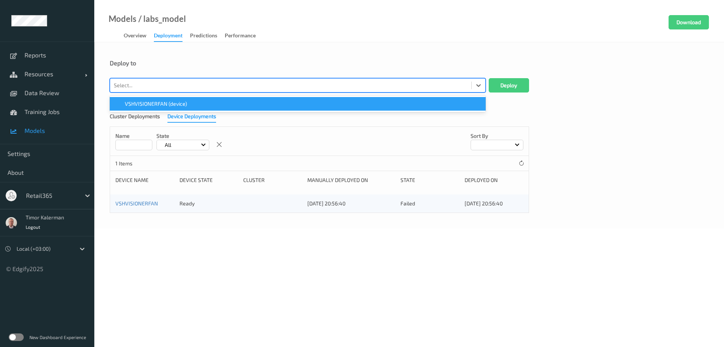
click at [200, 87] on div at bounding box center [291, 85] width 354 height 9
click at [160, 107] on span "VSHVISIONERFAN (device)" at bounding box center [156, 104] width 62 height 8
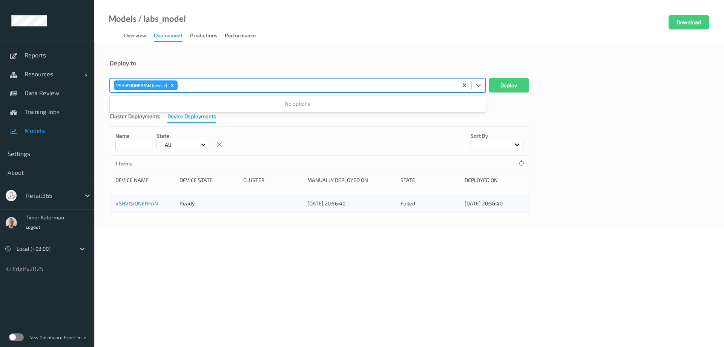
click at [252, 64] on div "Deploy to" at bounding box center [409, 63] width 599 height 8
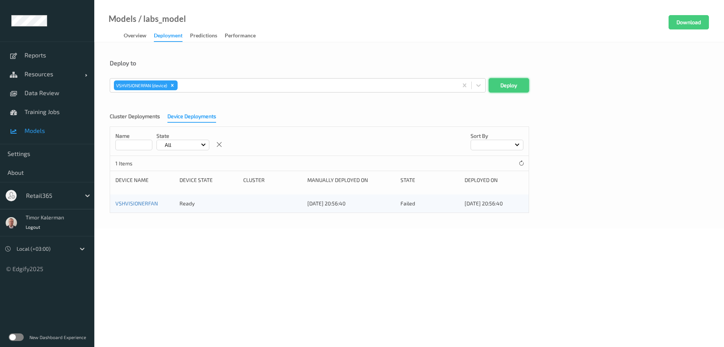
click at [511, 88] on button "Deploy" at bounding box center [509, 85] width 40 height 14
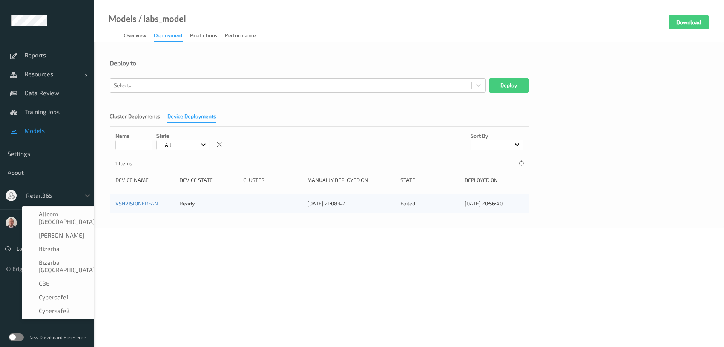
click at [56, 191] on div at bounding box center [51, 195] width 51 height 9
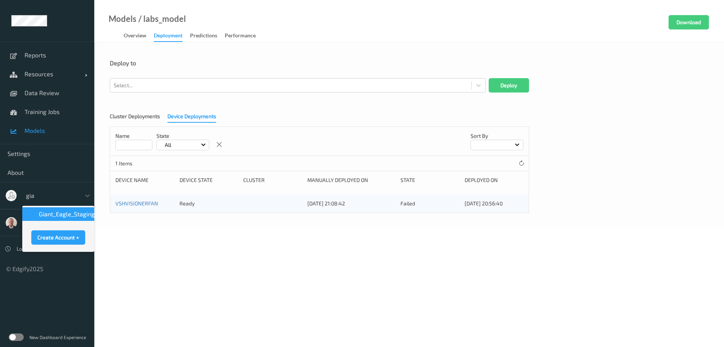
type input "gian"
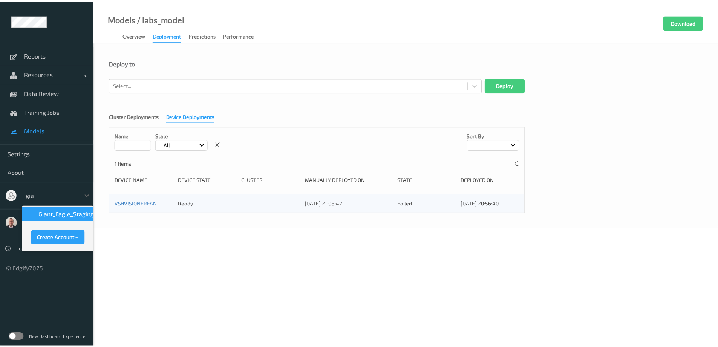
scroll to position [0, 0]
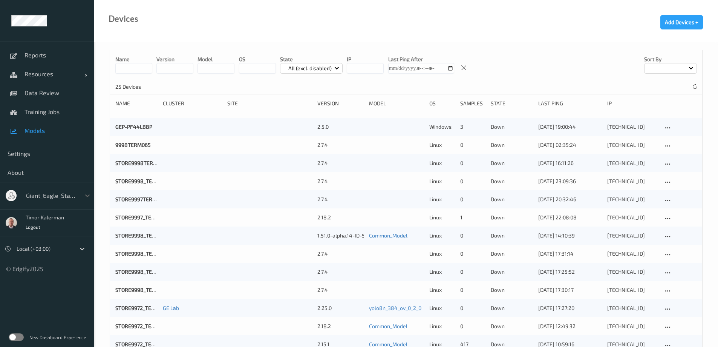
click at [34, 129] on span "Models" at bounding box center [56, 131] width 62 height 8
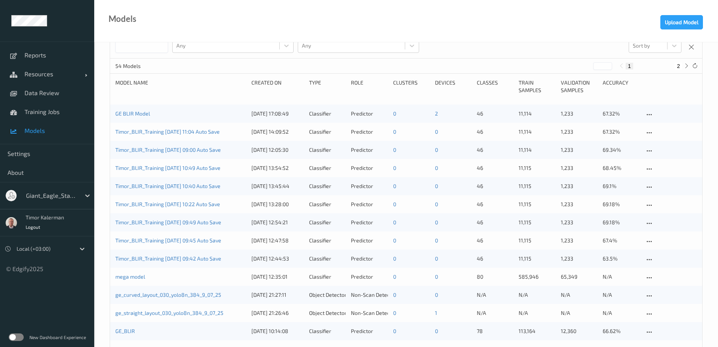
scroll to position [38, 0]
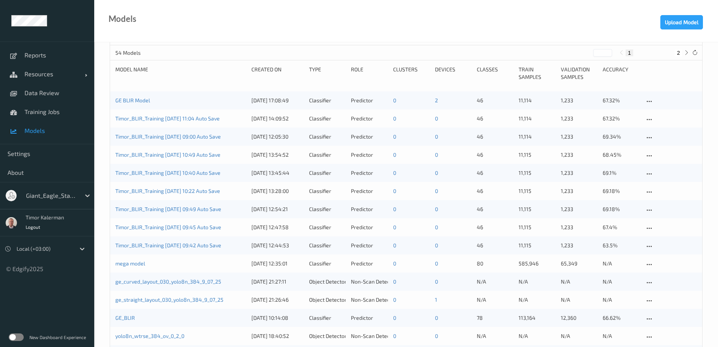
click at [169, 294] on div "ge_straight_layout_030_yolo8n_384_9_07_25 09/07/2025 21:26:46 Object Detector N…" at bounding box center [406, 299] width 592 height 18
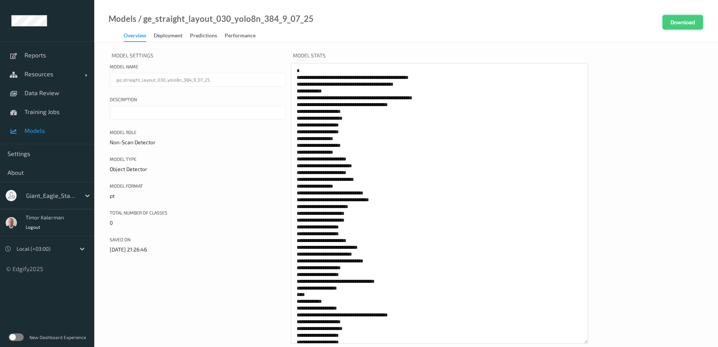
click at [675, 25] on button "Download" at bounding box center [683, 22] width 40 height 14
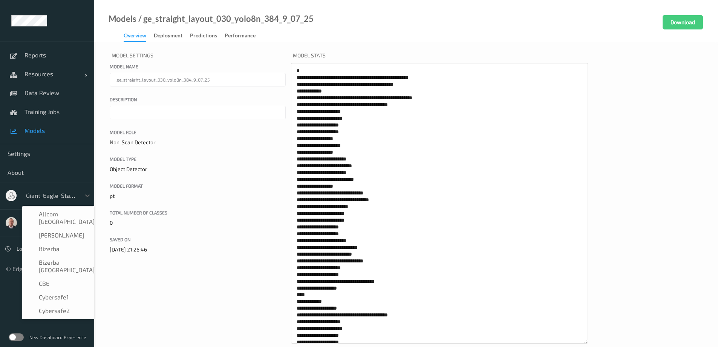
click at [48, 190] on div "Giant_Eagle_Staging" at bounding box center [51, 195] width 58 height 12
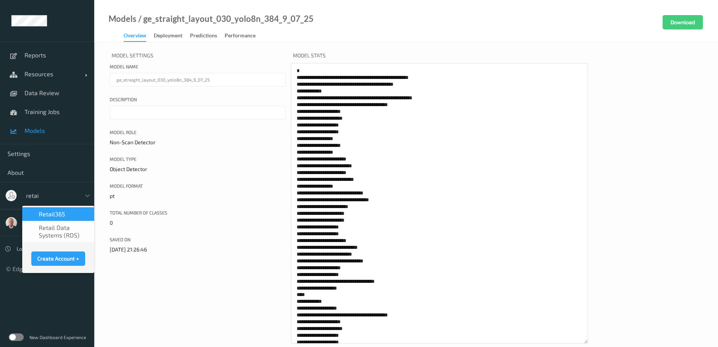
type input "retail"
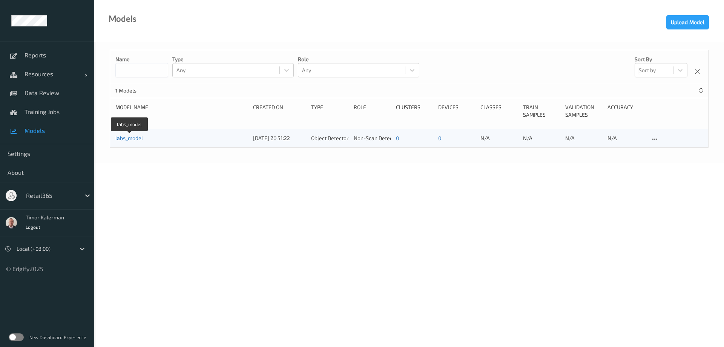
click at [141, 141] on link "labs_model" at bounding box center [129, 138] width 28 height 6
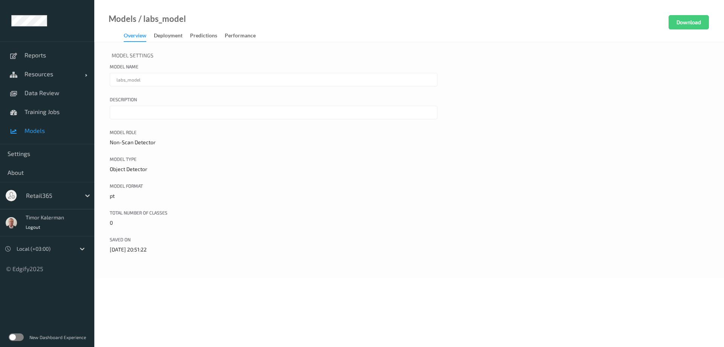
click at [41, 134] on span "Models" at bounding box center [56, 131] width 62 height 8
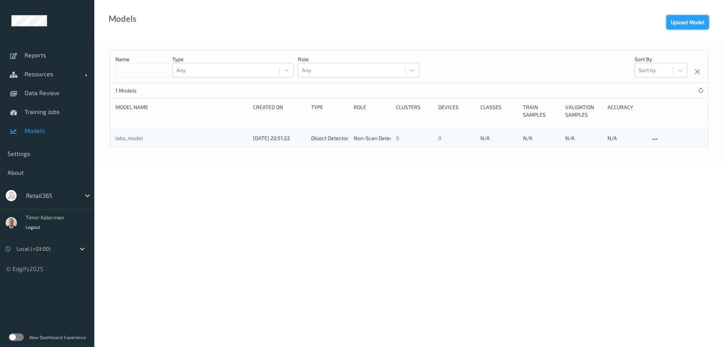
click at [668, 26] on button "Upload Model" at bounding box center [687, 22] width 43 height 14
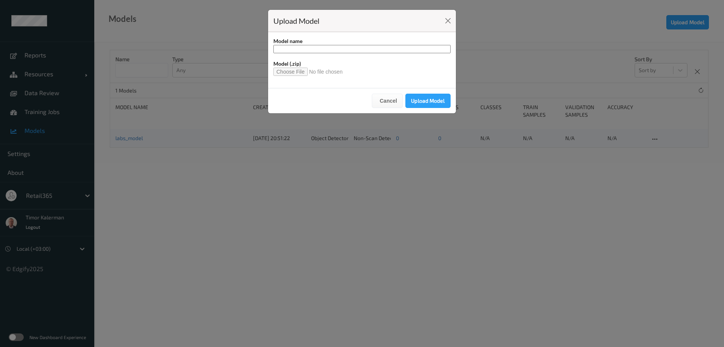
click at [284, 71] on input "file" at bounding box center [310, 72] width 75 height 8
type input "**********"
drag, startPoint x: 386, startPoint y: 51, endPoint x: 274, endPoint y: 48, distance: 111.7
click at [274, 48] on input "**********" at bounding box center [361, 49] width 177 height 8
type input "**********"
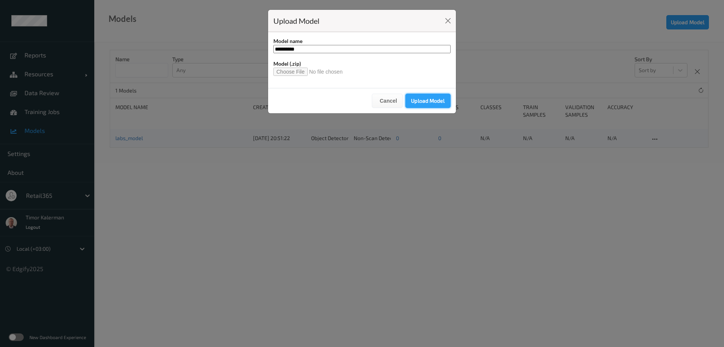
click at [416, 103] on button "Upload Model" at bounding box center [427, 101] width 45 height 14
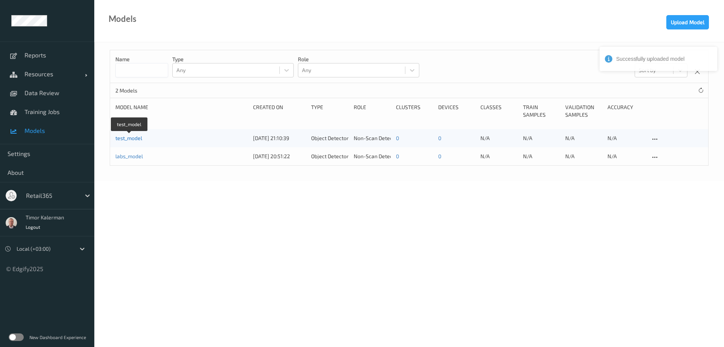
click at [121, 138] on link "test_model" at bounding box center [128, 138] width 27 height 6
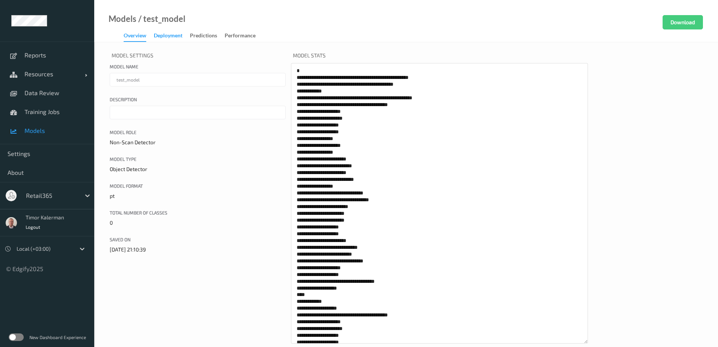
click at [173, 38] on div "Deployment" at bounding box center [168, 36] width 29 height 9
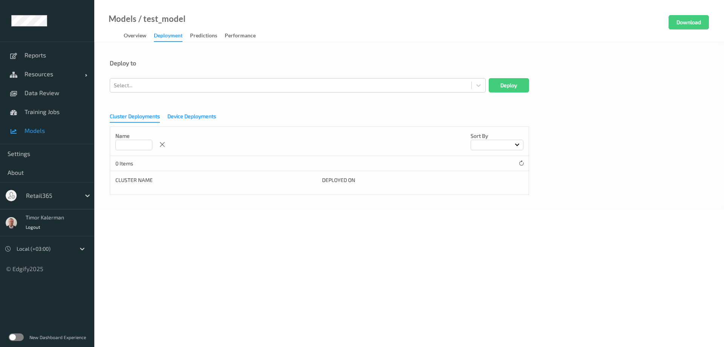
click at [185, 114] on div "Device Deployments" at bounding box center [191, 116] width 49 height 9
click at [182, 81] on div at bounding box center [291, 85] width 354 height 9
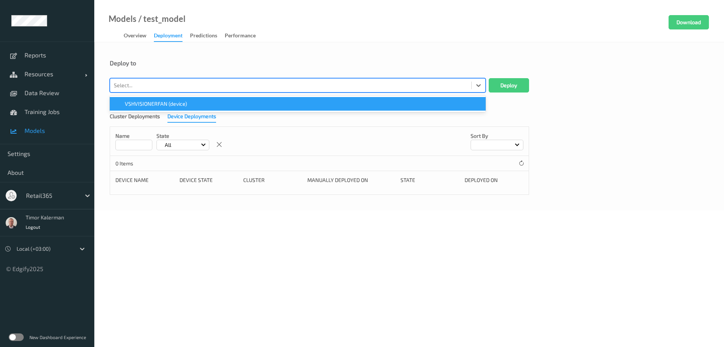
click at [171, 101] on span "VSHVISIONERFAN (device)" at bounding box center [156, 104] width 62 height 8
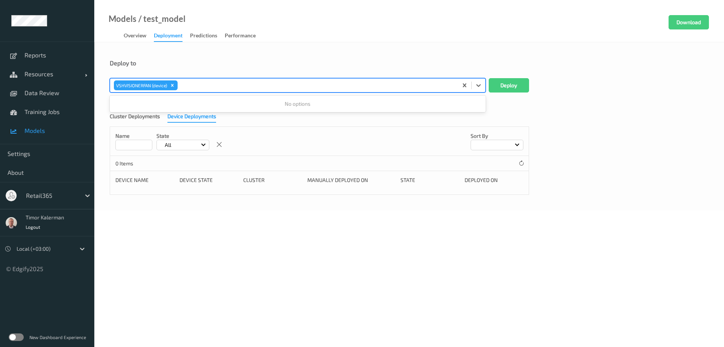
click at [229, 63] on div "Deploy to" at bounding box center [409, 63] width 599 height 8
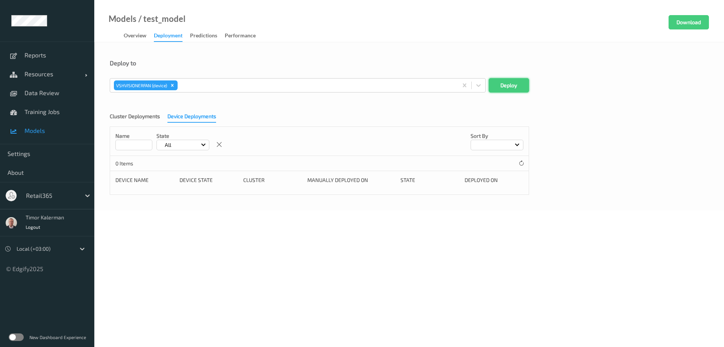
click at [503, 81] on button "Deploy" at bounding box center [509, 85] width 40 height 14
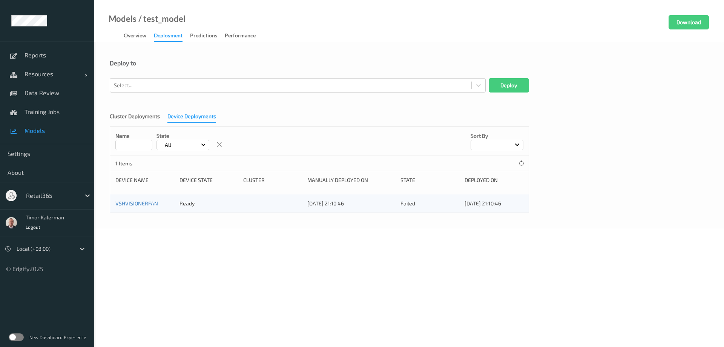
click at [51, 124] on link "Models" at bounding box center [47, 130] width 94 height 19
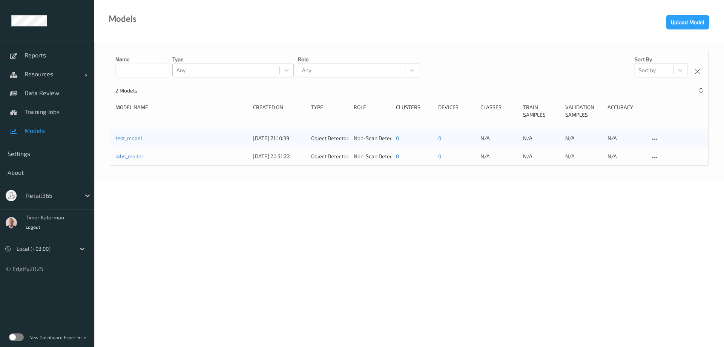
click at [131, 152] on div "labs_model 16/09/2025 20:51:22 Object Detector Non-Scan Detector 0 0 N/A N/A N/…" at bounding box center [409, 156] width 598 height 18
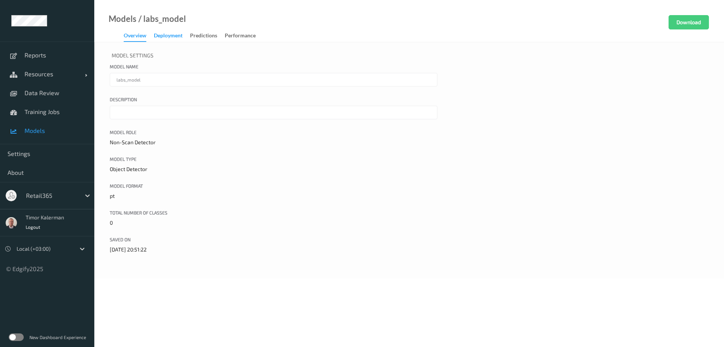
click at [166, 35] on div "Deployment" at bounding box center [168, 36] width 29 height 9
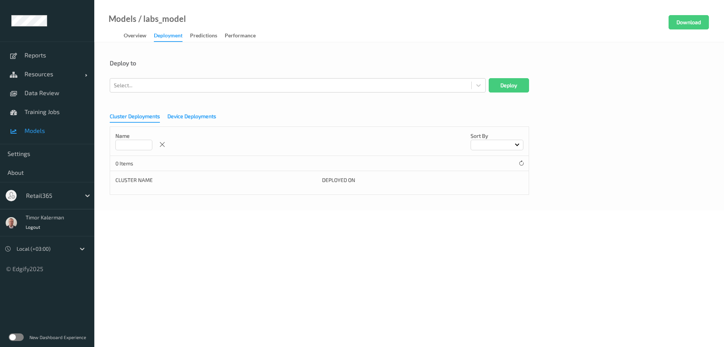
click at [182, 117] on div "Device Deployments" at bounding box center [191, 116] width 49 height 9
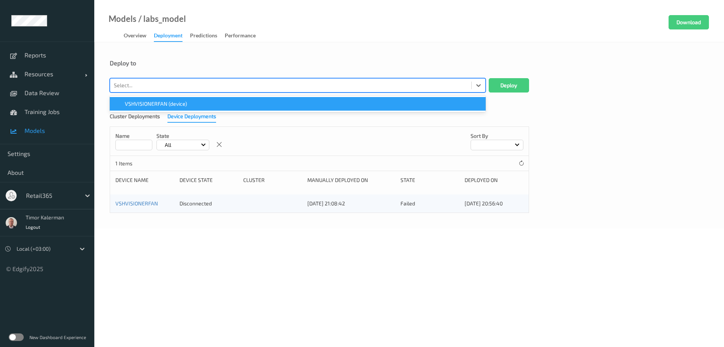
click at [177, 80] on div "Select..." at bounding box center [290, 85] width 361 height 12
click at [163, 101] on span "VSHVISIONERFAN (device)" at bounding box center [156, 104] width 62 height 8
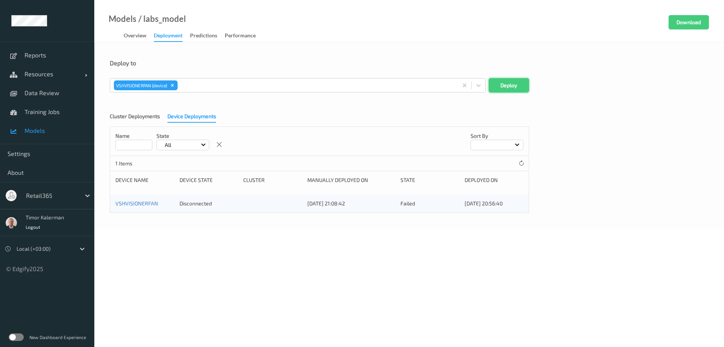
click at [520, 86] on button "Deploy" at bounding box center [509, 85] width 40 height 14
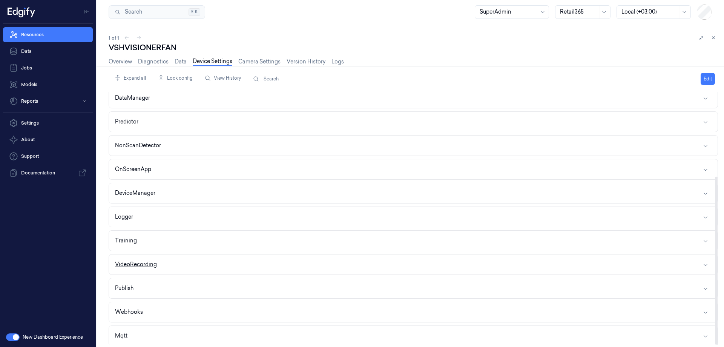
scroll to position [127, 0]
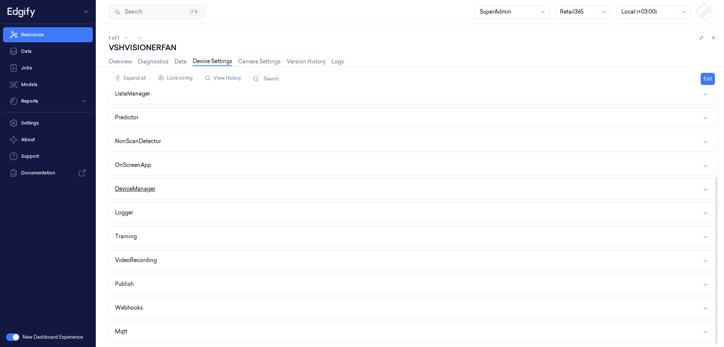
click at [180, 184] on button "DeviceManager" at bounding box center [413, 189] width 609 height 20
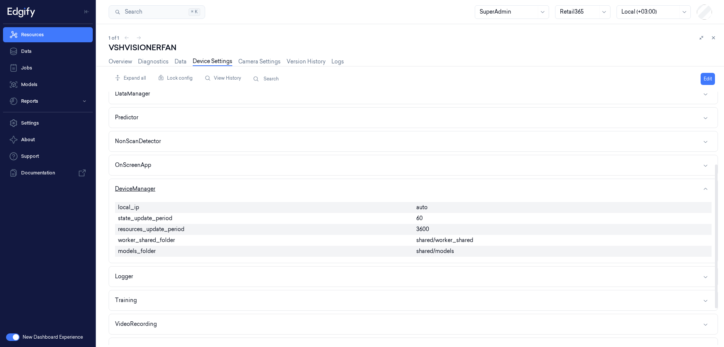
click at [178, 183] on button "DeviceManager" at bounding box center [413, 189] width 609 height 20
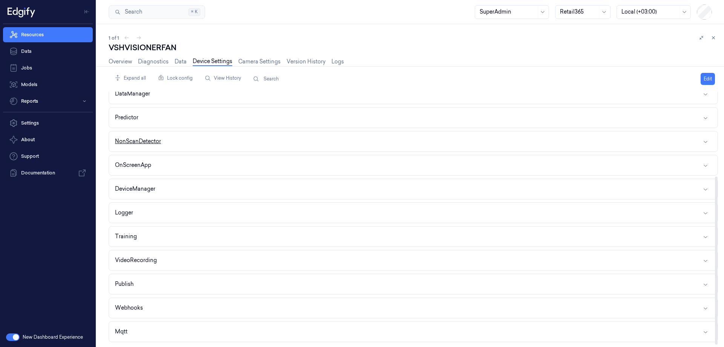
click at [181, 138] on button "NonScanDetector" at bounding box center [413, 141] width 609 height 20
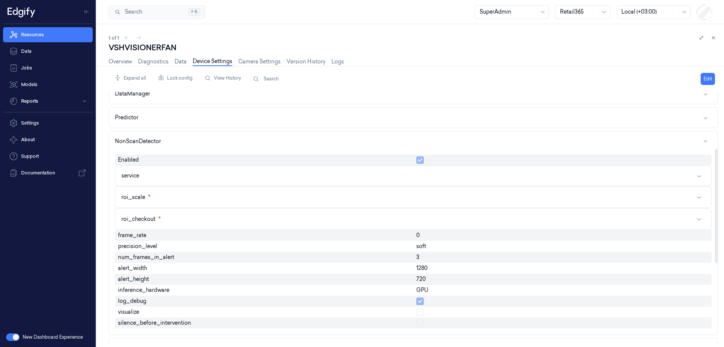
click at [133, 62] on div "Overview Diagnostics Data Device Settings Camera Settings Version History Logs" at bounding box center [226, 61] width 235 height 9
click at [129, 62] on link "Overview" at bounding box center [120, 61] width 23 height 9
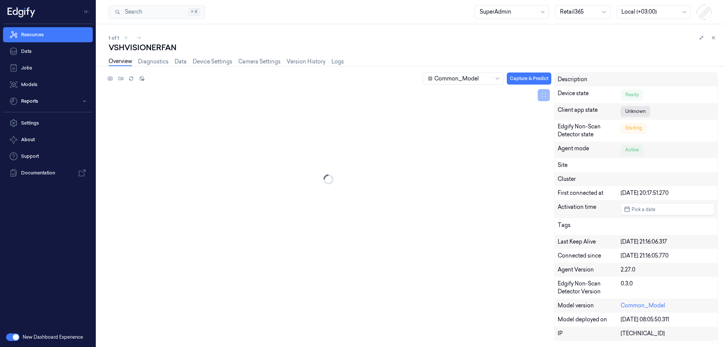
click at [212, 56] on div "Overview Diagnostics Data Device Settings Camera Settings Version History Logs" at bounding box center [226, 62] width 235 height 19
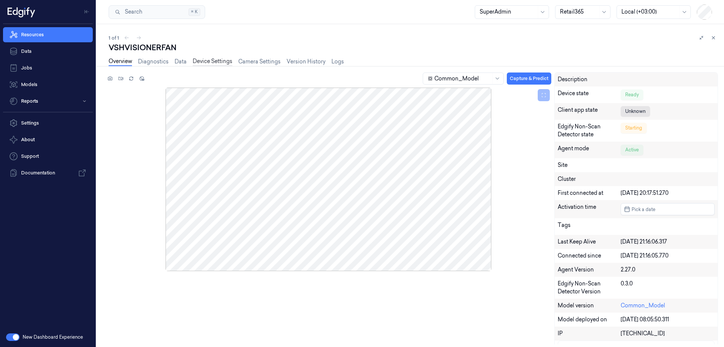
click at [213, 61] on link "Device Settings" at bounding box center [213, 61] width 40 height 9
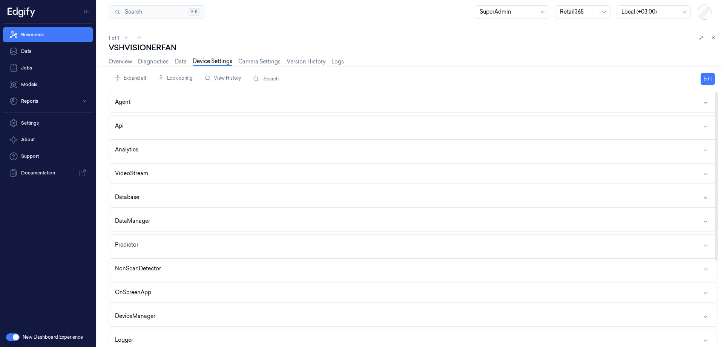
click at [171, 263] on button "NonScanDetector" at bounding box center [413, 268] width 609 height 20
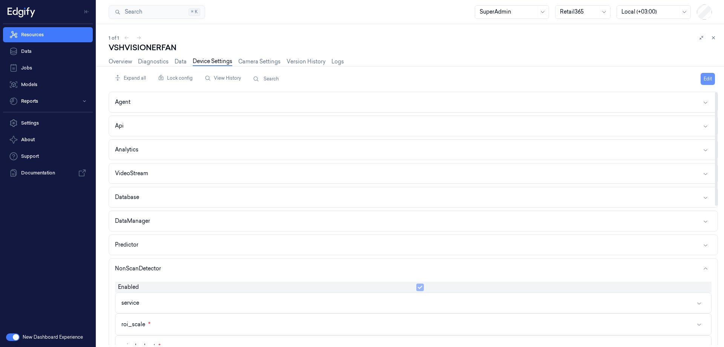
click at [704, 77] on button "Edit" at bounding box center [708, 79] width 14 height 12
click at [422, 287] on button "button" at bounding box center [420, 287] width 8 height 8
click at [696, 76] on html "Resources Data Jobs Models Reports Settings About Support Documentation New Das…" at bounding box center [362, 173] width 724 height 347
click at [674, 94] on div "Save to this device" at bounding box center [679, 94] width 67 height 12
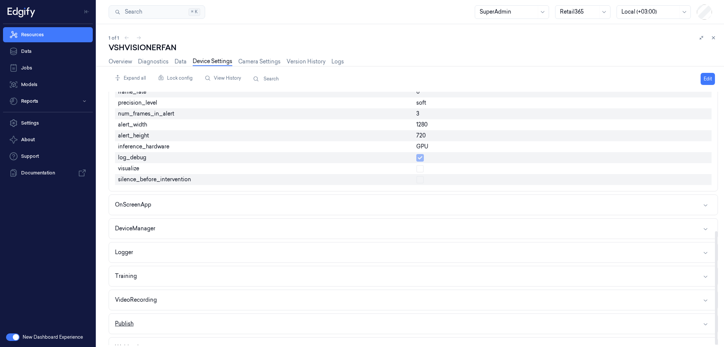
scroll to position [310, 0]
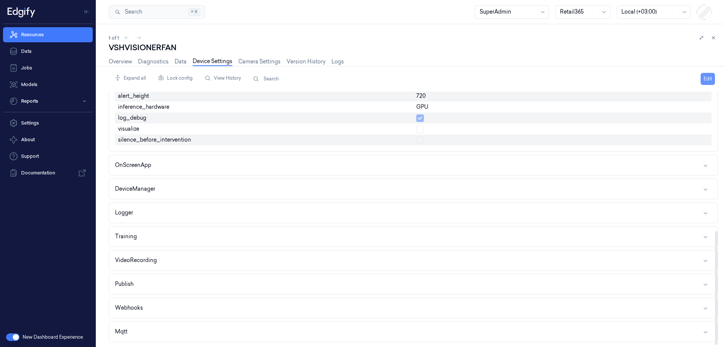
click at [706, 78] on button "Edit" at bounding box center [708, 79] width 14 height 12
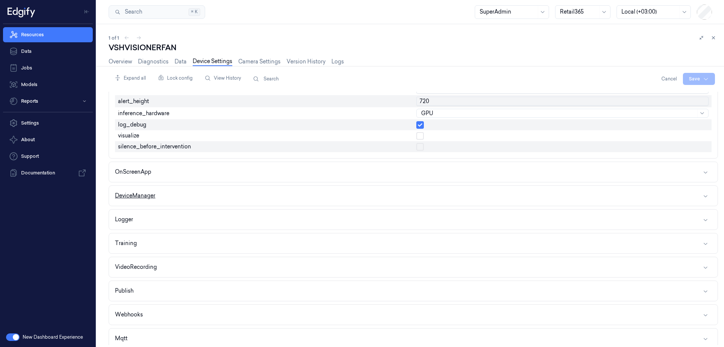
scroll to position [315, 0]
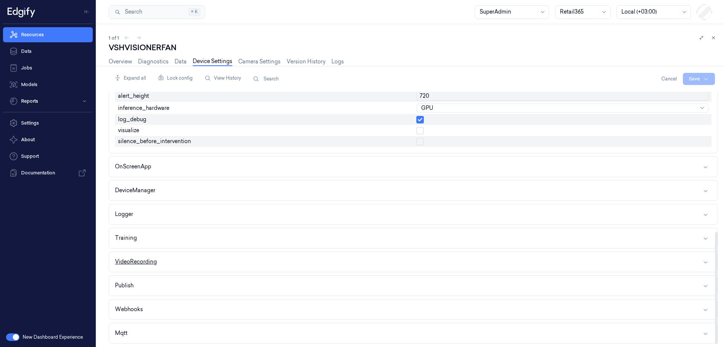
click at [169, 266] on button "VideoRecording" at bounding box center [413, 262] width 609 height 20
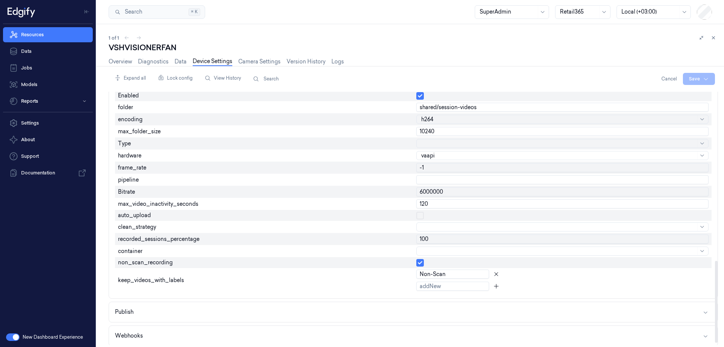
scroll to position [528, 0]
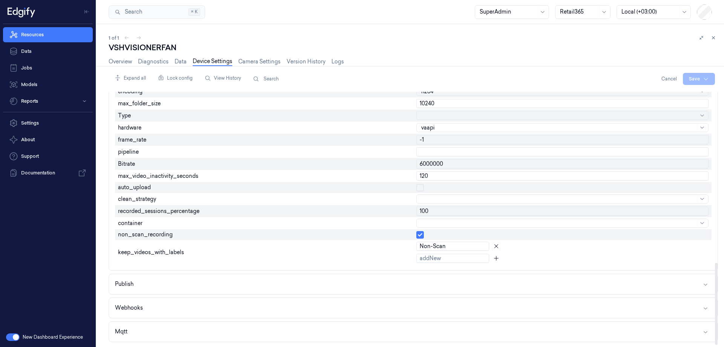
click at [422, 236] on button "button" at bounding box center [420, 235] width 8 height 8
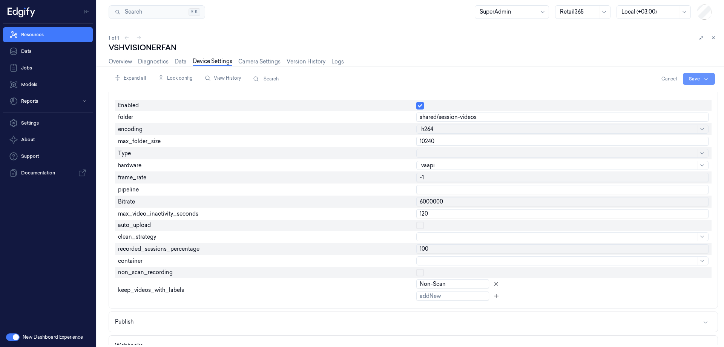
click at [694, 77] on html "Resources Data Jobs Models Reports Settings About Support Documentation New Das…" at bounding box center [362, 173] width 724 height 347
click at [675, 94] on div "Save to this device" at bounding box center [679, 94] width 67 height 12
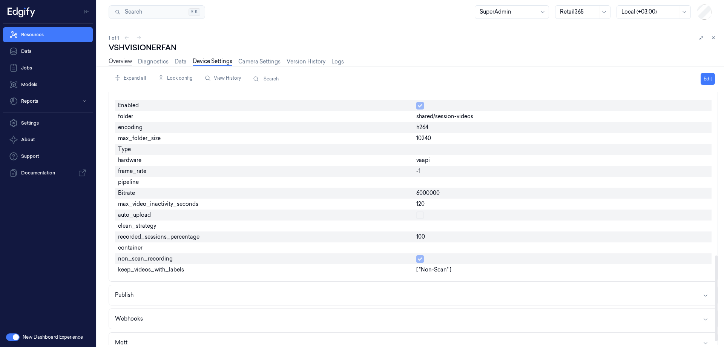
click at [121, 60] on link "Overview" at bounding box center [120, 61] width 23 height 9
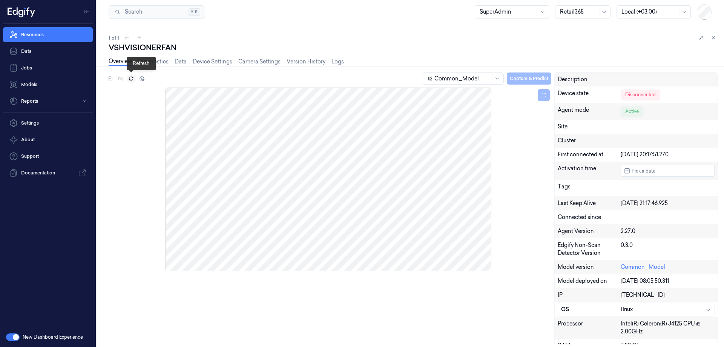
click at [131, 78] on icon at bounding box center [131, 78] width 5 height 5
click at [110, 78] on icon at bounding box center [110, 78] width 2 height 2
click at [215, 61] on link "Device Settings" at bounding box center [213, 61] width 40 height 9
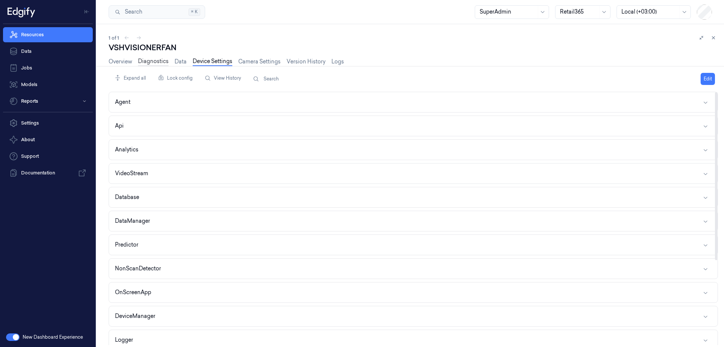
click at [152, 59] on link "Diagnostics" at bounding box center [153, 61] width 31 height 9
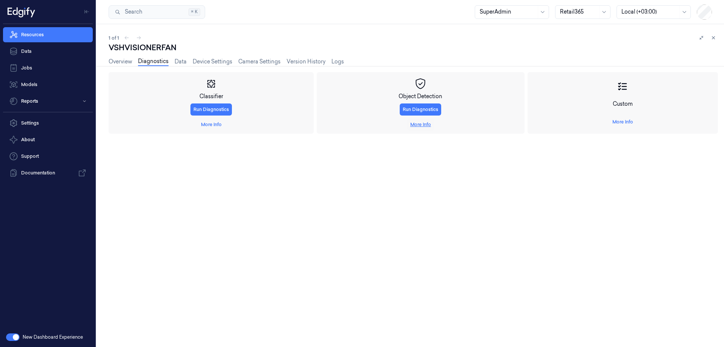
click at [427, 121] on link "More Info" at bounding box center [420, 124] width 21 height 7
click at [140, 194] on span "Start Recording" at bounding box center [129, 195] width 34 height 7
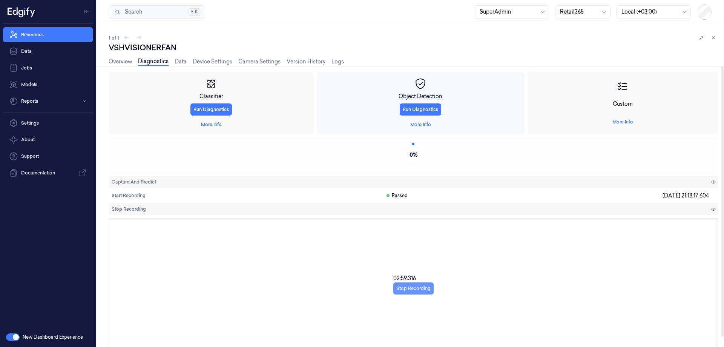
click at [414, 289] on button "Stop Recording" at bounding box center [413, 288] width 40 height 12
click at [140, 193] on span "Start Recording" at bounding box center [129, 195] width 34 height 7
click at [221, 64] on link "Device Settings" at bounding box center [213, 61] width 40 height 9
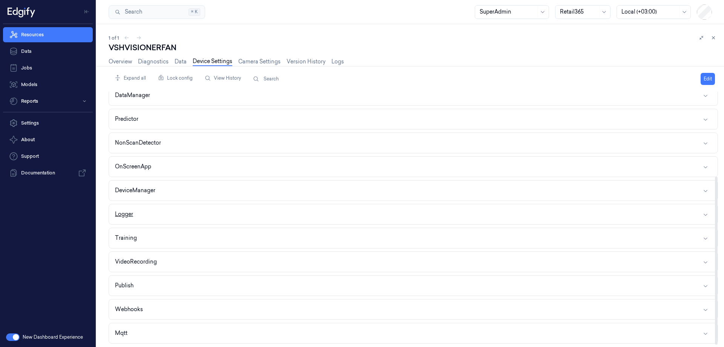
scroll to position [127, 0]
click at [173, 143] on button "NonScanDetector" at bounding box center [413, 141] width 609 height 20
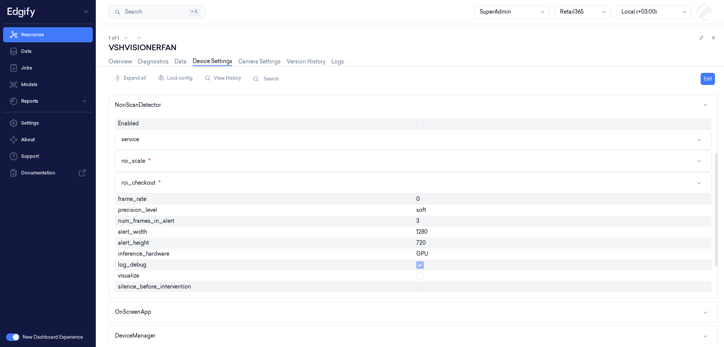
scroll to position [203, 0]
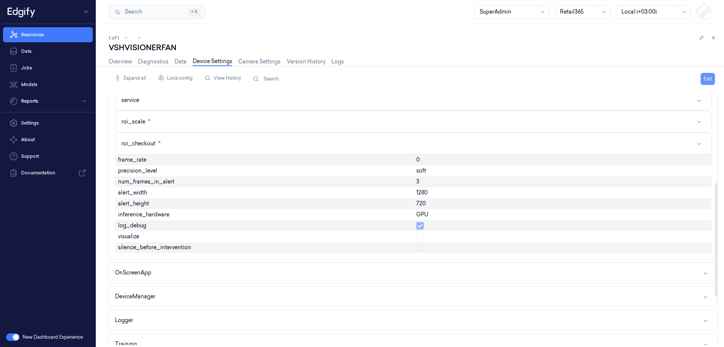
click at [710, 78] on button "Edit" at bounding box center [708, 79] width 14 height 12
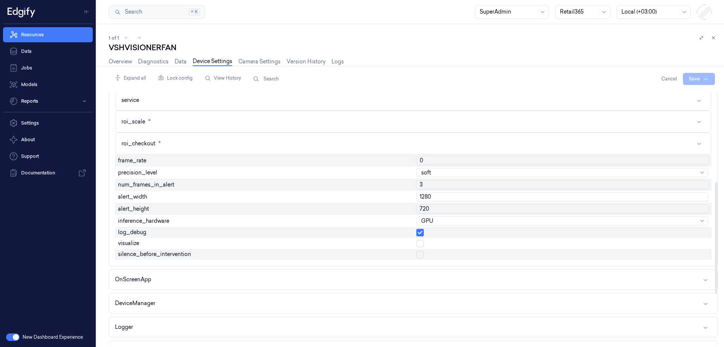
click at [451, 171] on div at bounding box center [558, 173] width 275 height 8
